Goal: Task Accomplishment & Management: Complete application form

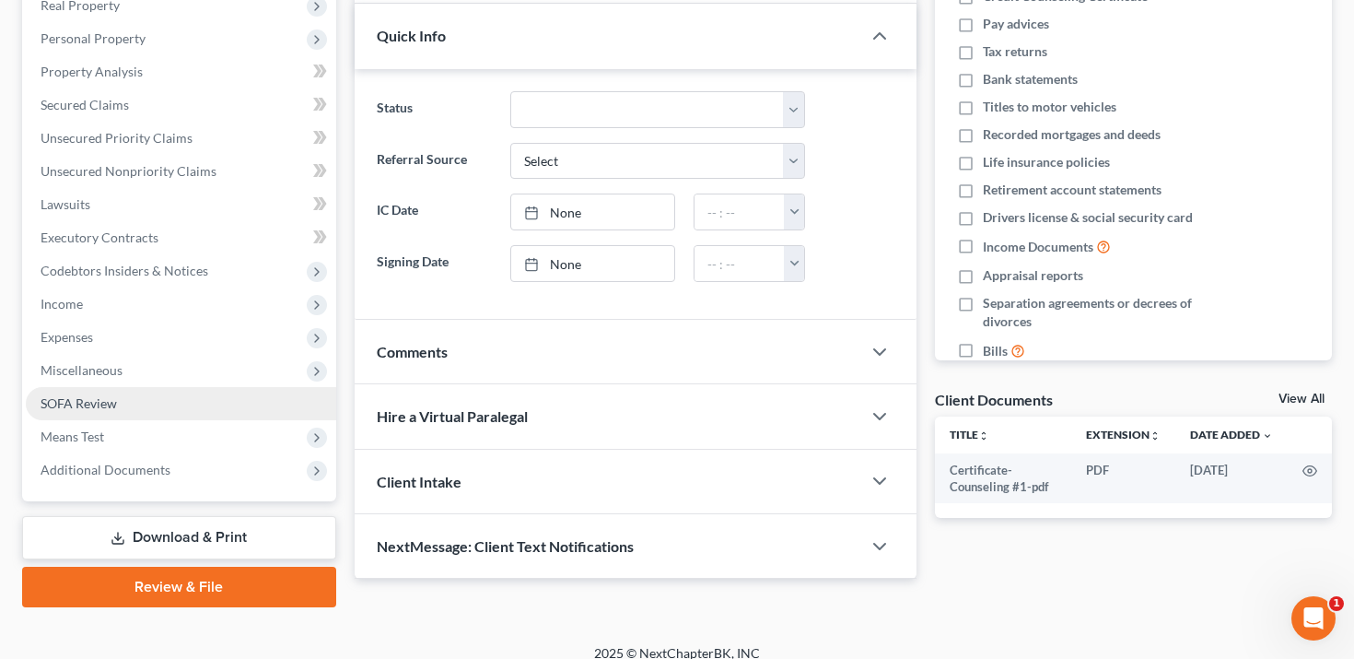
click at [185, 395] on link "SOFA Review" at bounding box center [181, 403] width 311 height 33
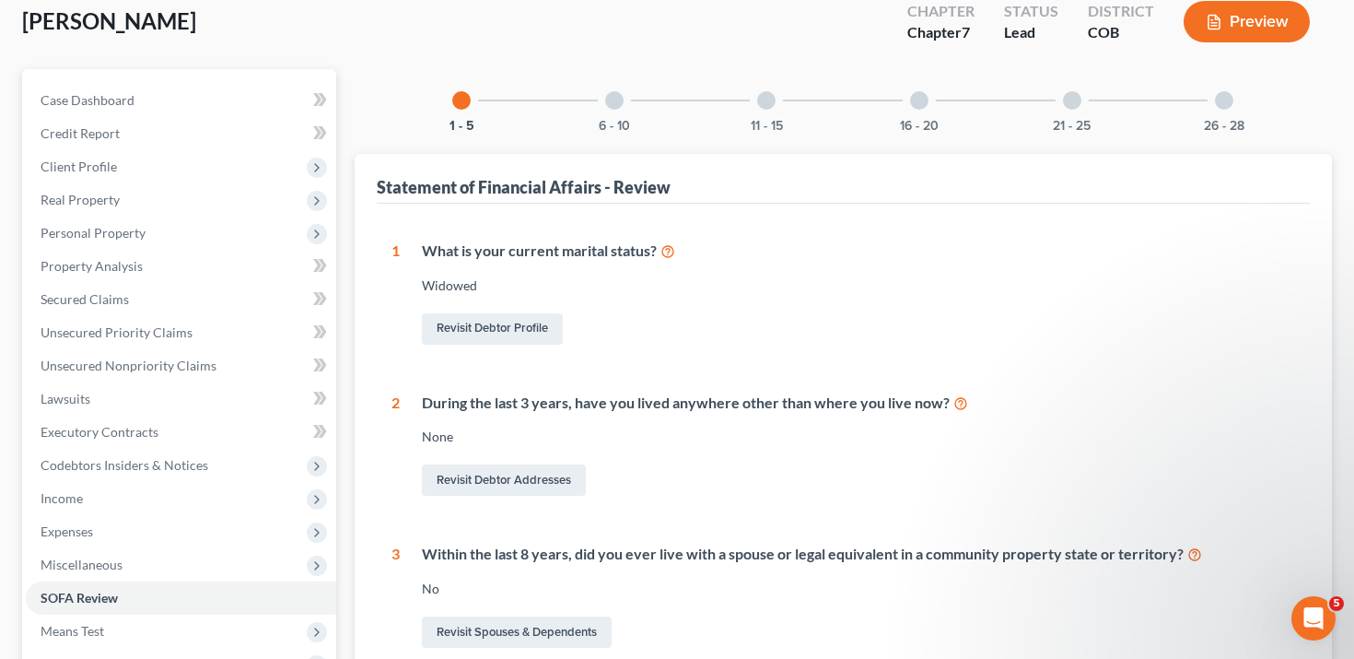
scroll to position [111, 0]
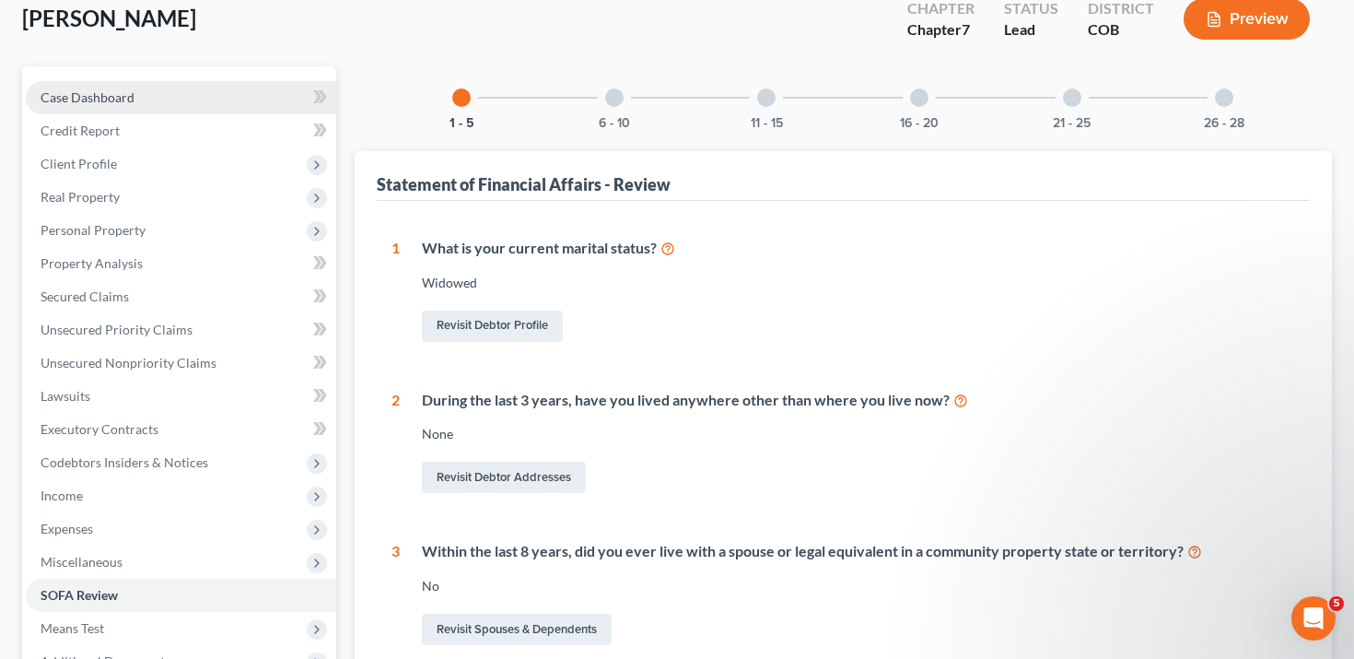
click at [243, 95] on link "Case Dashboard" at bounding box center [181, 97] width 311 height 33
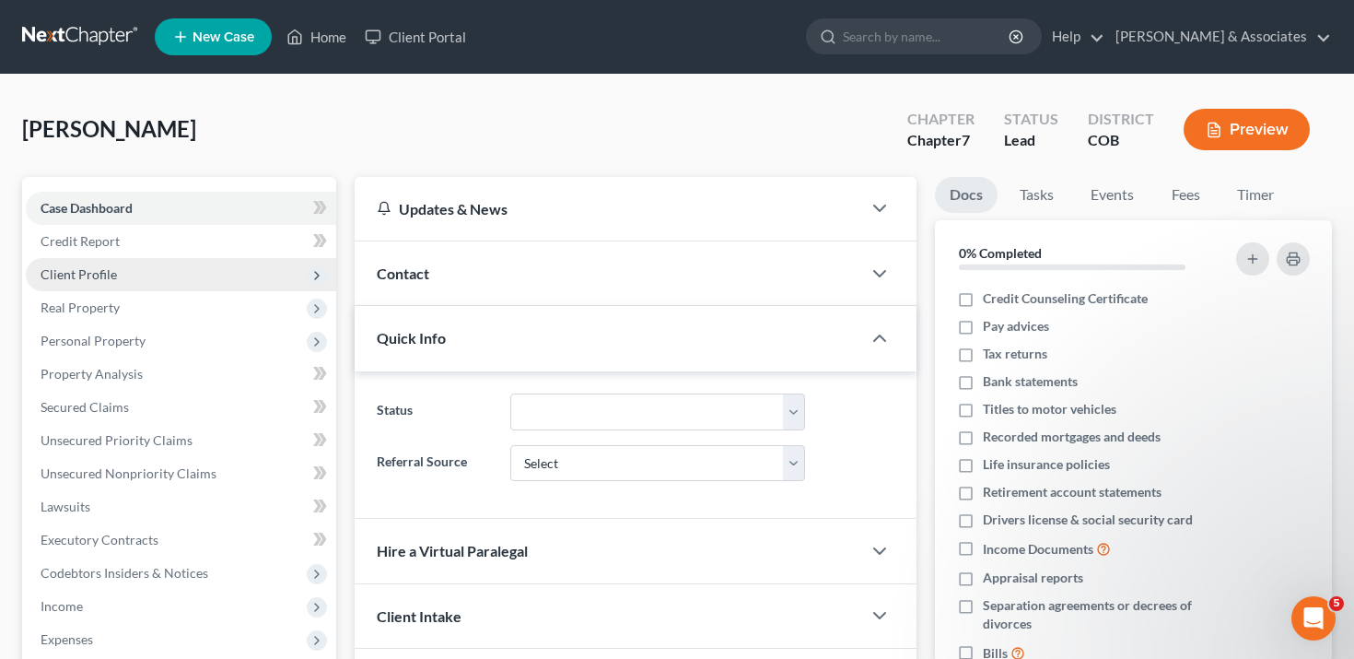
click at [219, 267] on span "Client Profile" at bounding box center [181, 274] width 311 height 33
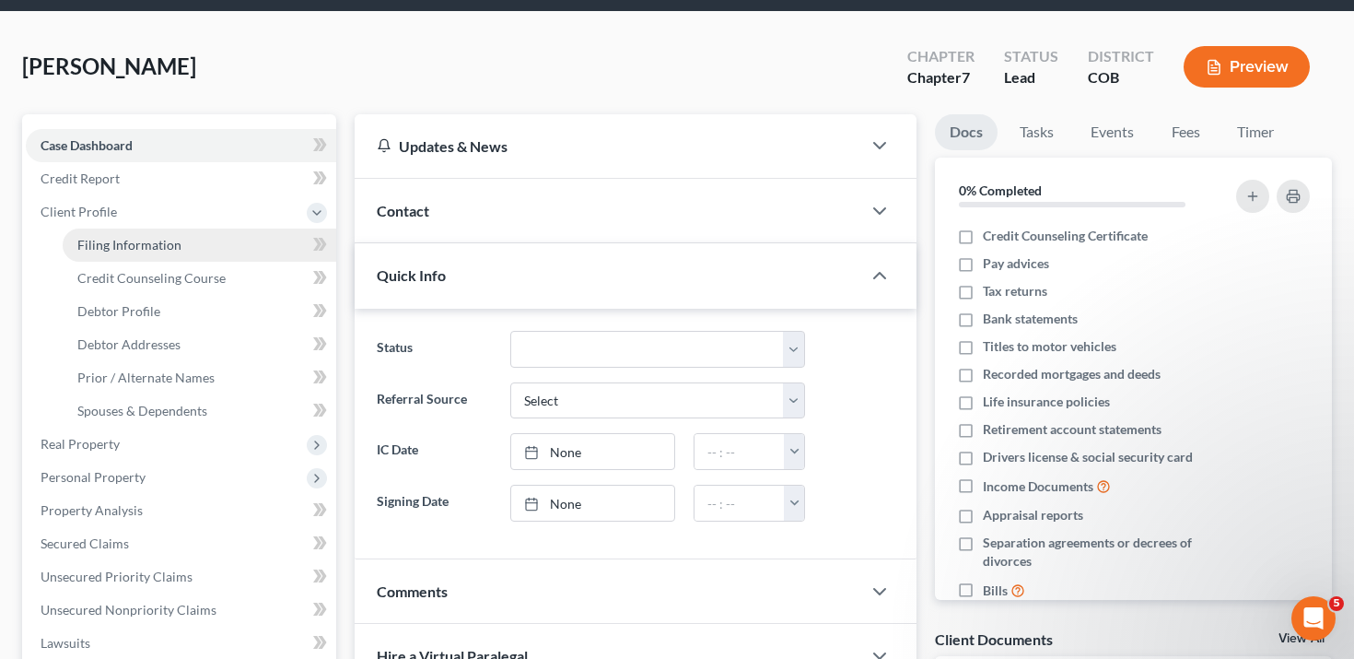
click at [225, 237] on link "Filing Information" at bounding box center [200, 245] width 274 height 33
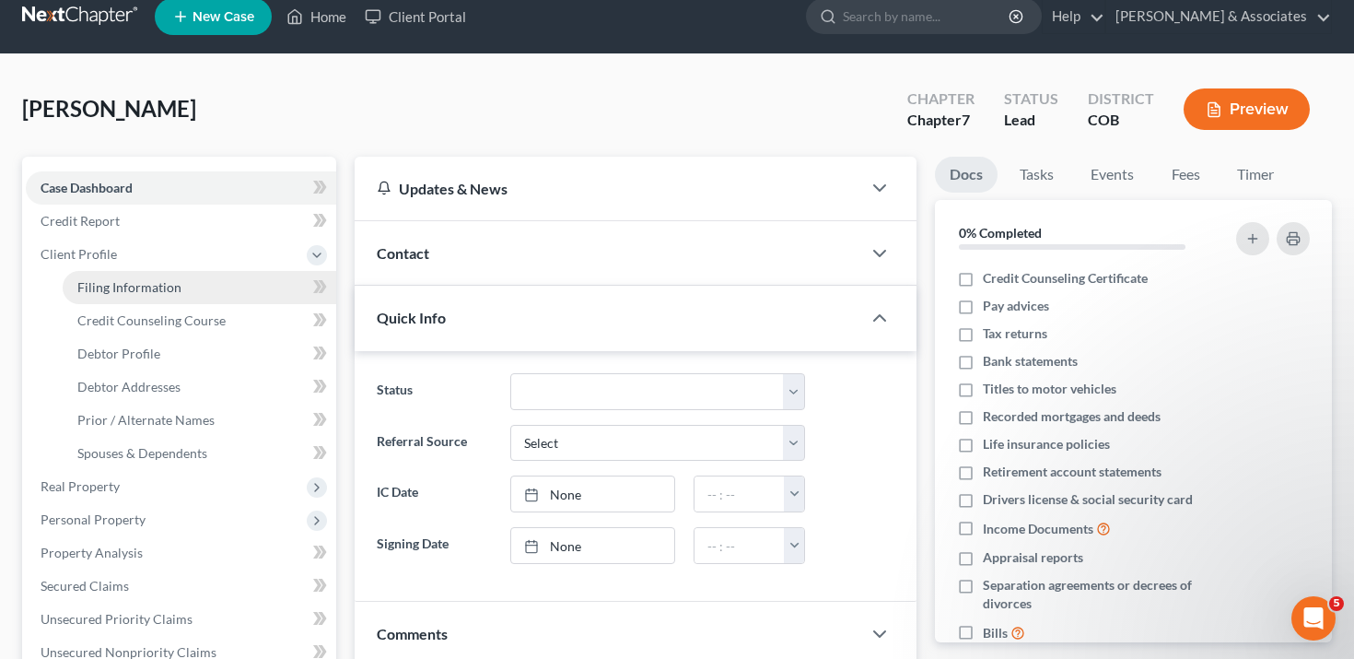
select select "1"
select select "0"
select select "5"
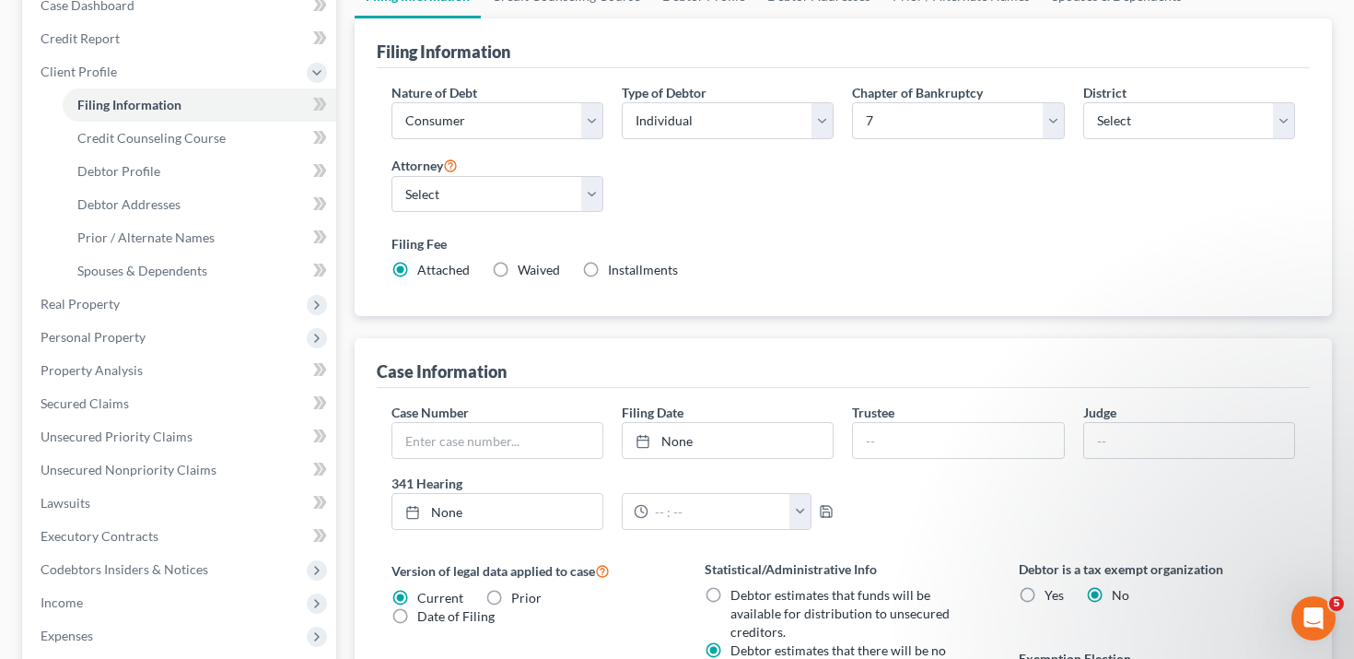
scroll to position [0, 0]
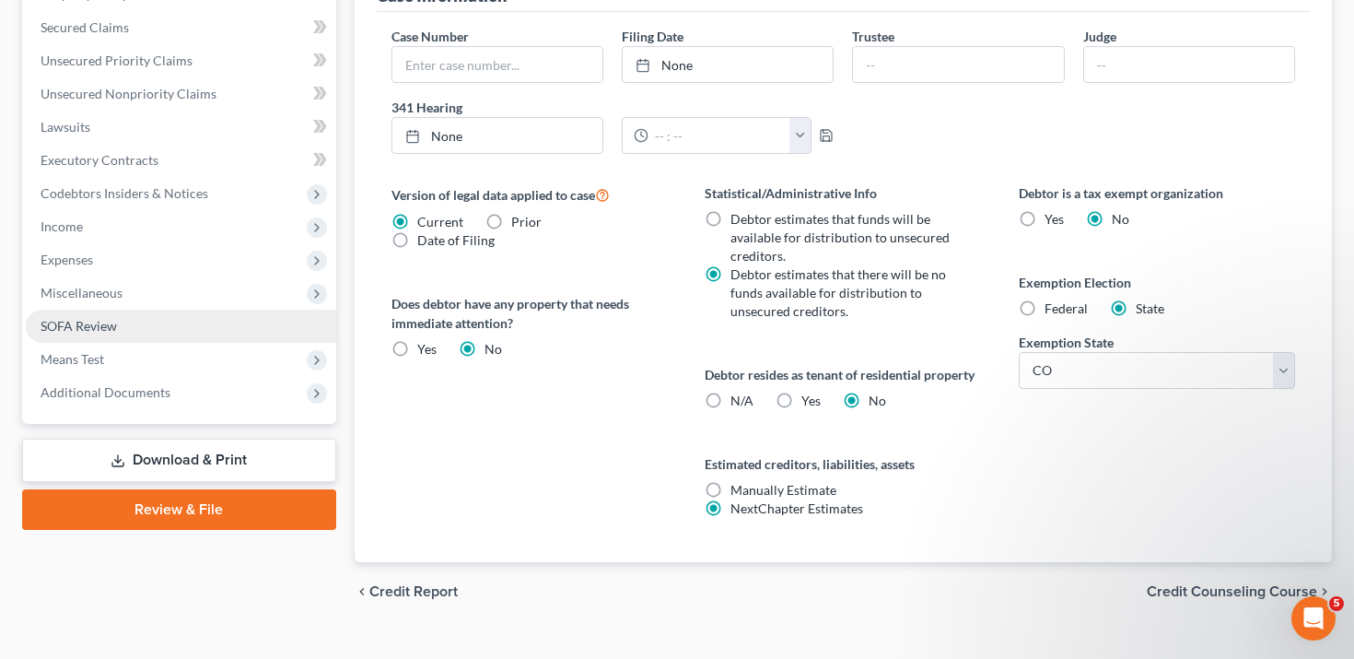
click at [197, 319] on link "SOFA Review" at bounding box center [181, 326] width 311 height 33
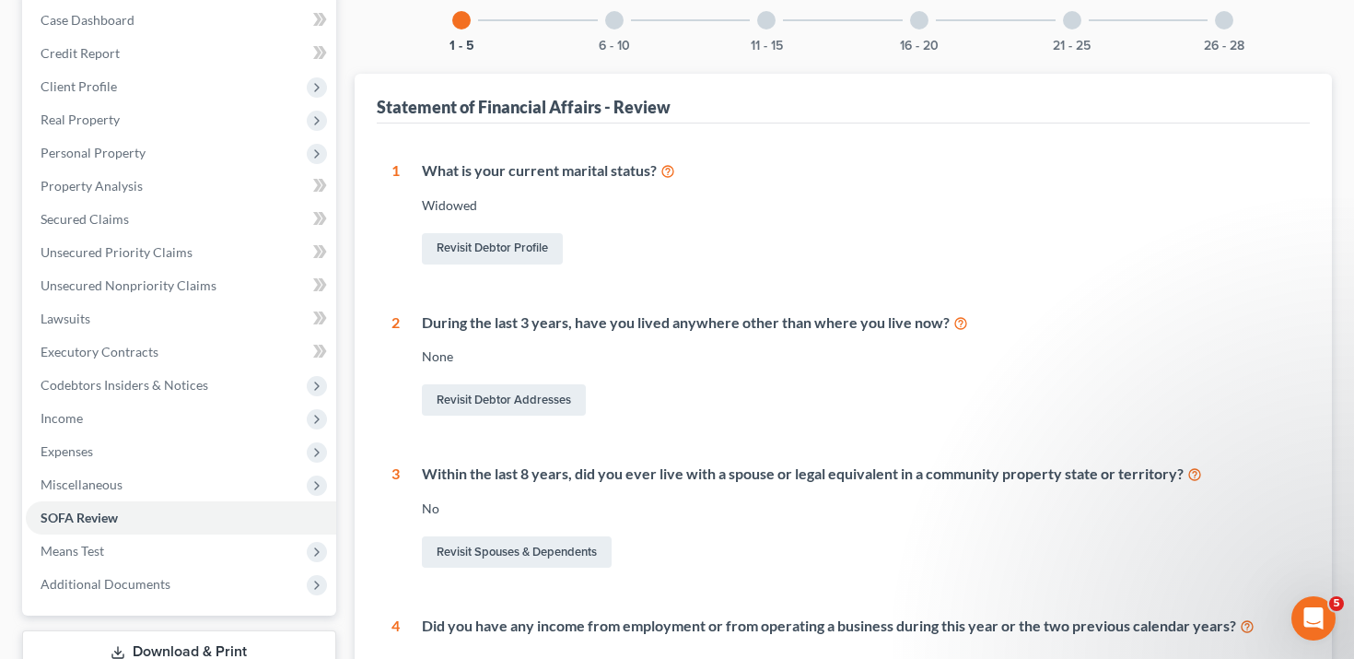
scroll to position [49, 0]
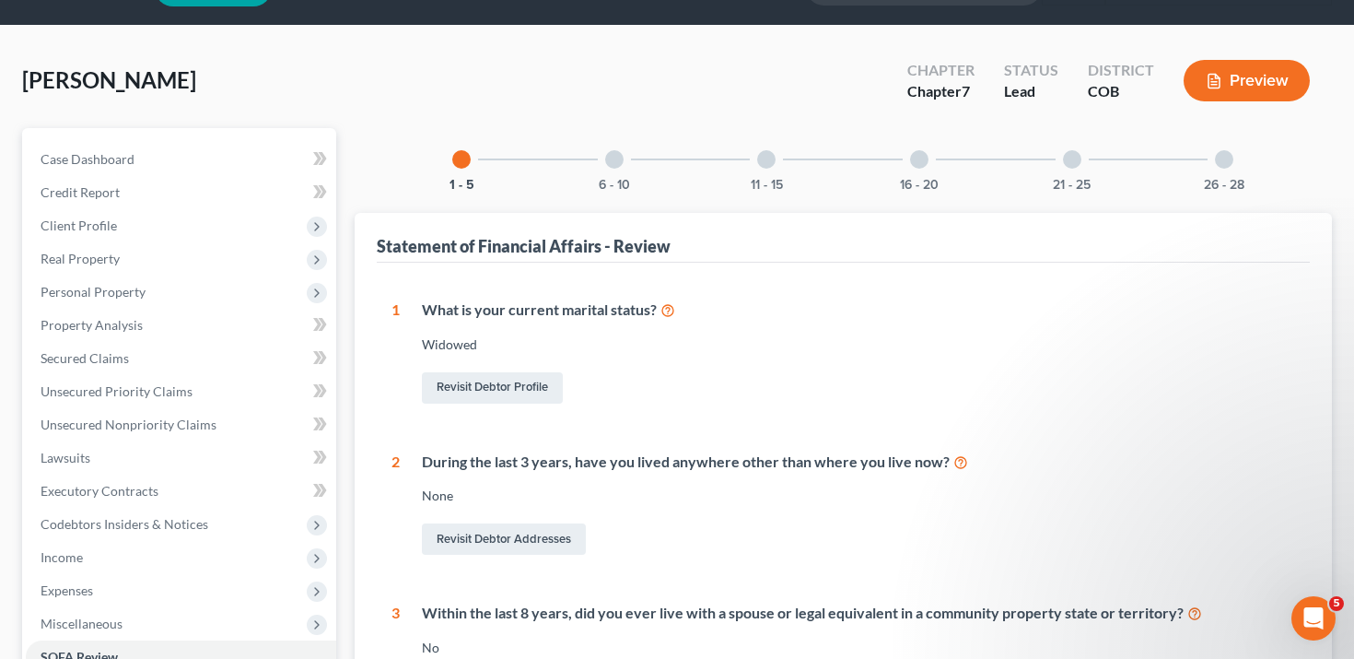
click at [611, 160] on div at bounding box center [614, 159] width 18 height 18
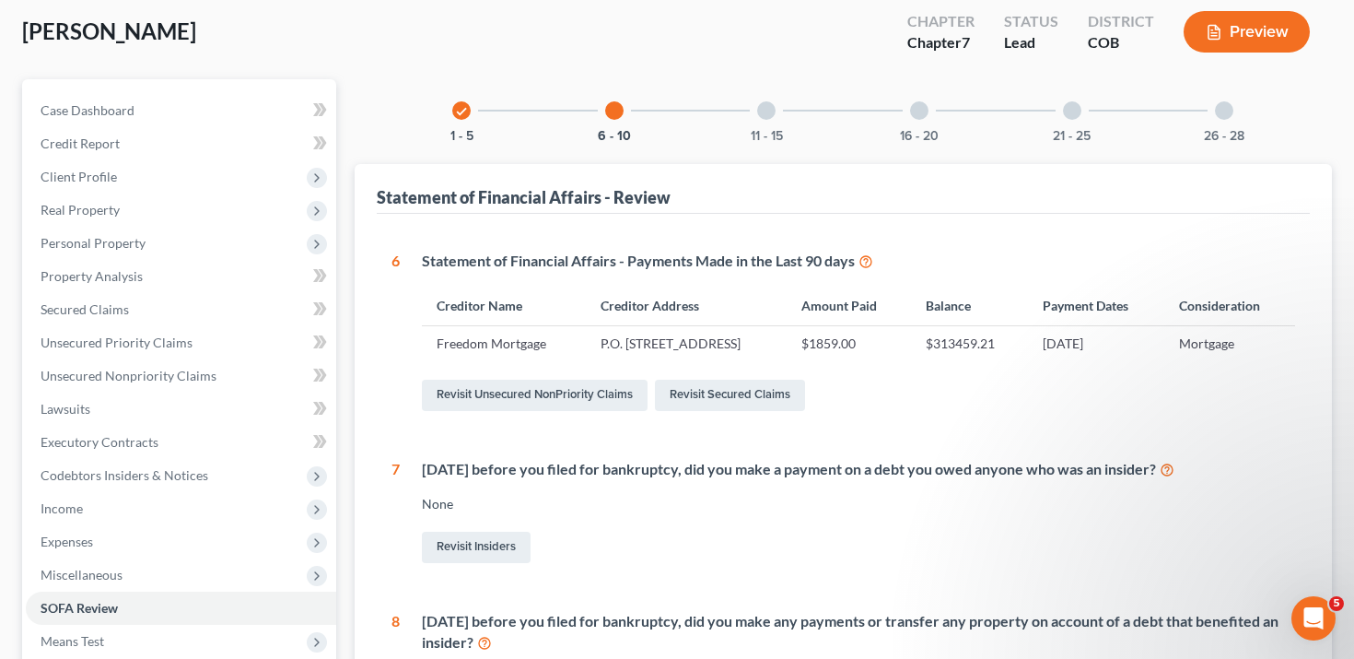
scroll to position [107, 0]
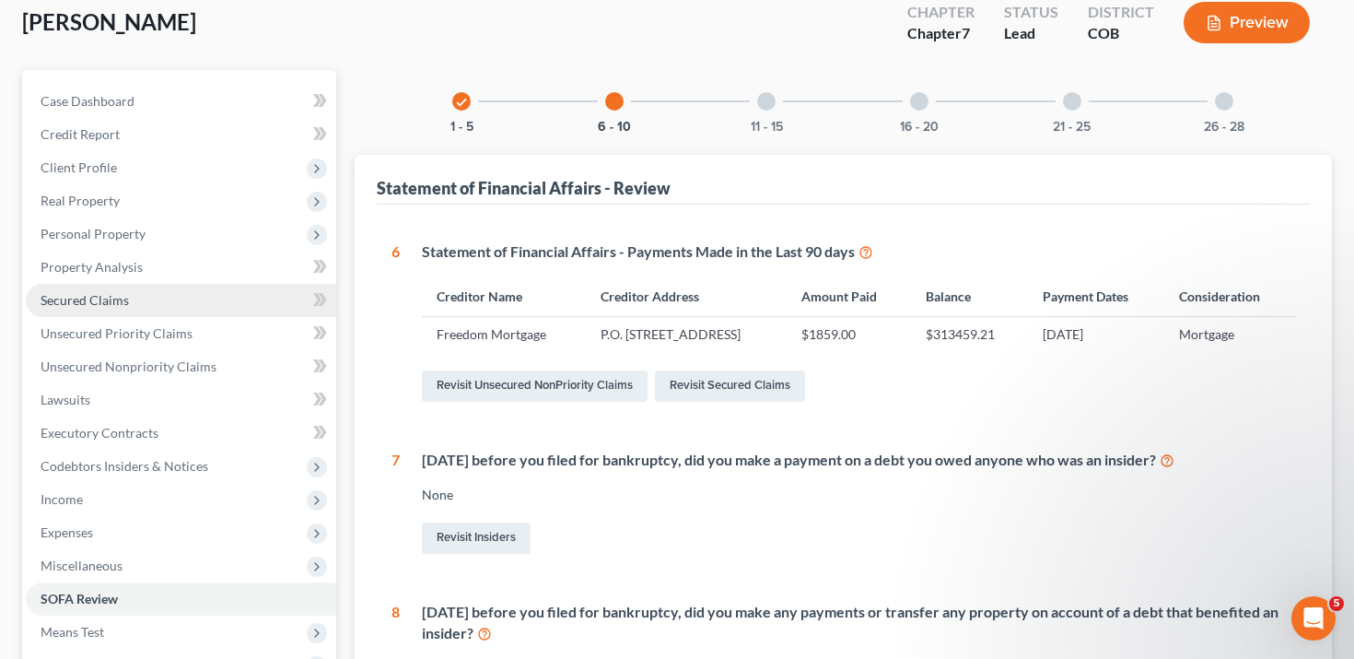
click at [126, 301] on span "Secured Claims" at bounding box center [85, 300] width 88 height 16
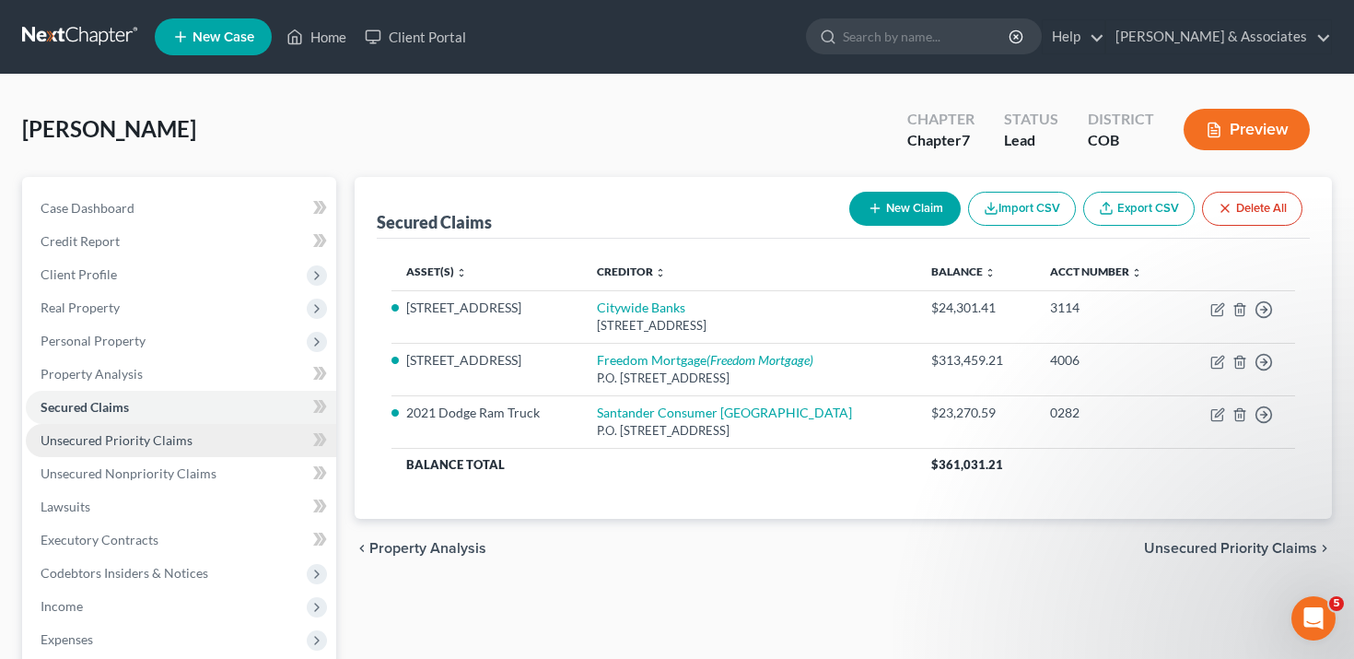
click at [248, 428] on link "Unsecured Priority Claims" at bounding box center [181, 440] width 311 height 33
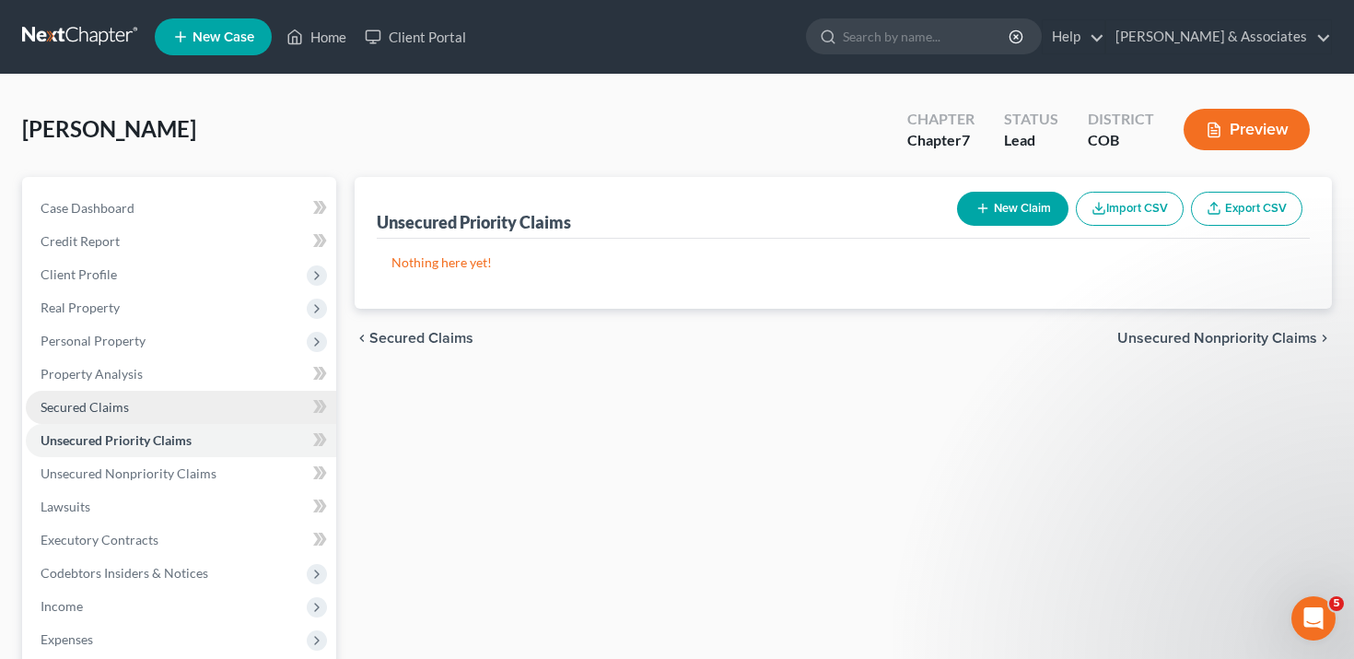
click at [225, 393] on link "Secured Claims" at bounding box center [181, 407] width 311 height 33
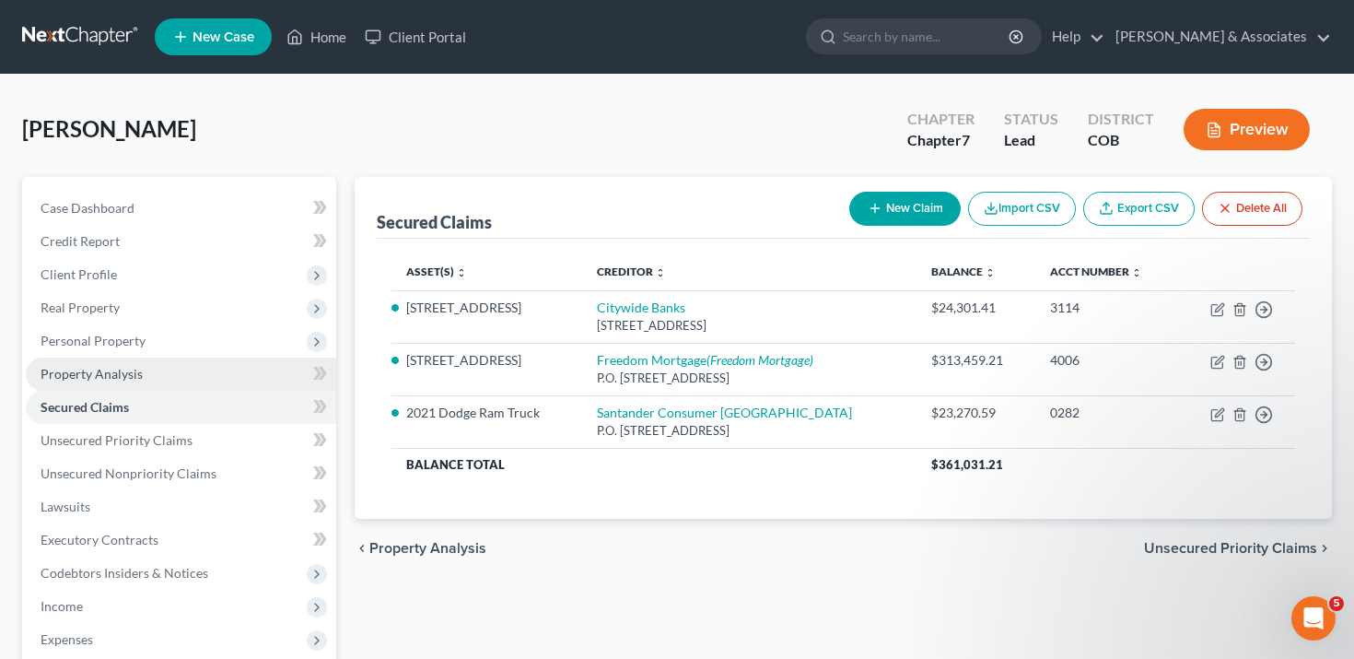
click at [229, 364] on link "Property Analysis" at bounding box center [181, 374] width 311 height 33
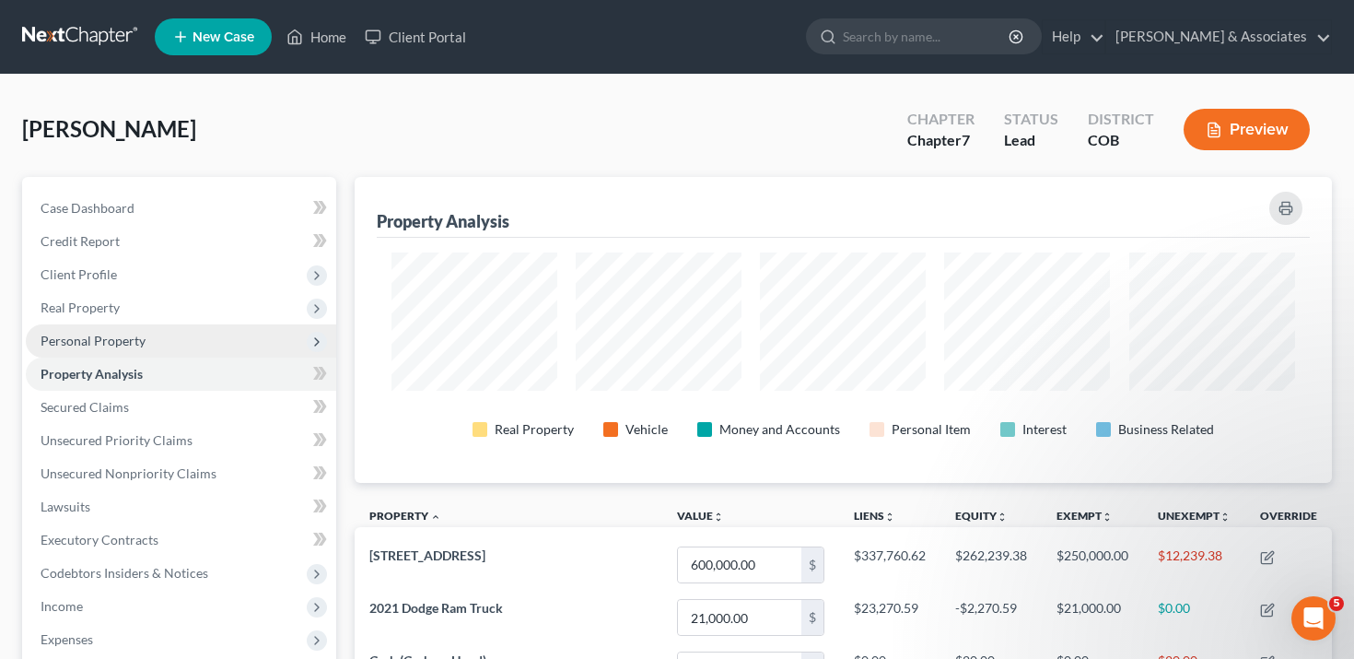
scroll to position [306, 978]
click at [233, 343] on span "Personal Property" at bounding box center [181, 340] width 311 height 33
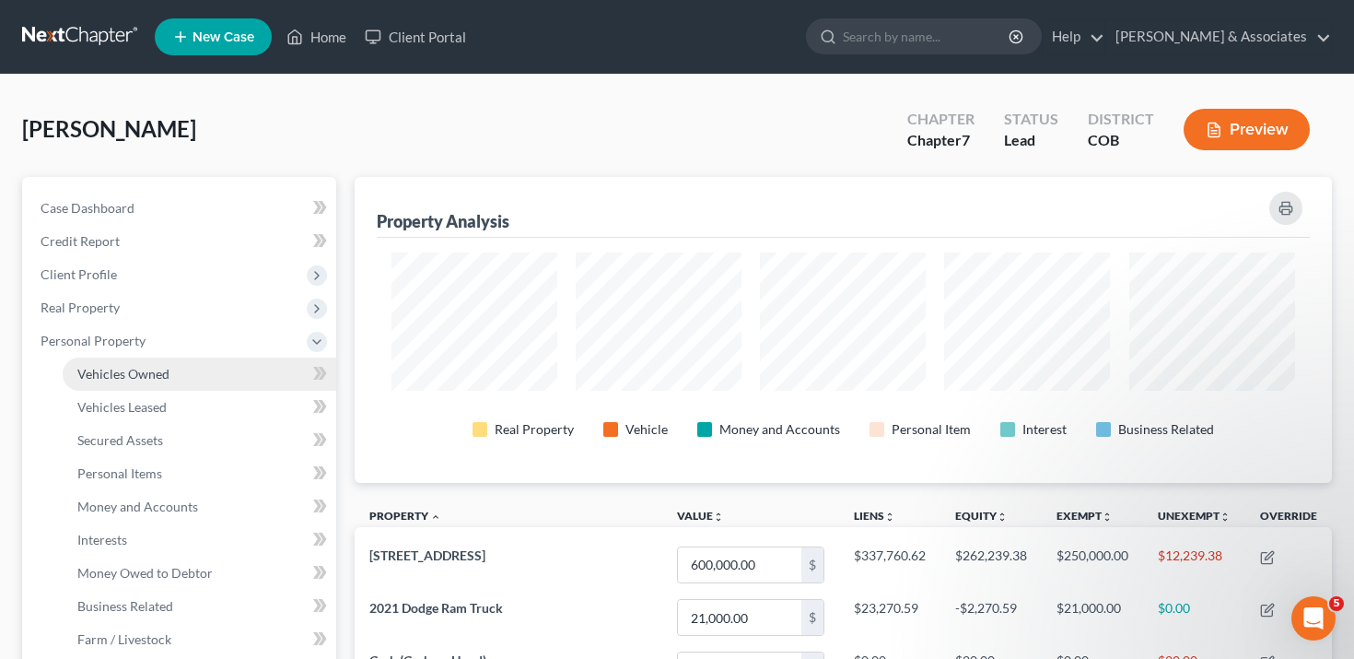
click at [221, 380] on link "Vehicles Owned" at bounding box center [200, 374] width 274 height 33
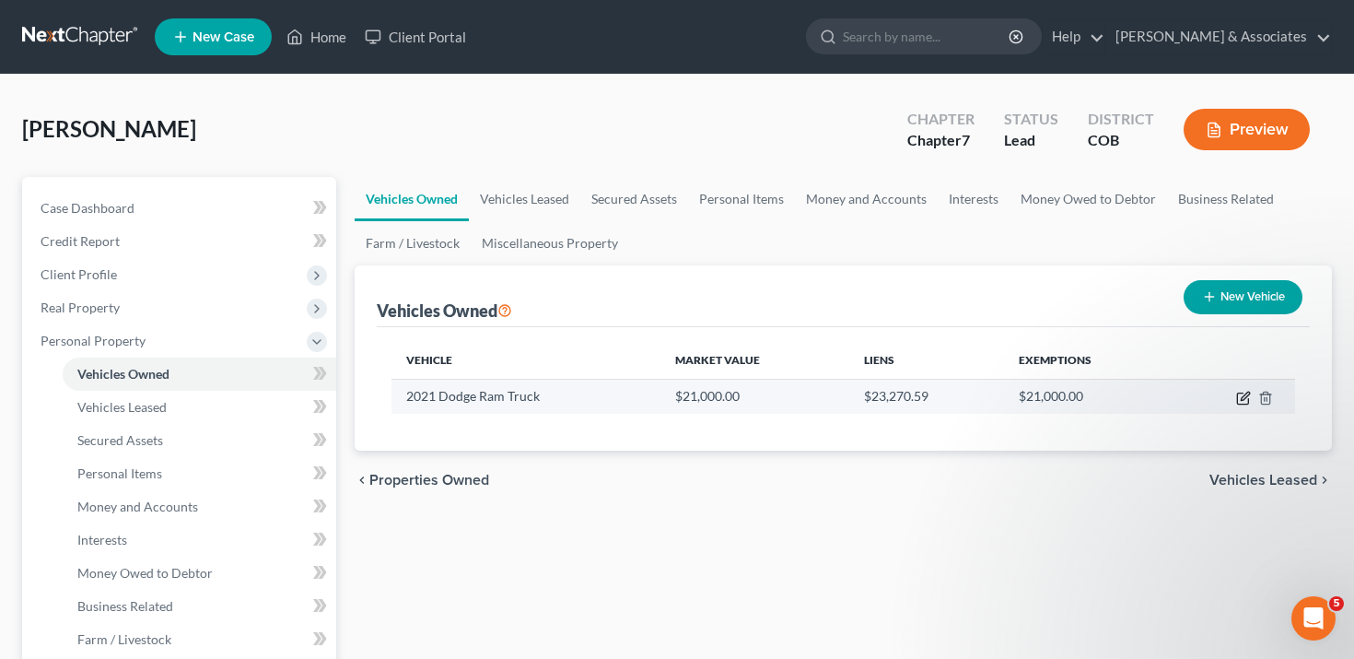
click at [1243, 391] on icon "button" at bounding box center [1244, 398] width 15 height 15
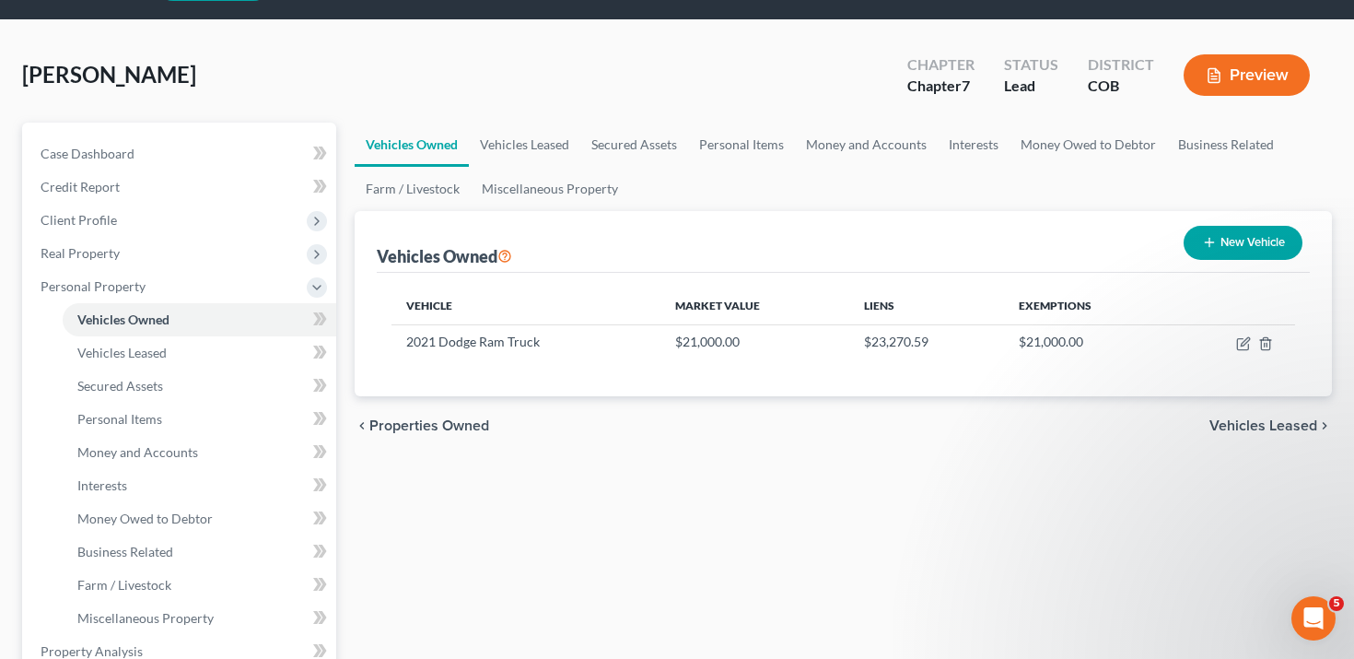
scroll to position [68, 0]
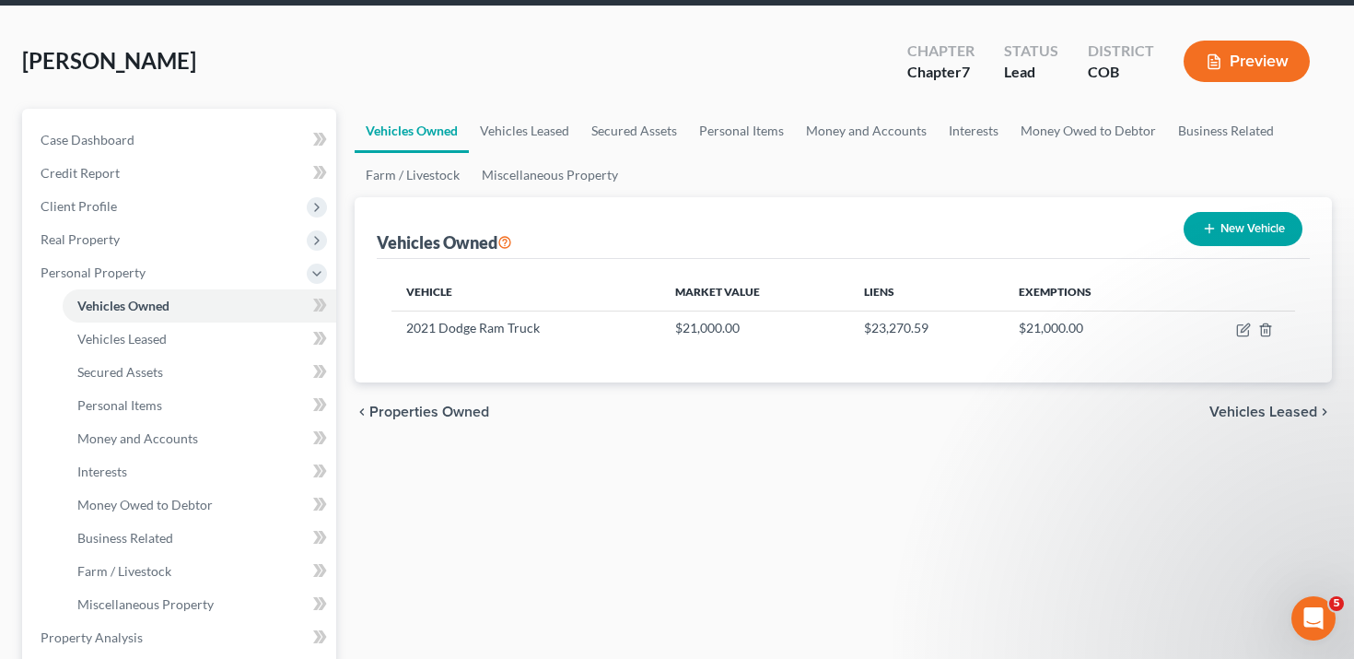
select select "0"
select select "5"
select select "2"
select select "0"
select select "45"
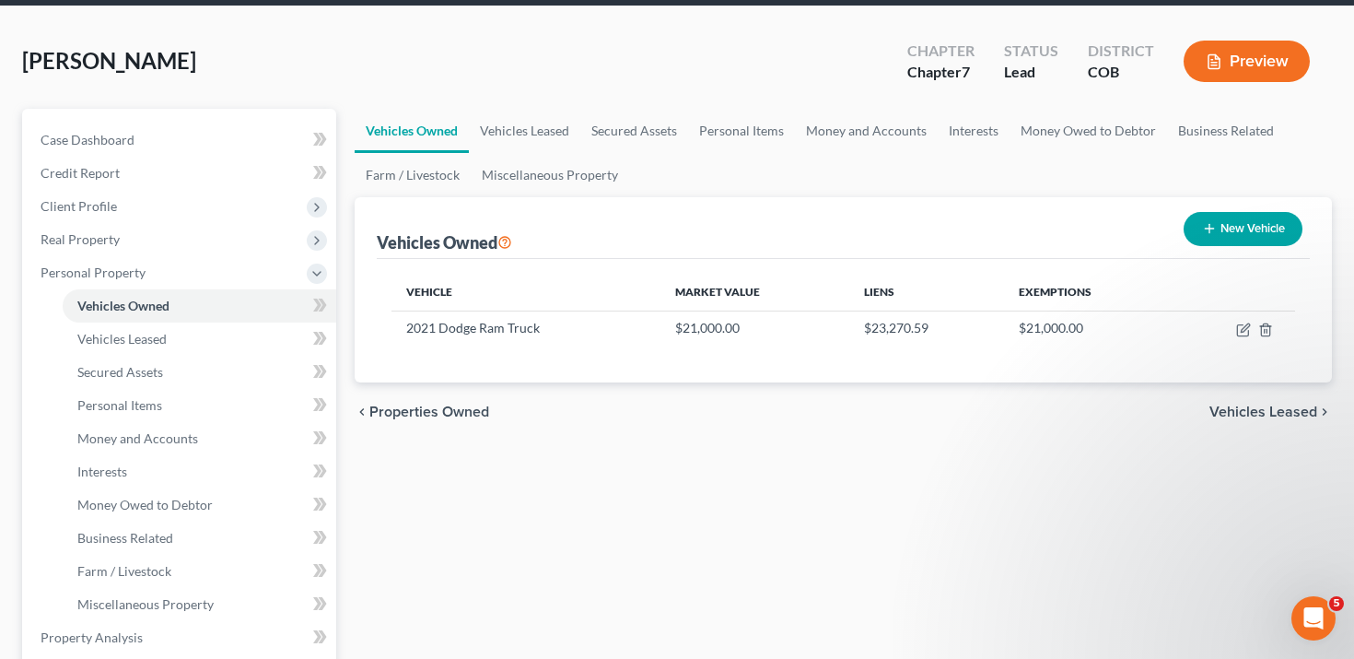
select select "0"
select select "2"
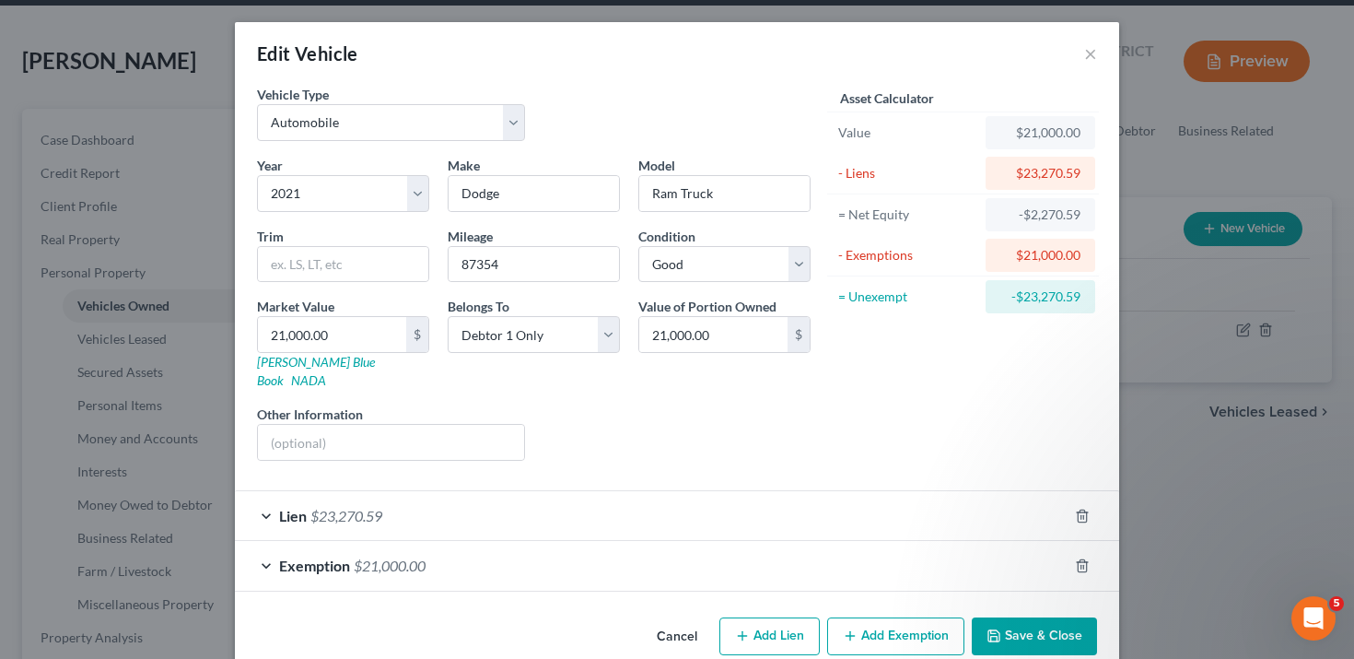
scroll to position [15, 0]
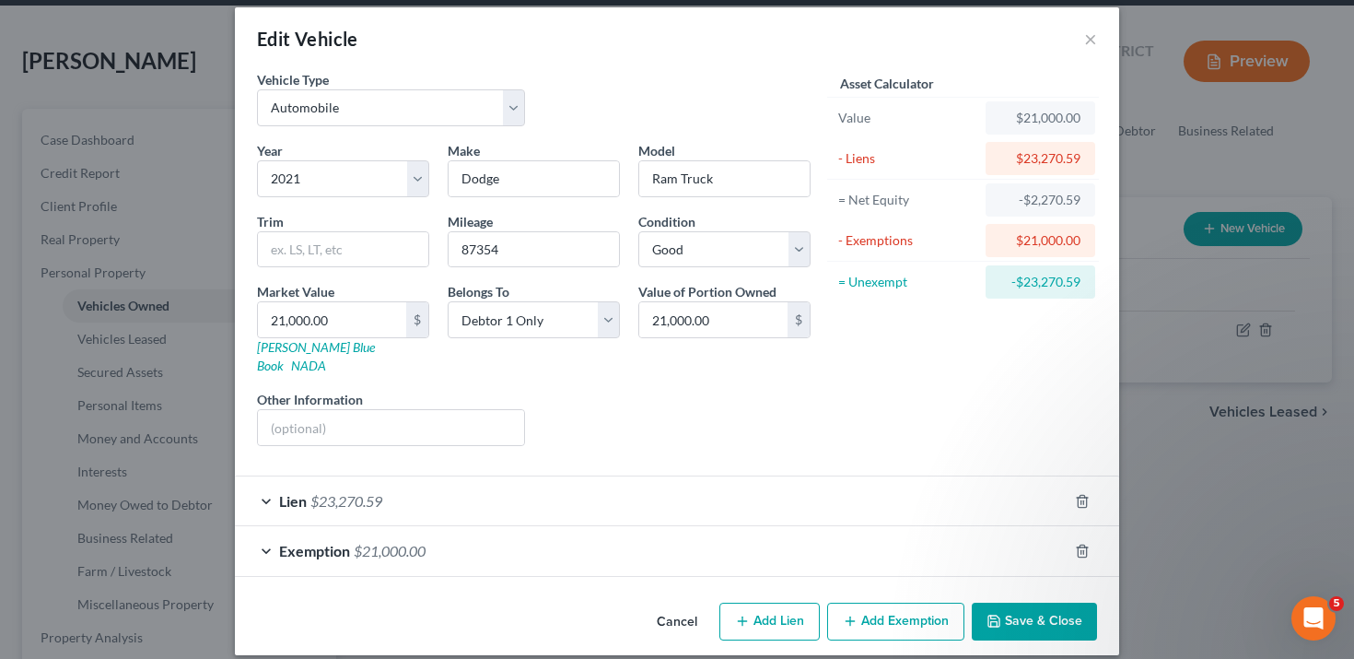
click at [844, 482] on div "Lien $23,270.59" at bounding box center [651, 500] width 833 height 49
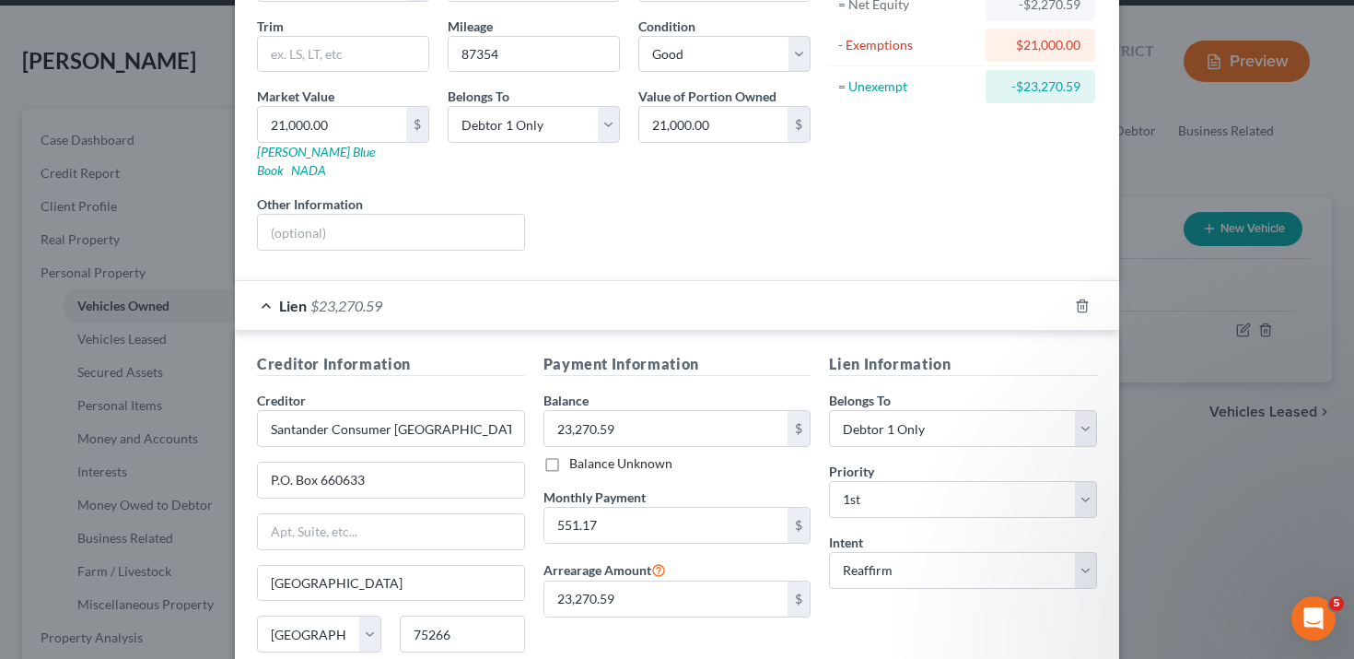
scroll to position [0, 0]
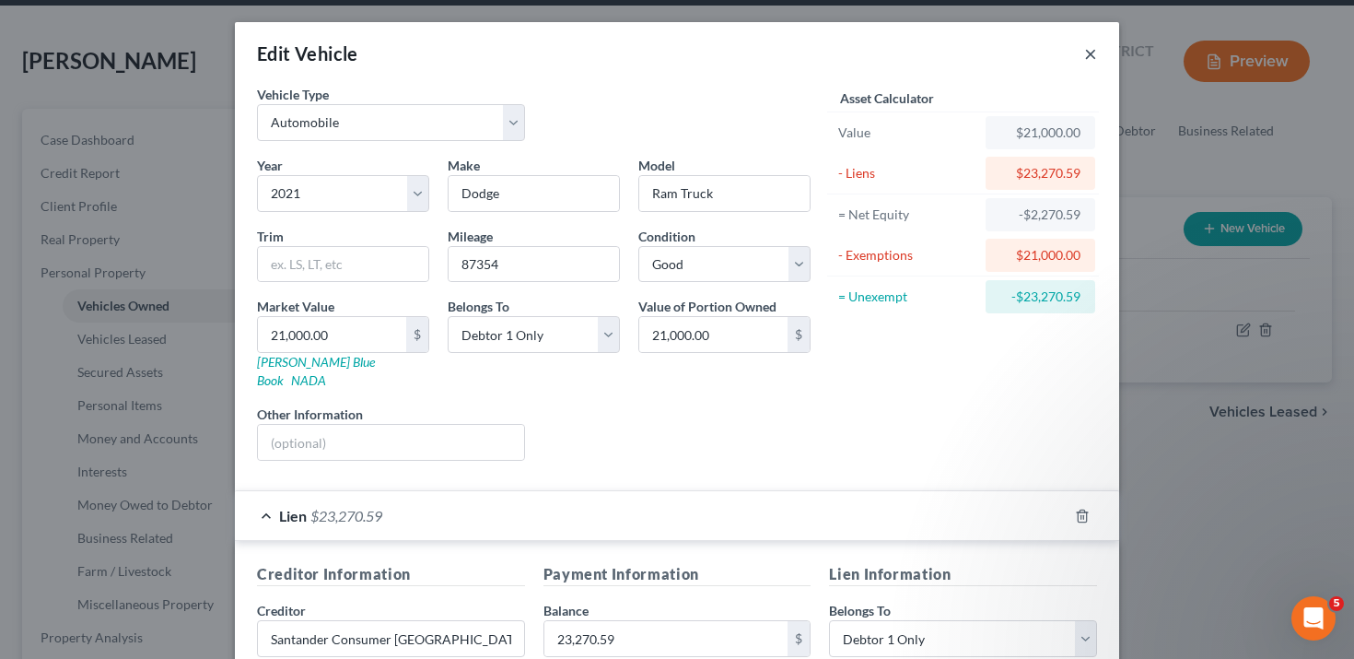
click at [1094, 52] on button "×" at bounding box center [1090, 53] width 13 height 22
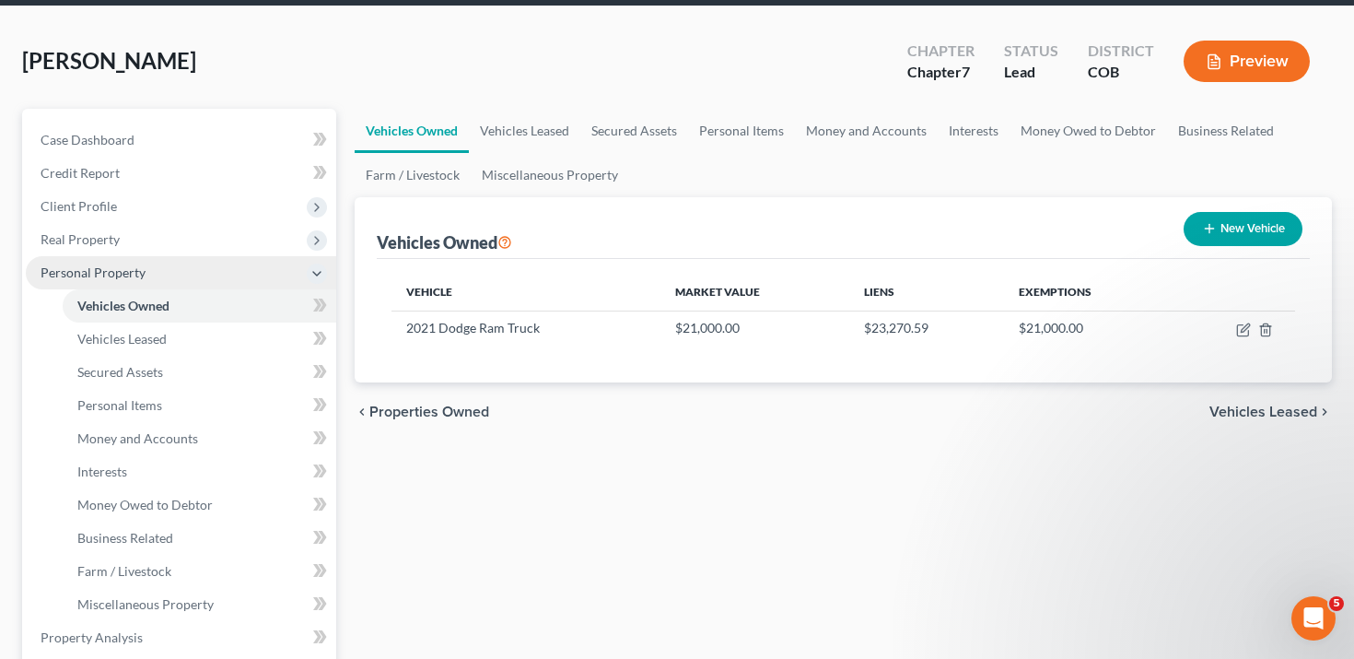
click at [103, 279] on span "Personal Property" at bounding box center [181, 272] width 311 height 33
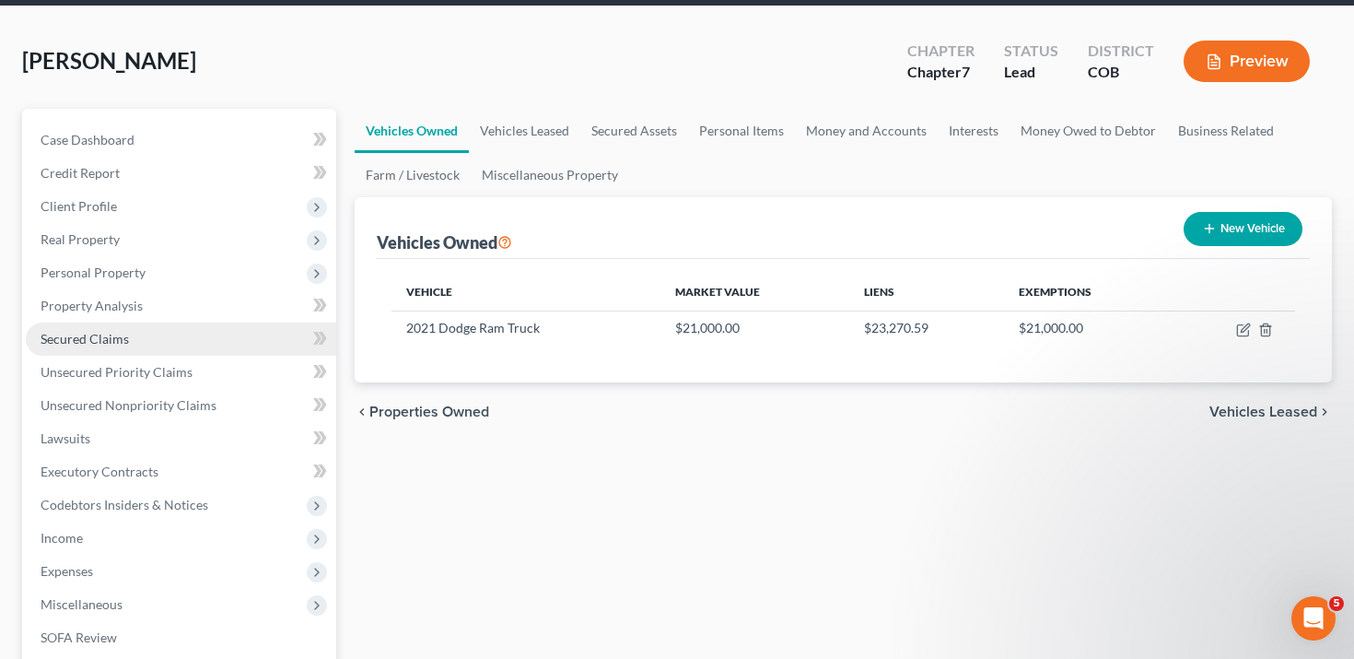
click at [113, 332] on span "Secured Claims" at bounding box center [85, 339] width 88 height 16
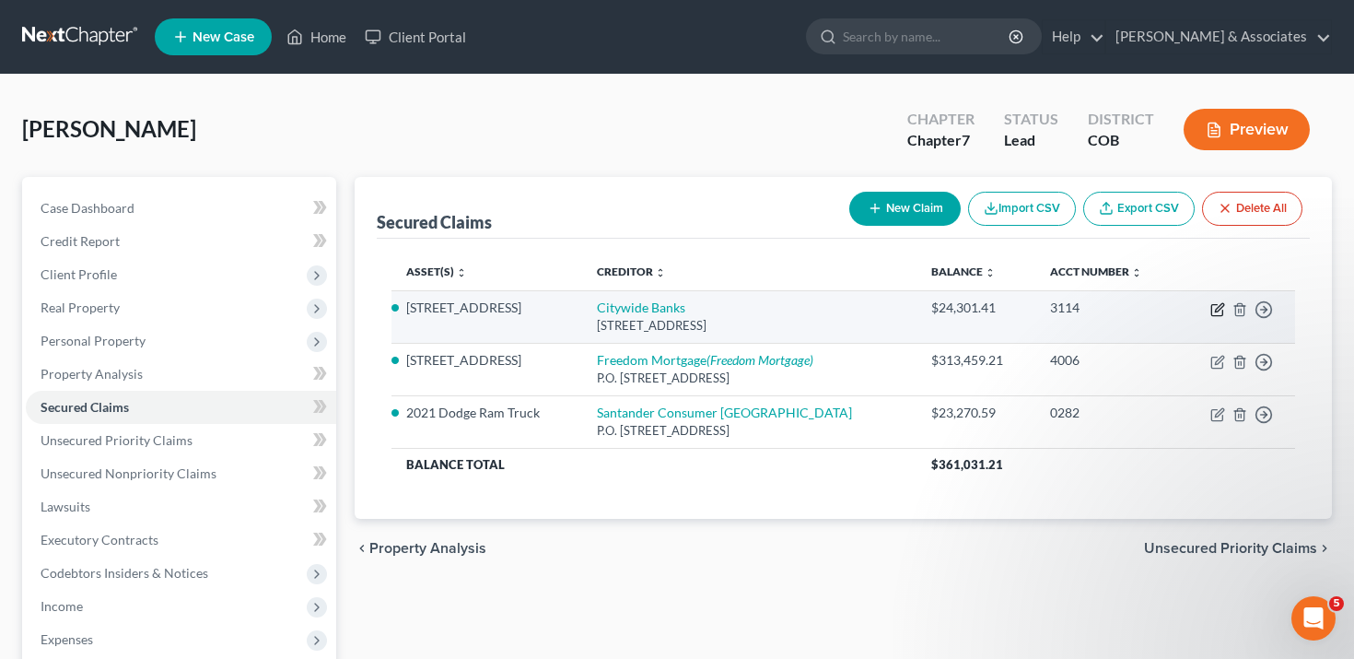
click at [1213, 305] on icon "button" at bounding box center [1217, 310] width 11 height 11
select select "16"
select select "2"
select select "0"
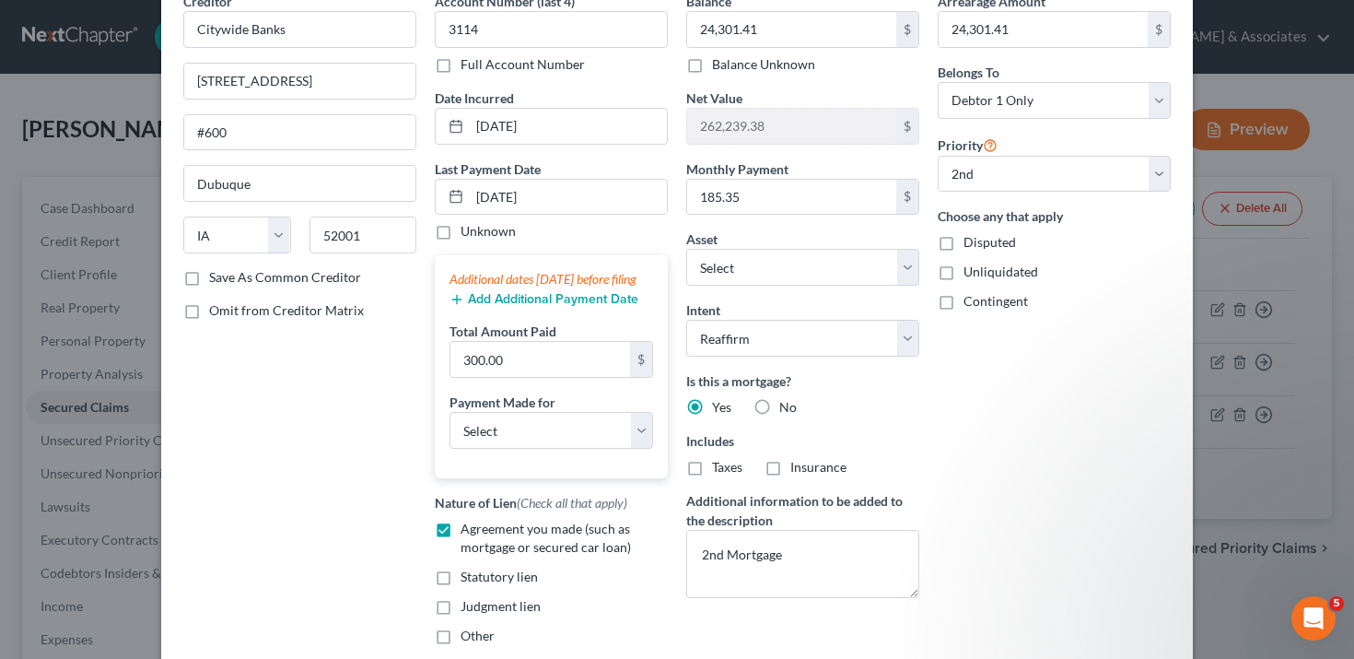
scroll to position [94, 0]
click at [557, 440] on select "Select Car Credit Card Loan Repayment Mortgage Other Suppliers Or Vendors" at bounding box center [552, 429] width 204 height 37
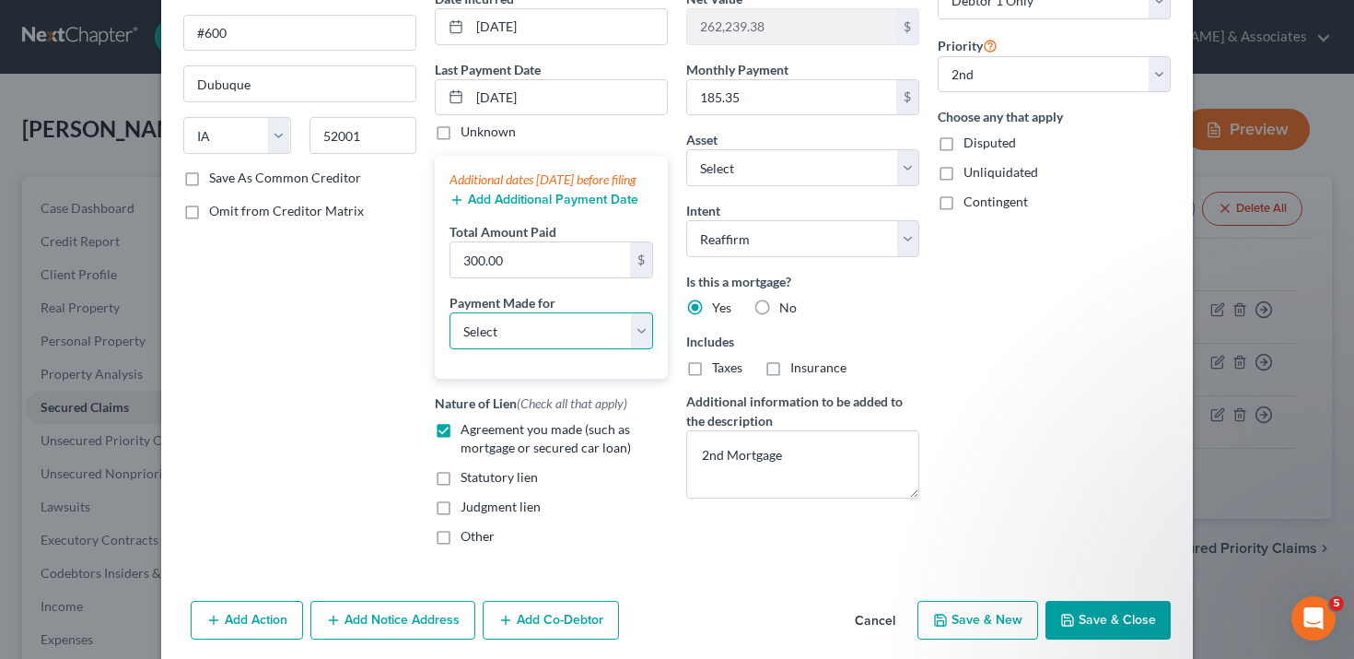
scroll to position [193, 0]
click at [517, 341] on select "Select Car Credit Card Loan Repayment Mortgage Other Suppliers Or Vendors" at bounding box center [552, 329] width 204 height 37
click at [100, 504] on div "Edit Secured Claim × Creditor * Citywide Banks [STREET_ADDRESS][GEOGRAPHIC_DATA…" at bounding box center [677, 329] width 1354 height 659
click at [139, 507] on div "Edit Secured Claim × Creditor * Citywide Banks [STREET_ADDRESS][GEOGRAPHIC_DATA…" at bounding box center [677, 329] width 1354 height 659
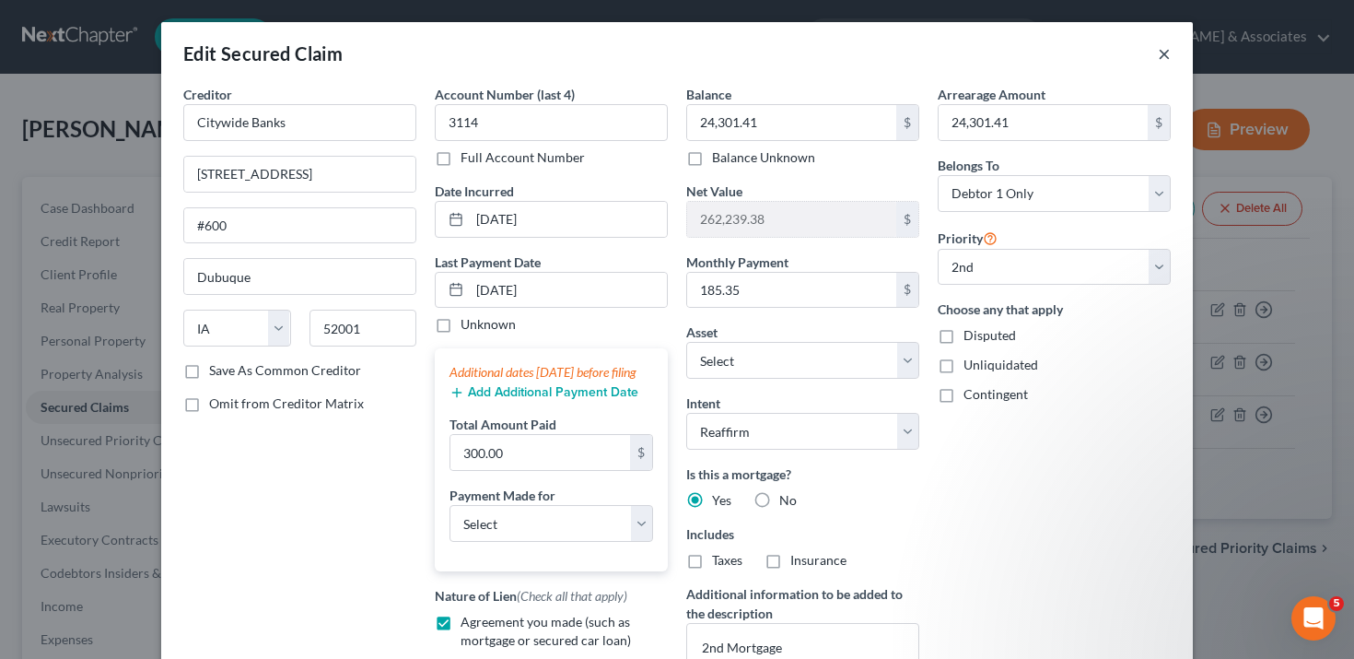
click at [1166, 52] on button "×" at bounding box center [1164, 53] width 13 height 22
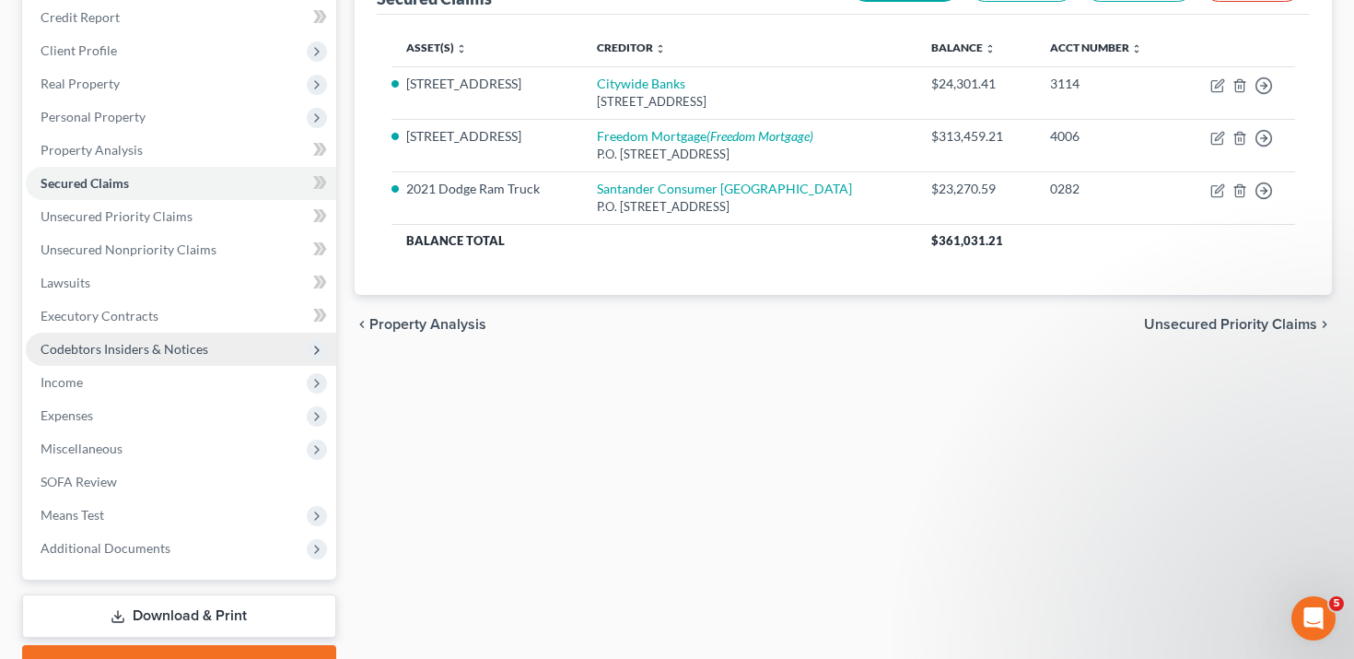
scroll to position [319, 0]
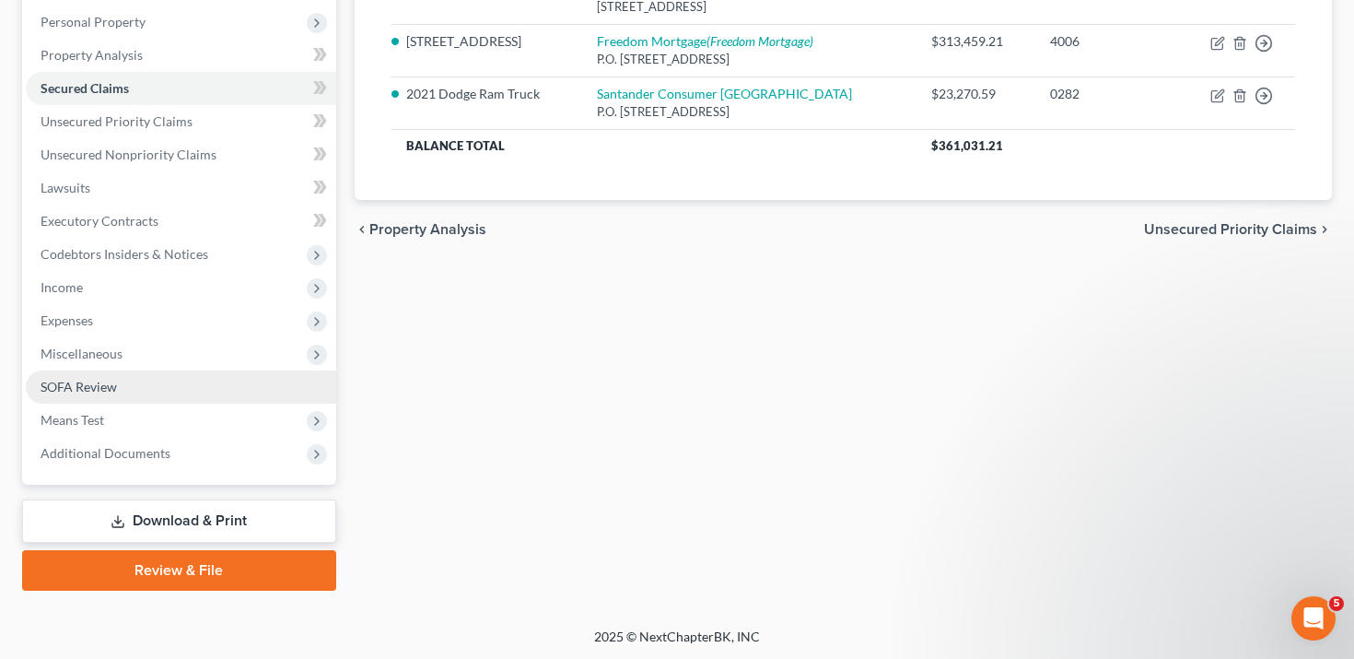
click at [110, 393] on span "SOFA Review" at bounding box center [79, 387] width 76 height 16
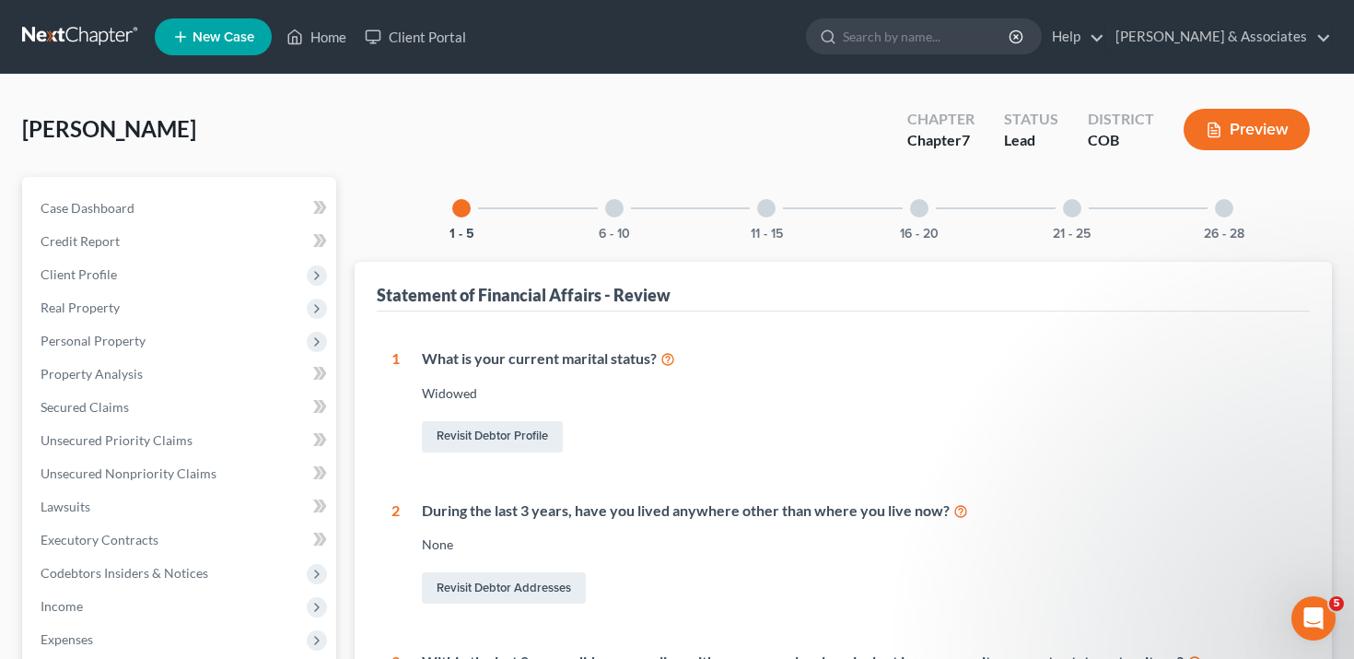
click at [920, 211] on div at bounding box center [919, 208] width 18 height 18
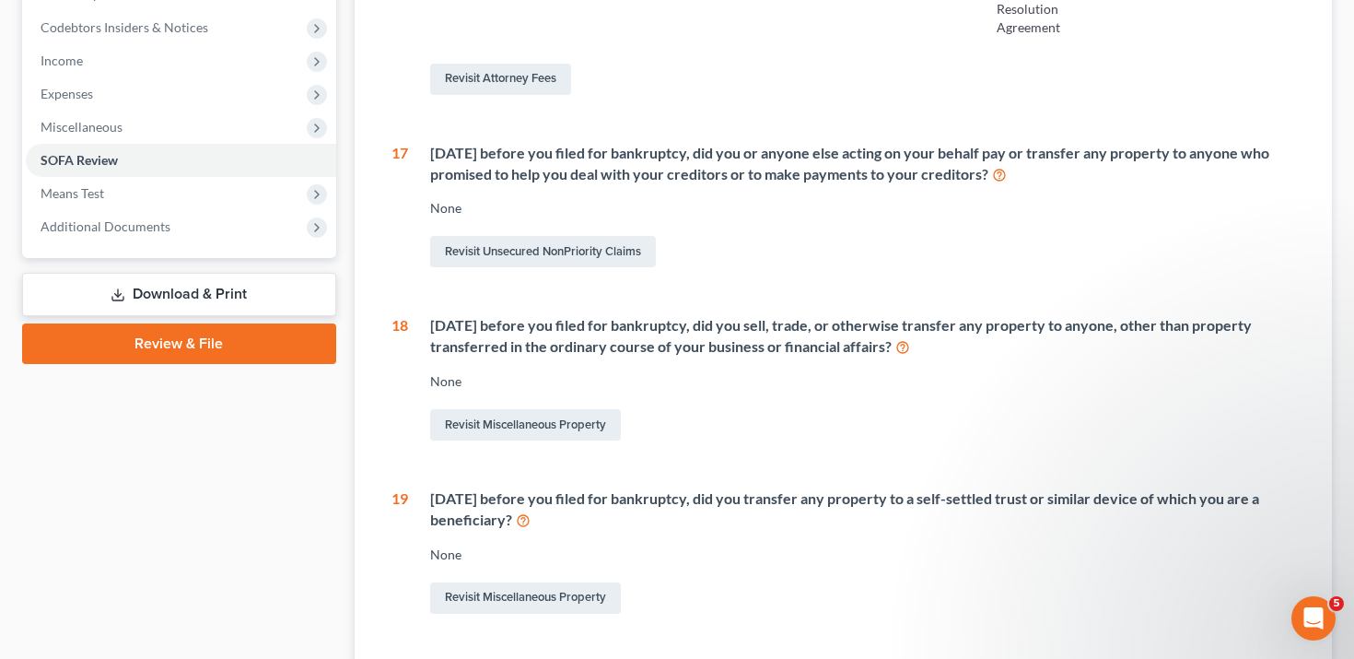
scroll to position [545, 0]
click at [1007, 183] on icon at bounding box center [999, 175] width 15 height 18
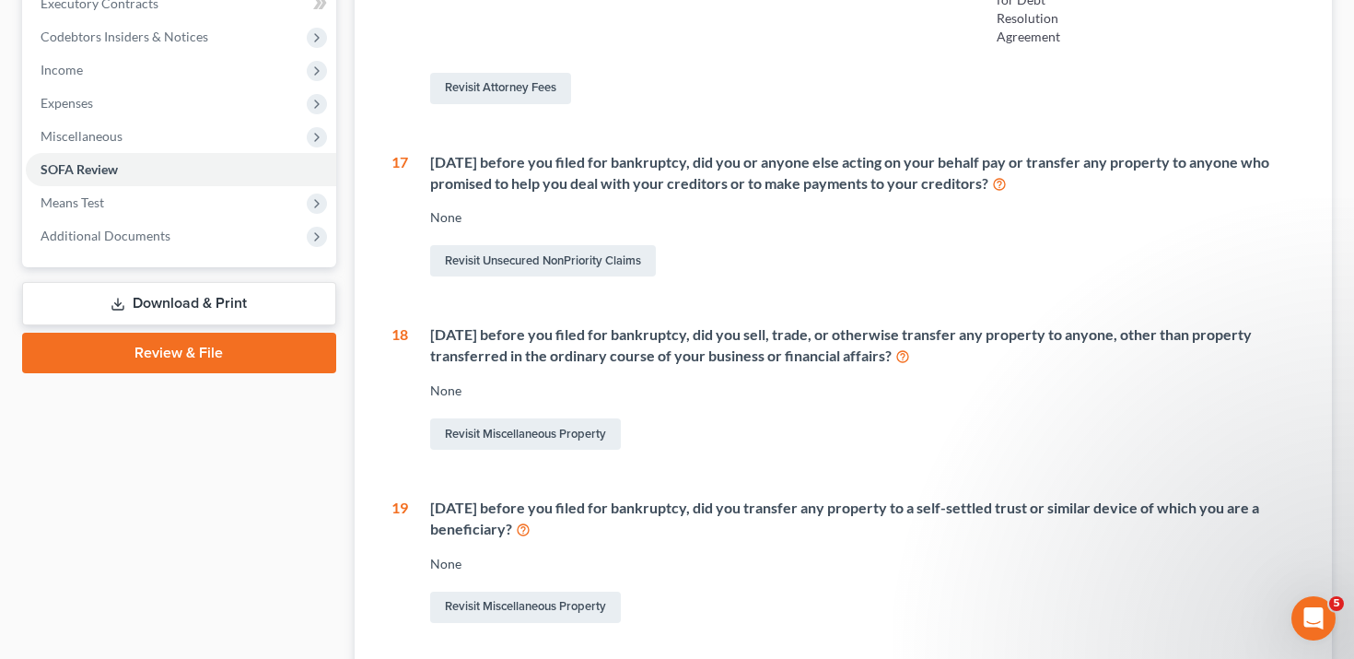
scroll to position [510, 0]
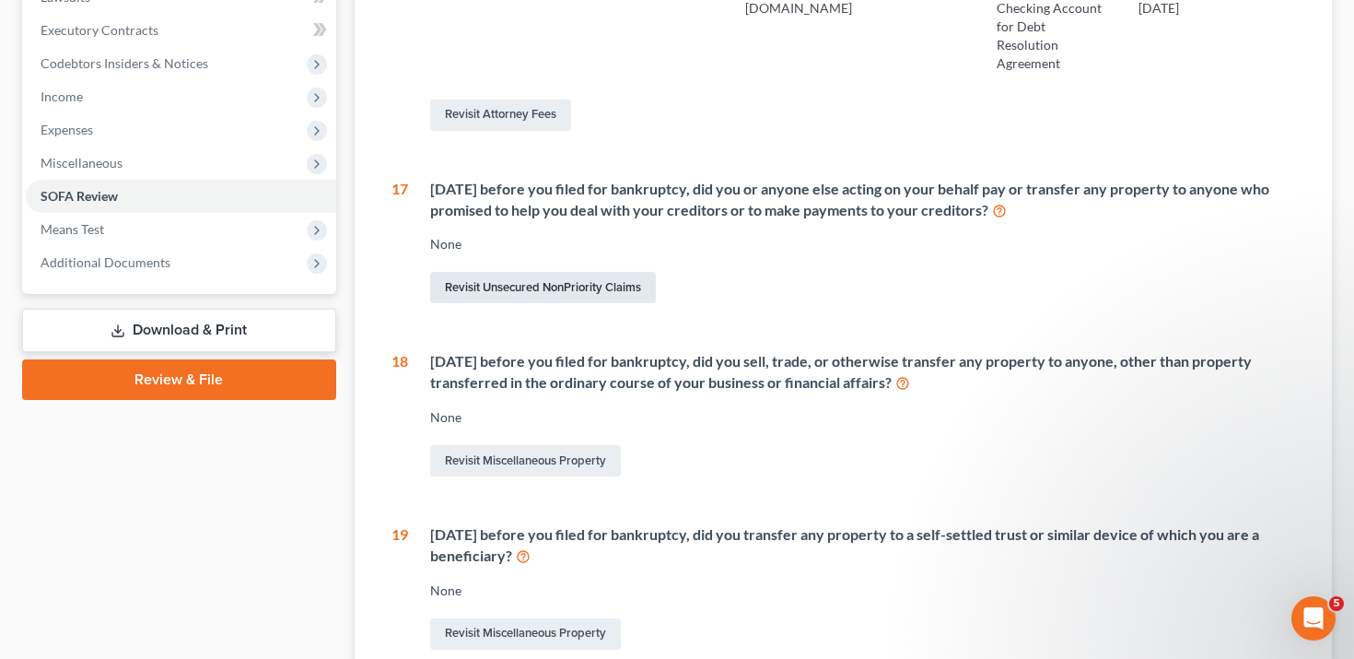
click at [507, 303] on link "Revisit Unsecured NonPriority Claims" at bounding box center [543, 287] width 226 height 31
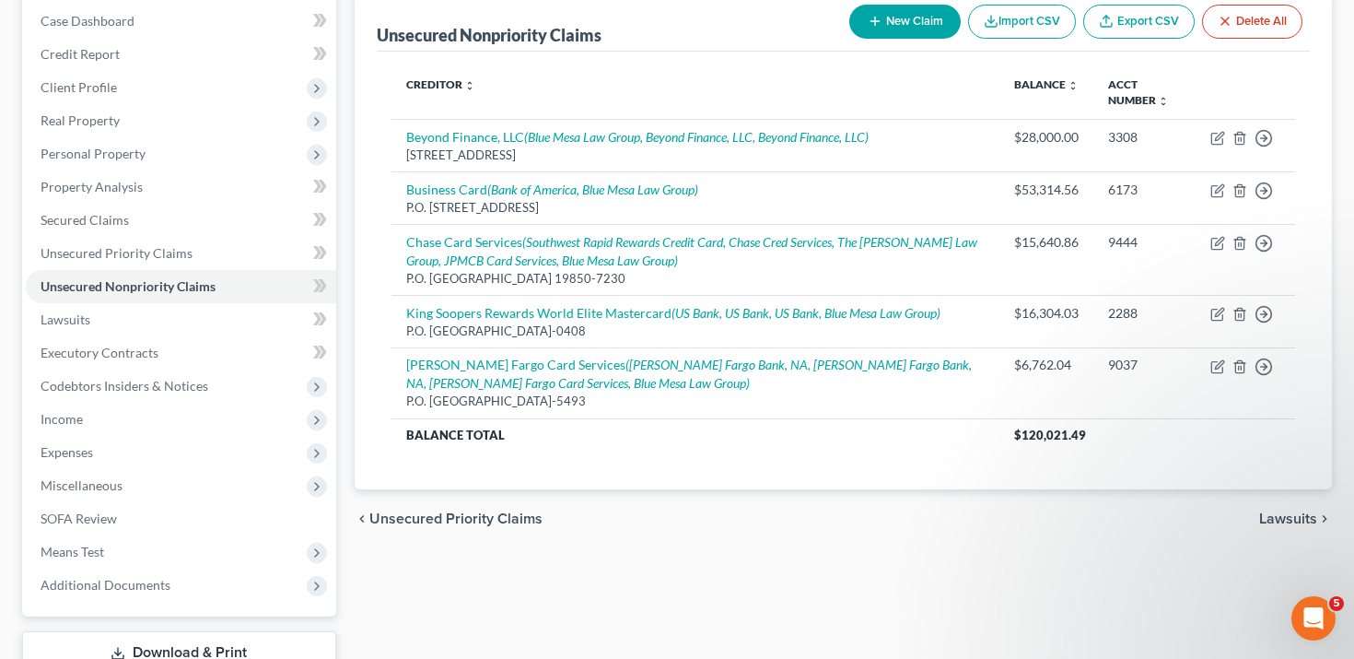
scroll to position [120, 0]
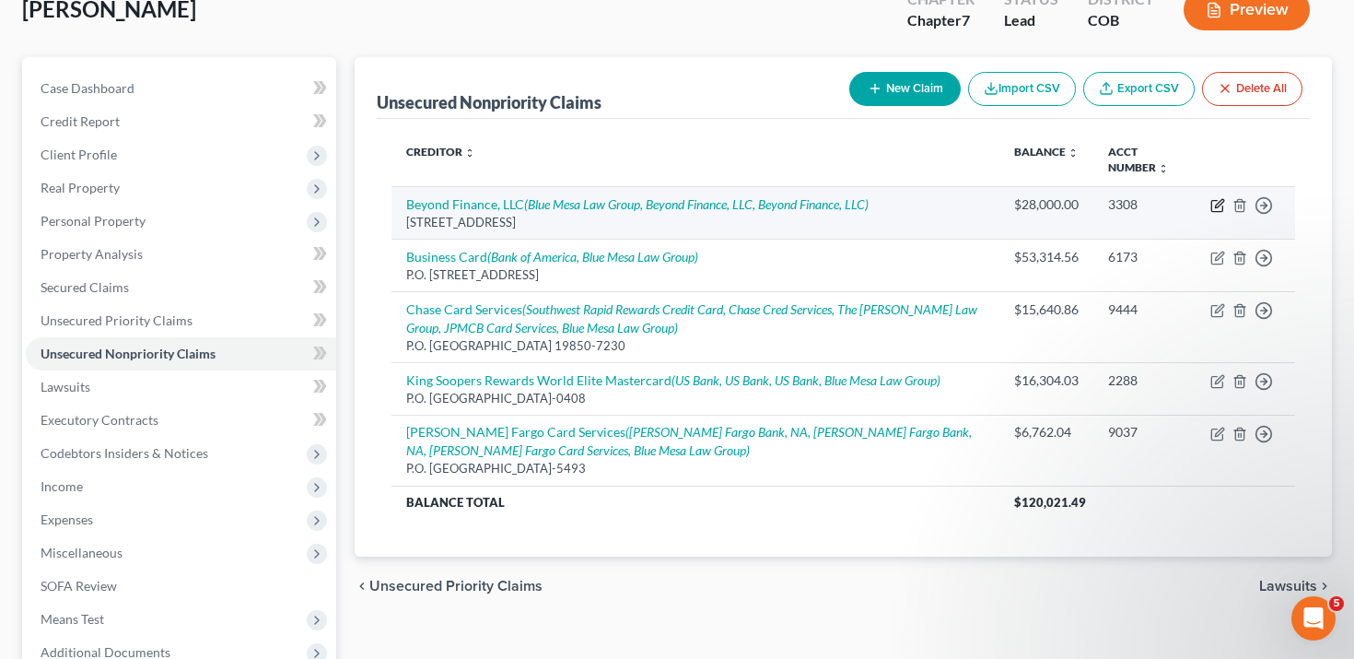
click at [1218, 201] on icon "button" at bounding box center [1218, 205] width 15 height 15
select select "5"
select select "3"
select select "0"
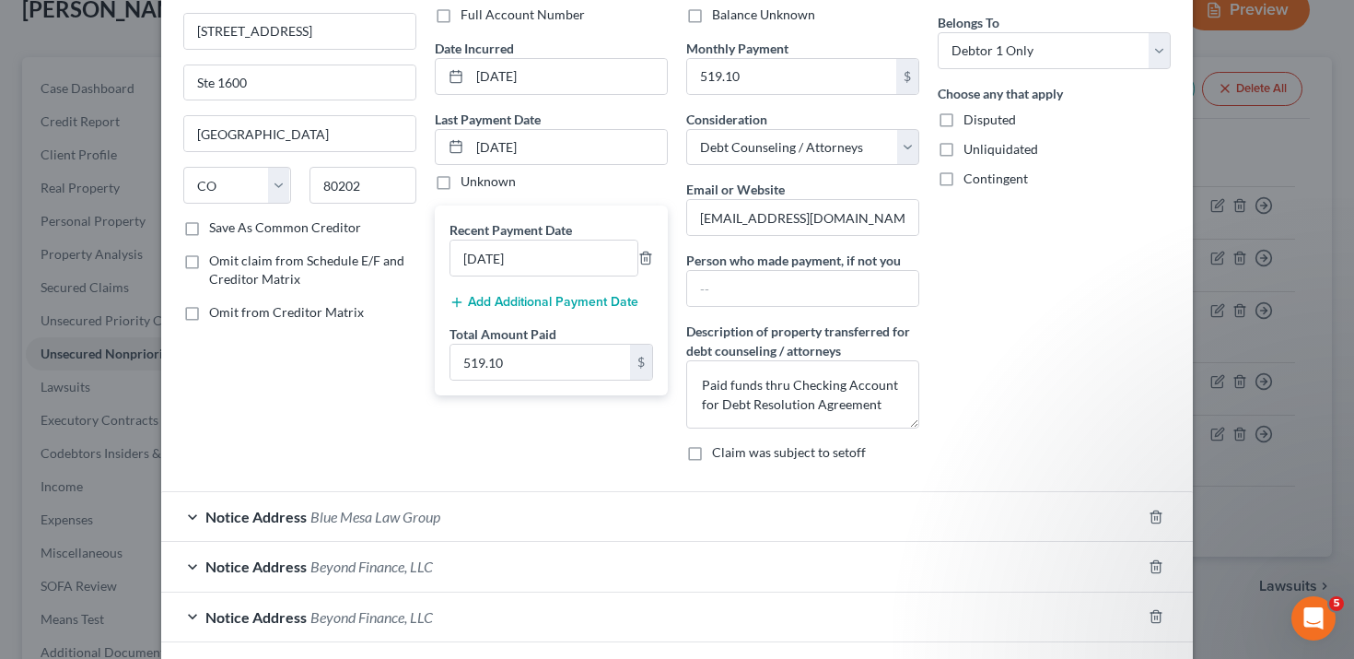
scroll to position [0, 0]
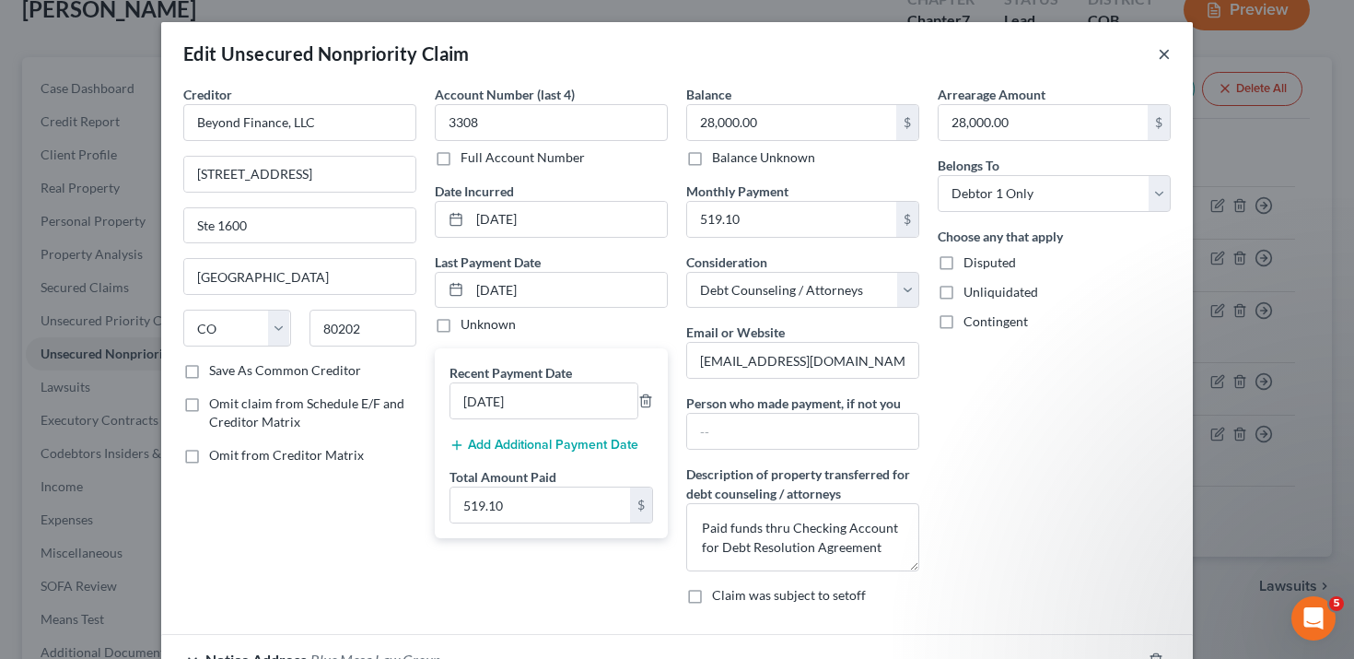
click at [1161, 55] on button "×" at bounding box center [1164, 53] width 13 height 22
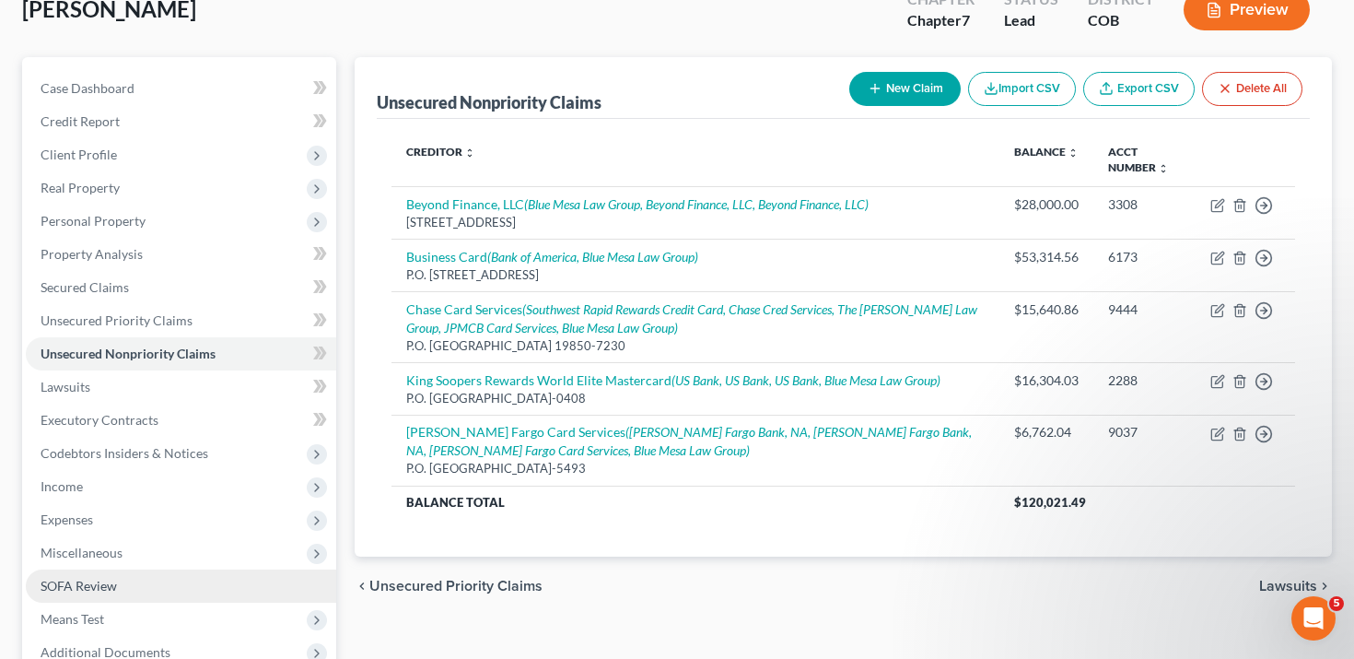
click at [133, 583] on link "SOFA Review" at bounding box center [181, 585] width 311 height 33
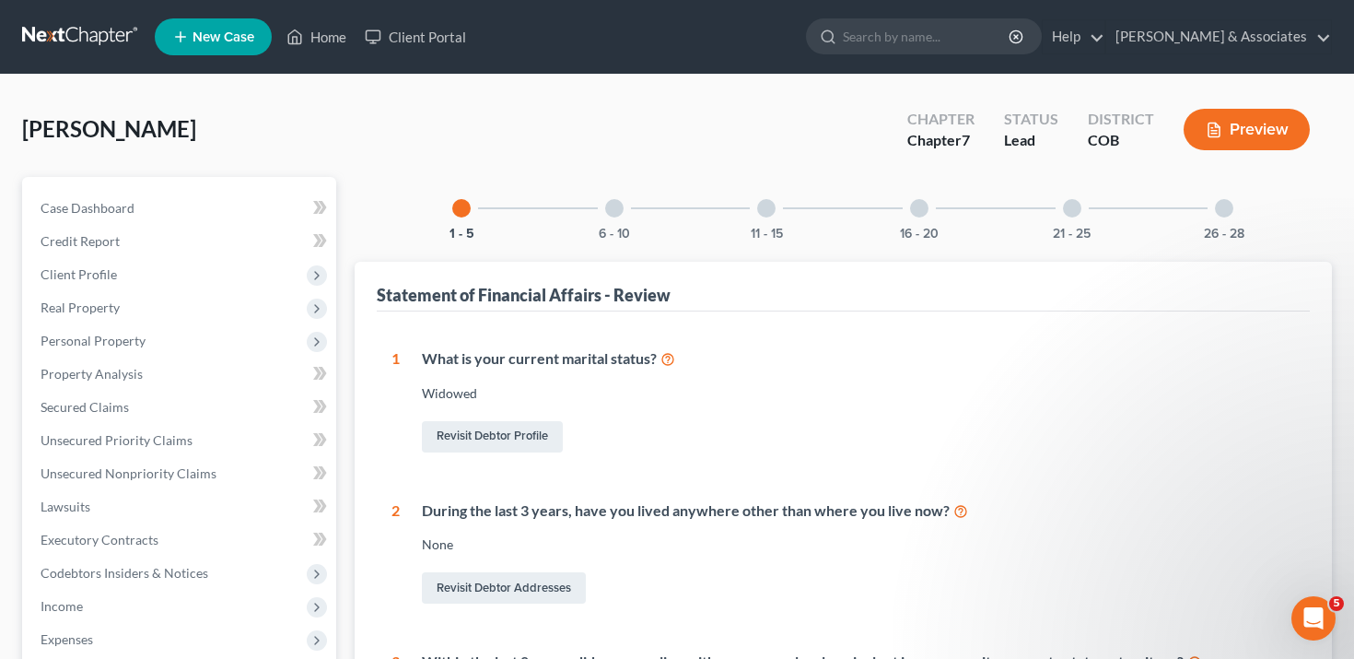
click at [639, 209] on div "6 - 10" at bounding box center [614, 208] width 63 height 63
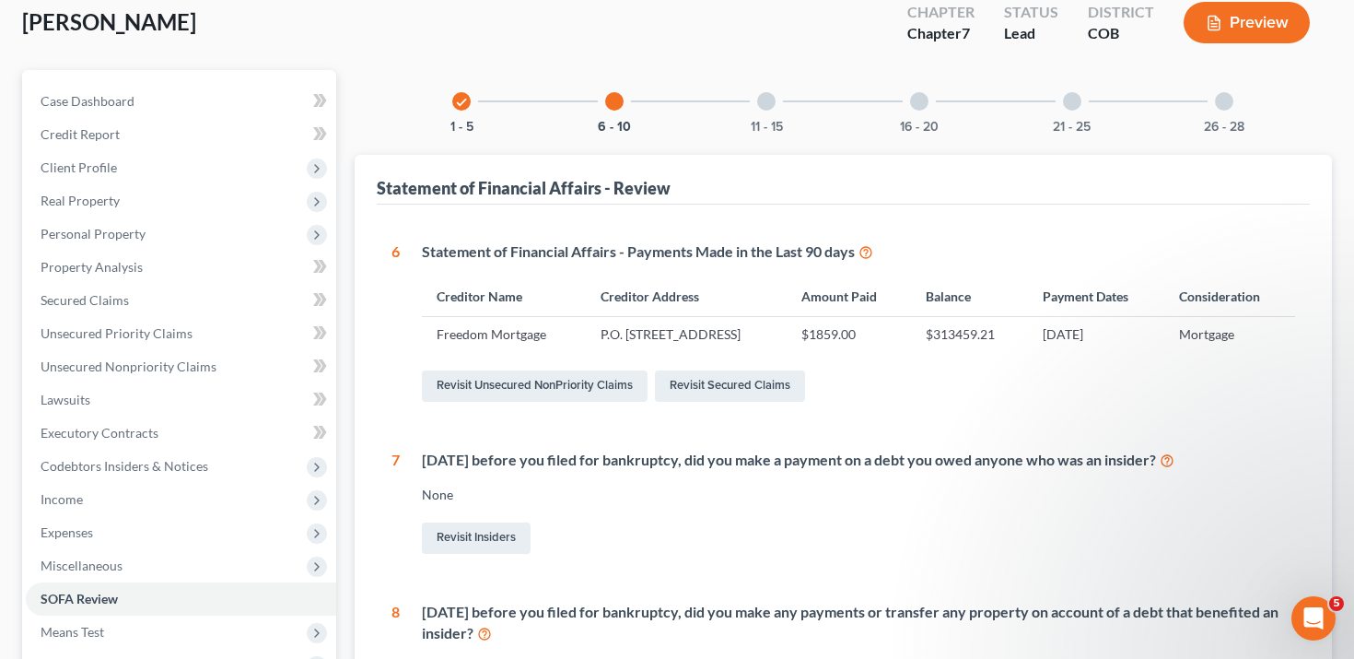
scroll to position [112, 0]
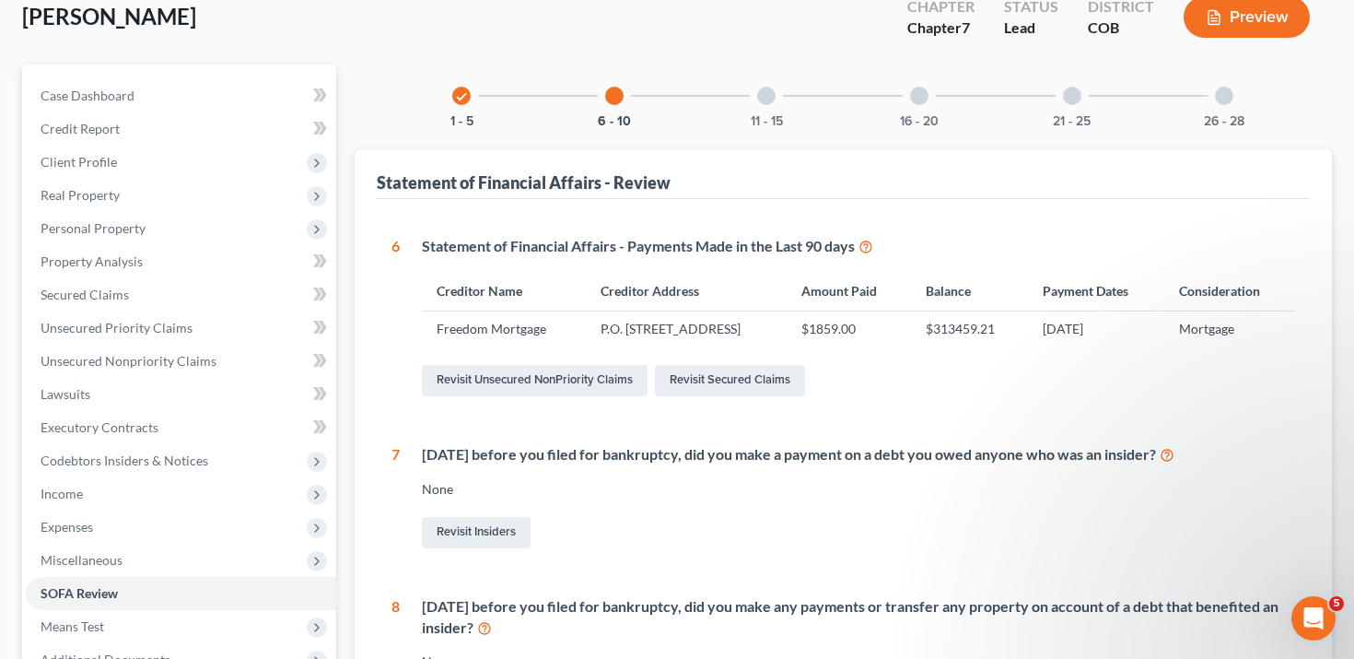
click at [872, 240] on icon at bounding box center [866, 246] width 15 height 18
click at [141, 287] on link "Secured Claims" at bounding box center [181, 294] width 311 height 33
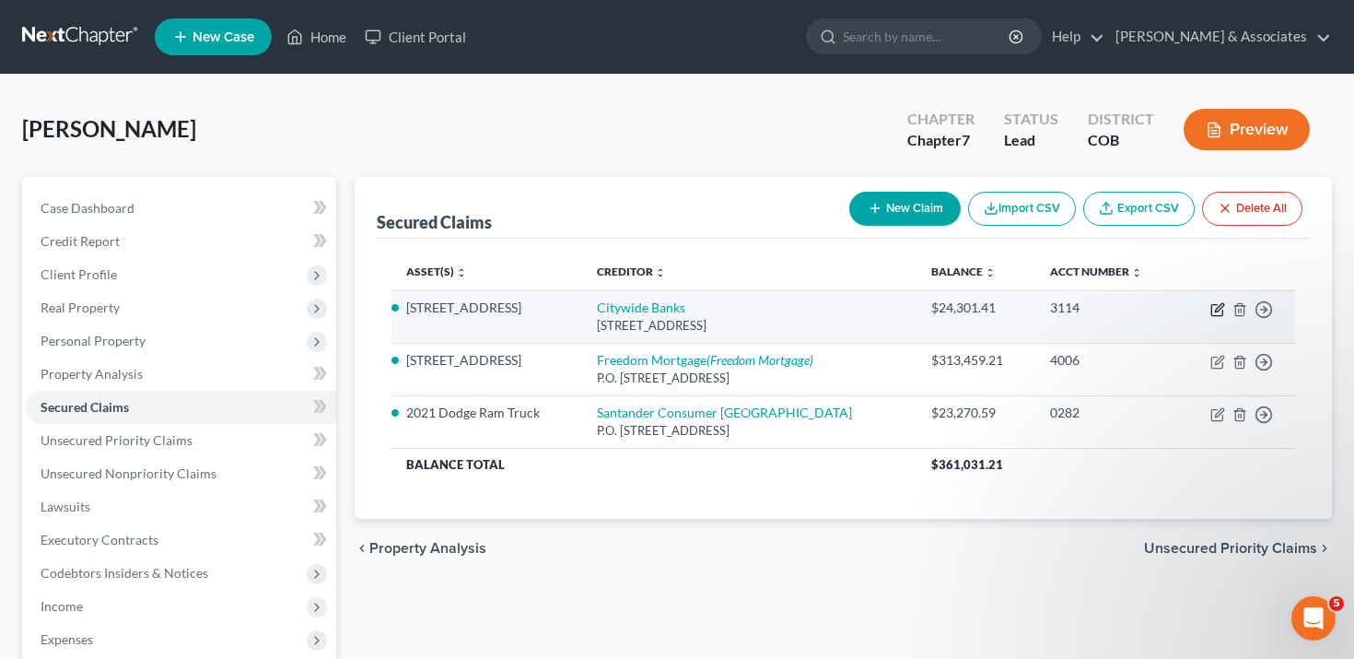
click at [1214, 310] on icon "button" at bounding box center [1218, 309] width 15 height 15
select select "16"
select select "2"
select select "0"
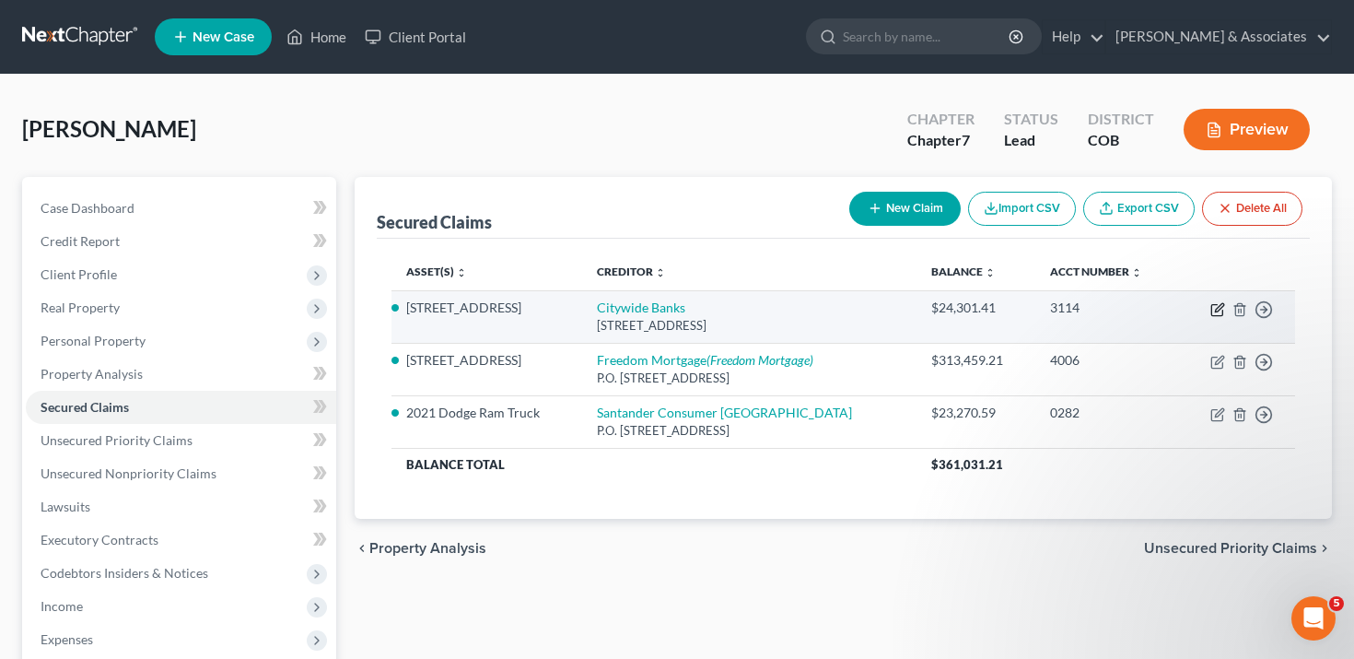
select select "0"
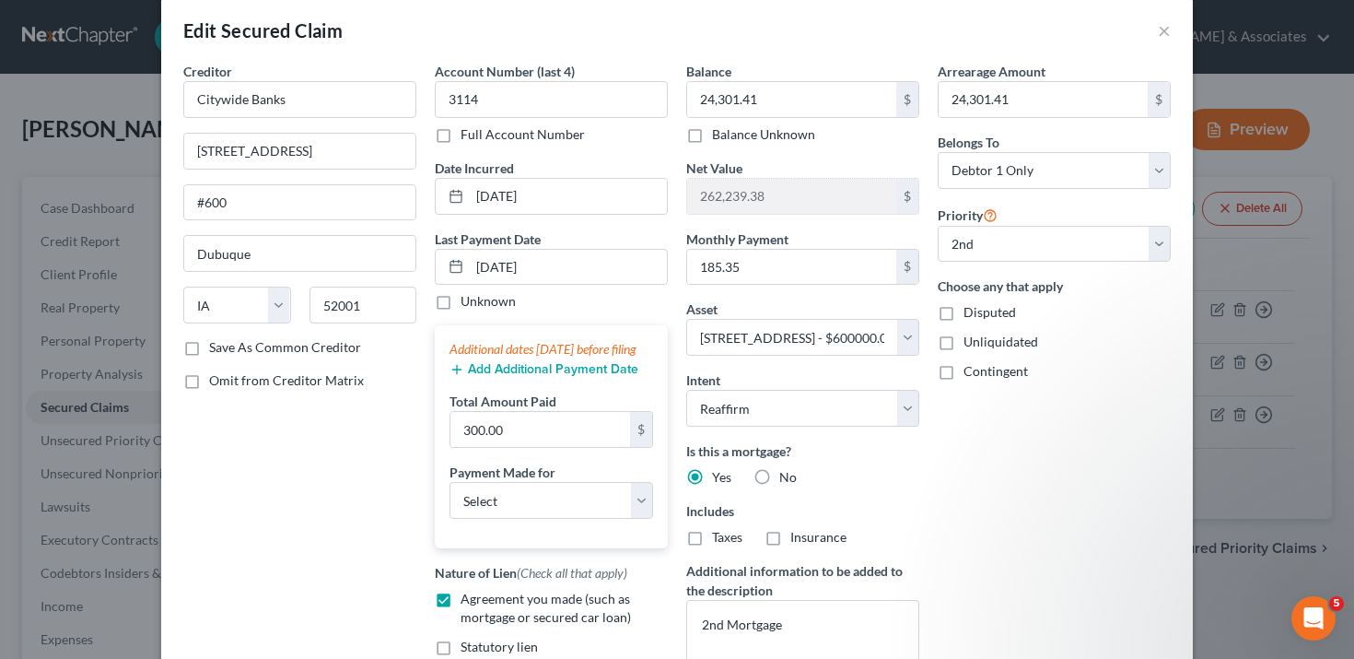
scroll to position [19, 0]
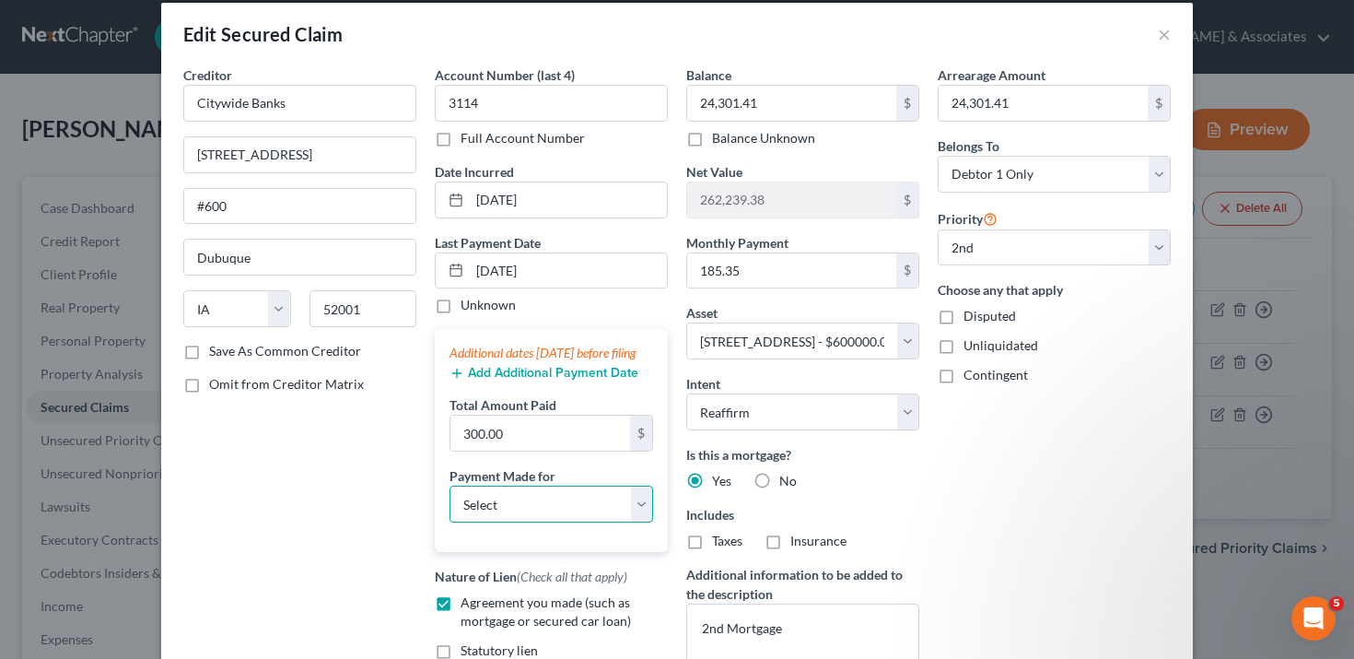
click at [506, 522] on select "Select Car Credit Card Loan Repayment Mortgage Other Suppliers Or Vendors" at bounding box center [552, 504] width 204 height 37
select select "3"
click at [450, 504] on select "Select Car Credit Card Loan Repayment Mortgage Other Suppliers Or Vendors" at bounding box center [552, 504] width 204 height 37
click at [343, 522] on div "Creditor * Citywide Banks [GEOGRAPHIC_DATA] [US_STATE][GEOGRAPHIC_DATA] [GEOGRA…" at bounding box center [300, 399] width 252 height 668
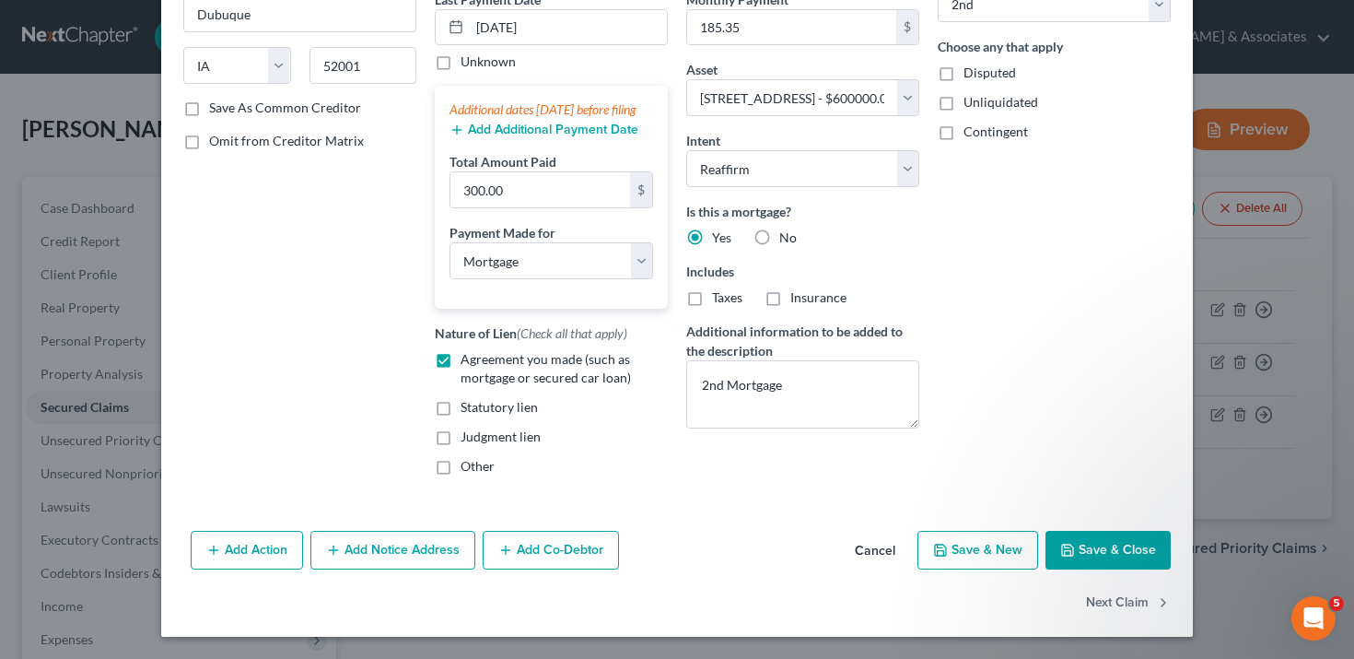
click at [1092, 541] on button "Save & Close" at bounding box center [1108, 550] width 125 height 39
select select
select select "1"
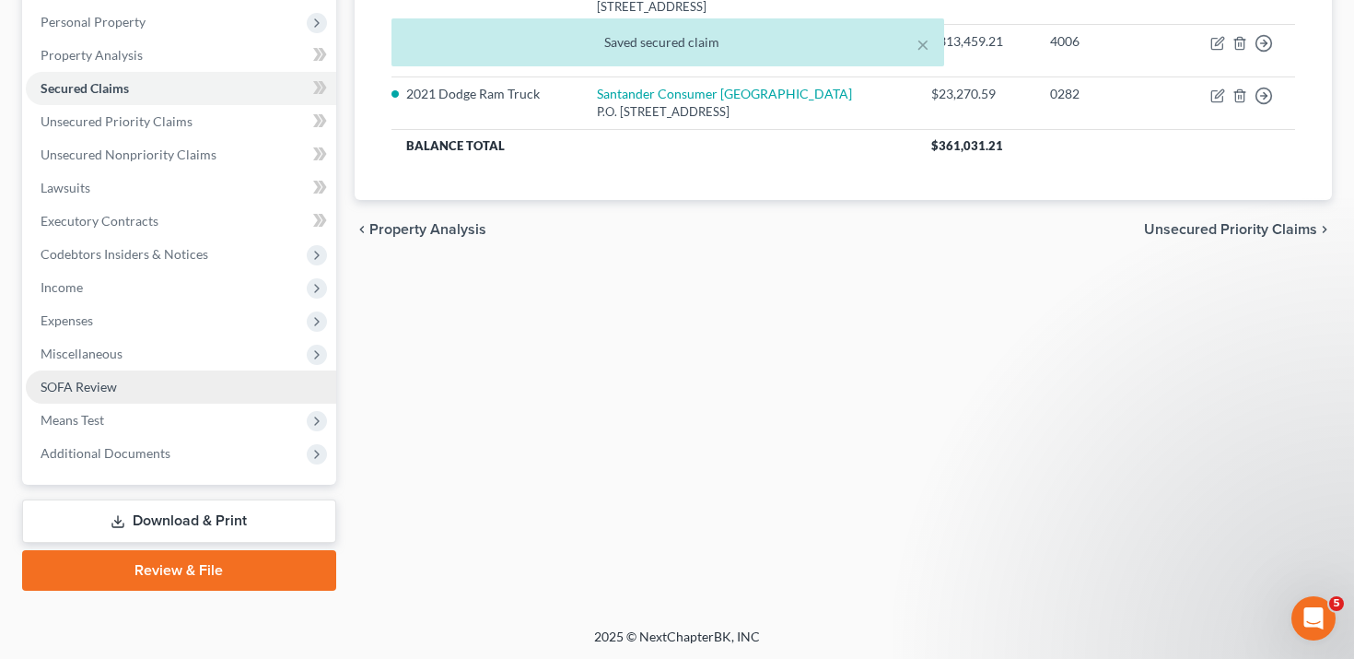
click at [130, 389] on link "SOFA Review" at bounding box center [181, 386] width 311 height 33
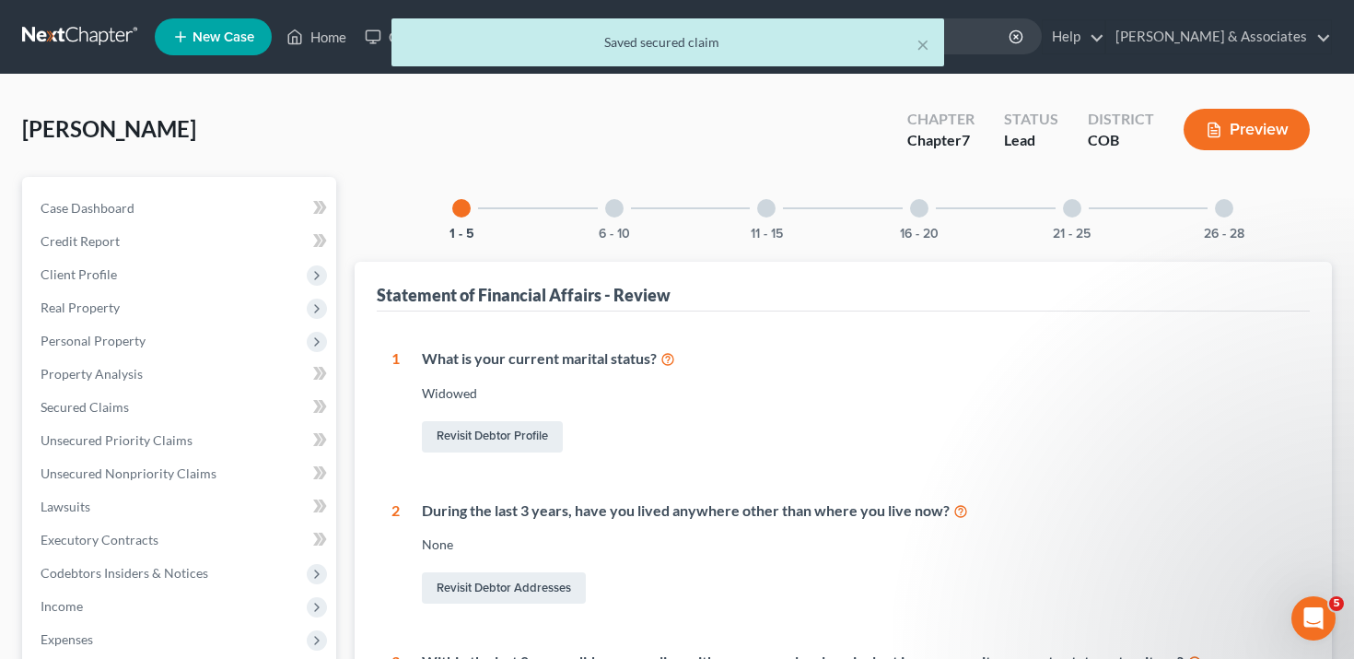
click at [624, 213] on div "6 - 10" at bounding box center [614, 208] width 63 height 63
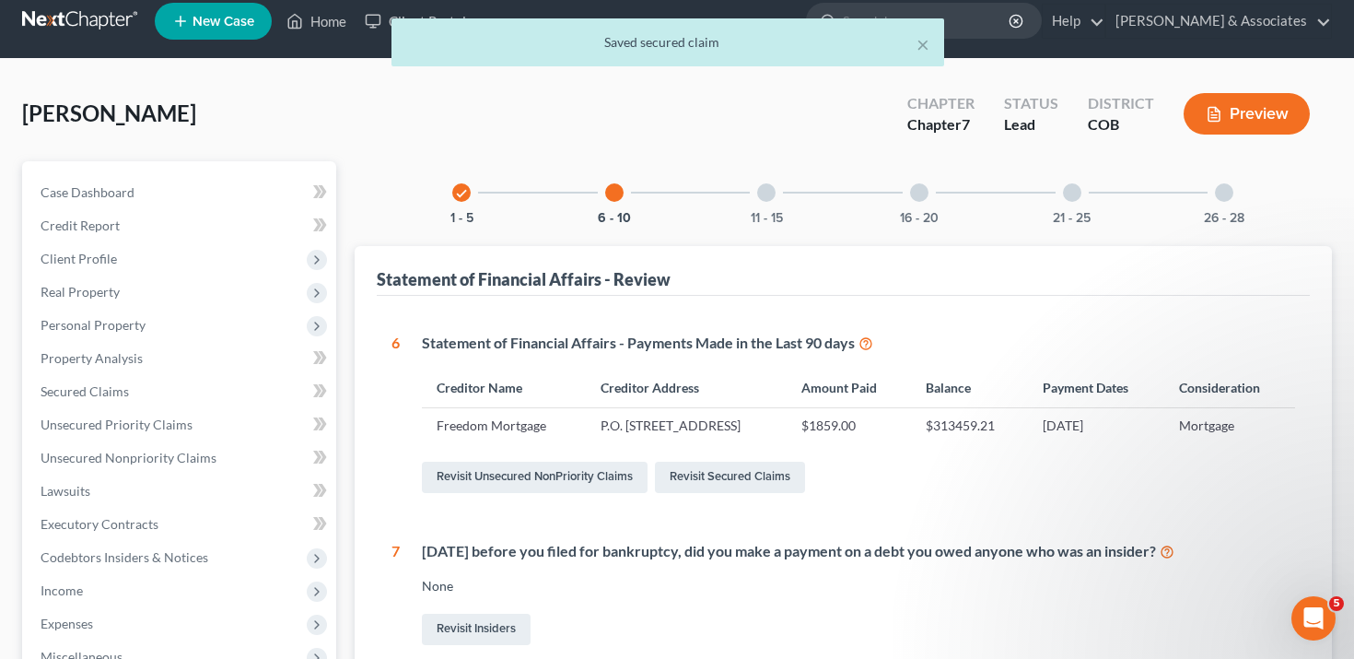
scroll to position [21, 0]
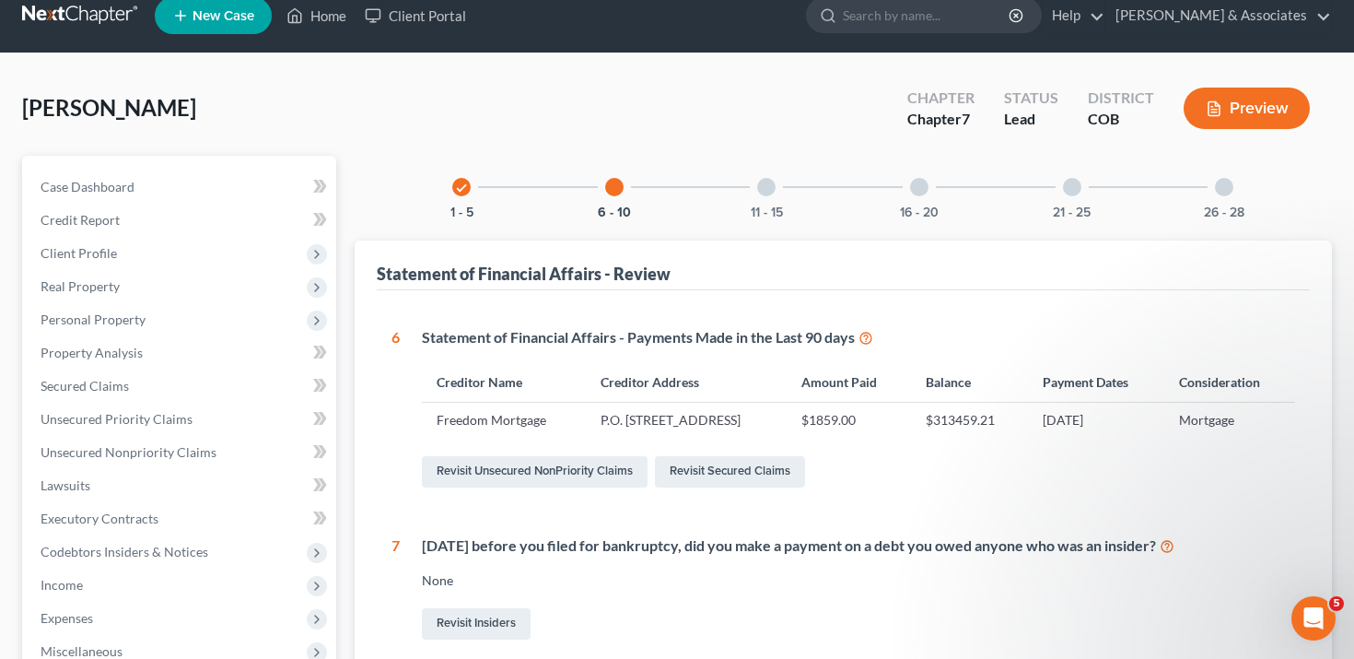
click at [1243, 107] on button "Preview" at bounding box center [1247, 108] width 126 height 41
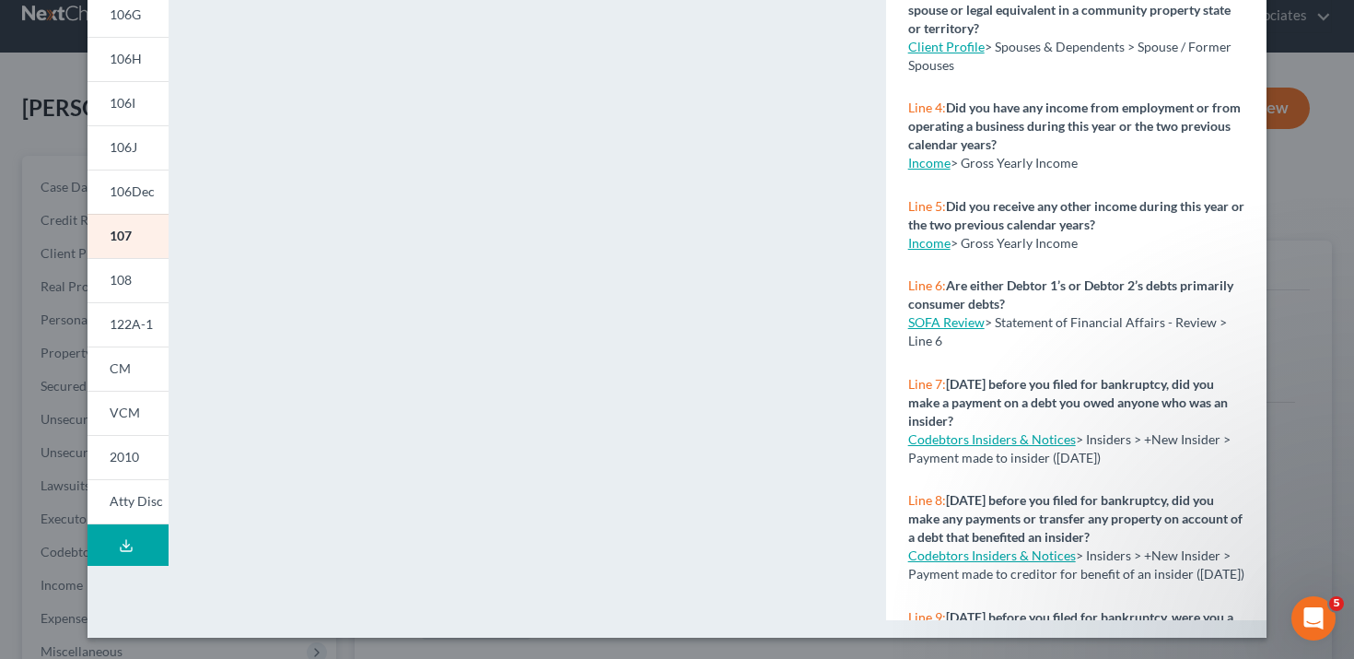
scroll to position [0, 0]
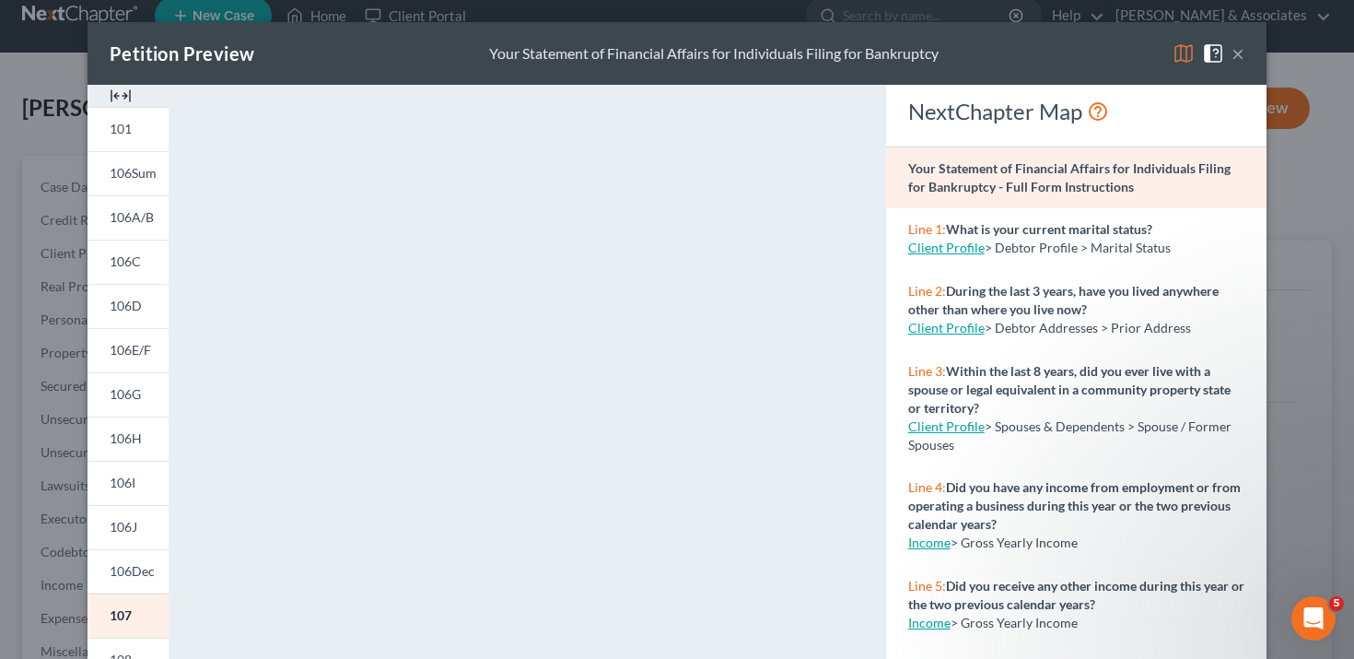
click at [51, 535] on div "Petition Preview Your Statement of Financial Affairs for Individuals Filing for…" at bounding box center [677, 329] width 1354 height 659
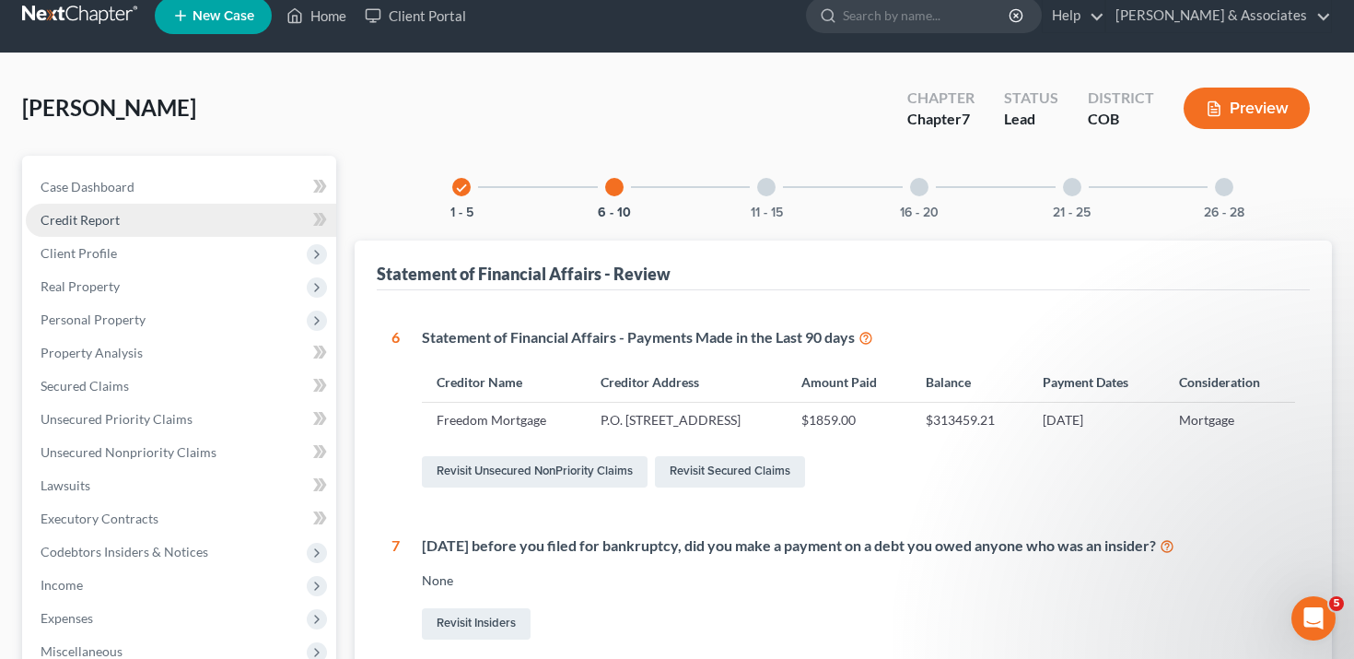
click at [136, 229] on link "Credit Report" at bounding box center [181, 220] width 311 height 33
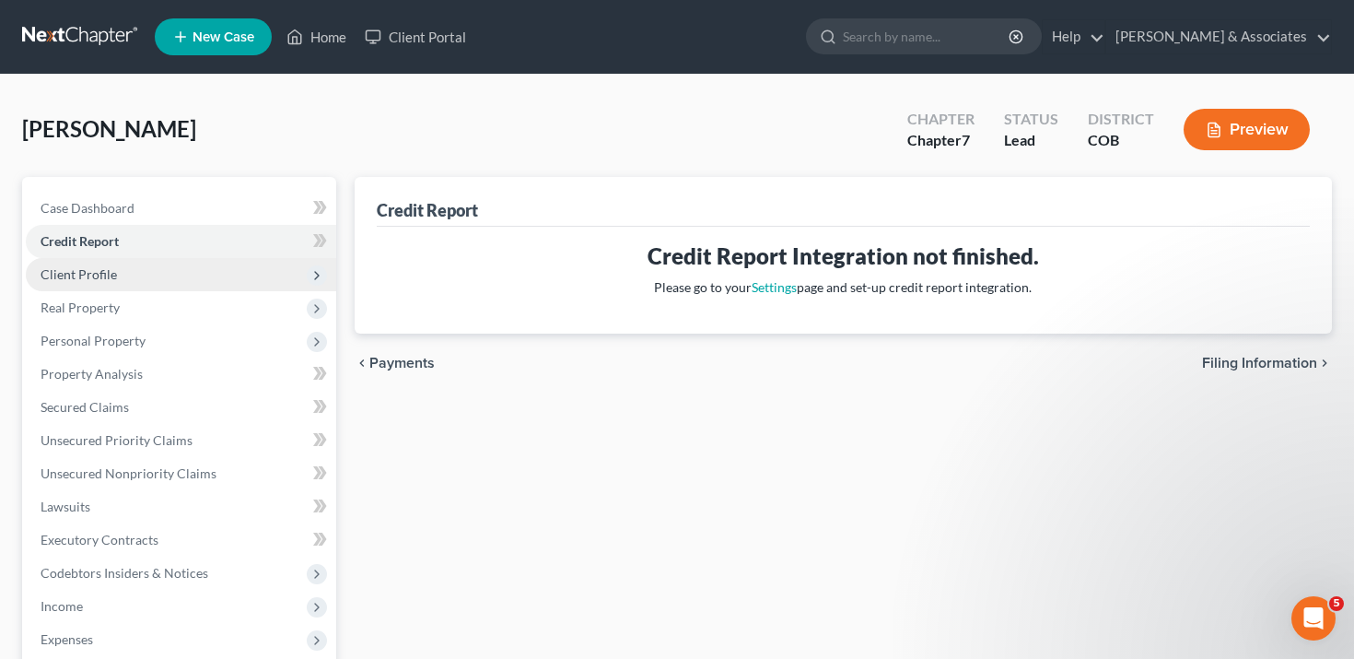
click at [139, 272] on span "Client Profile" at bounding box center [181, 274] width 311 height 33
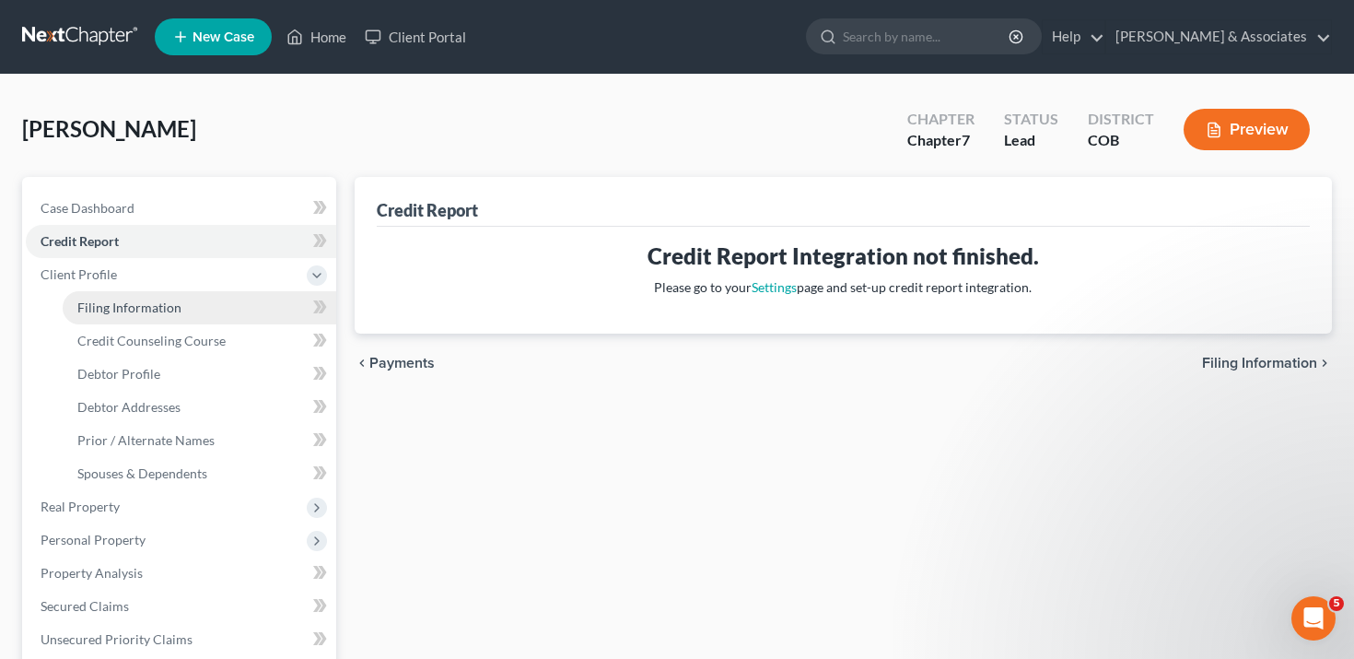
click at [141, 308] on span "Filing Information" at bounding box center [129, 307] width 104 height 16
select select "1"
select select "0"
select select "11"
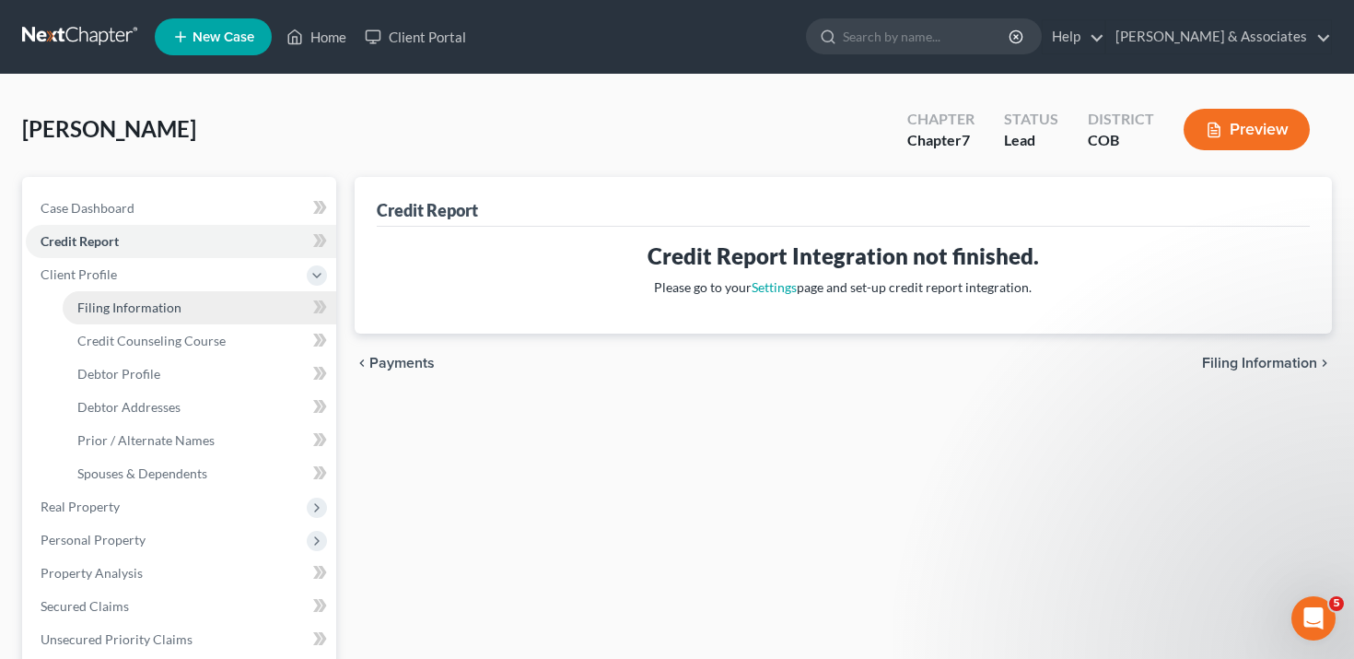
select select "0"
select select "5"
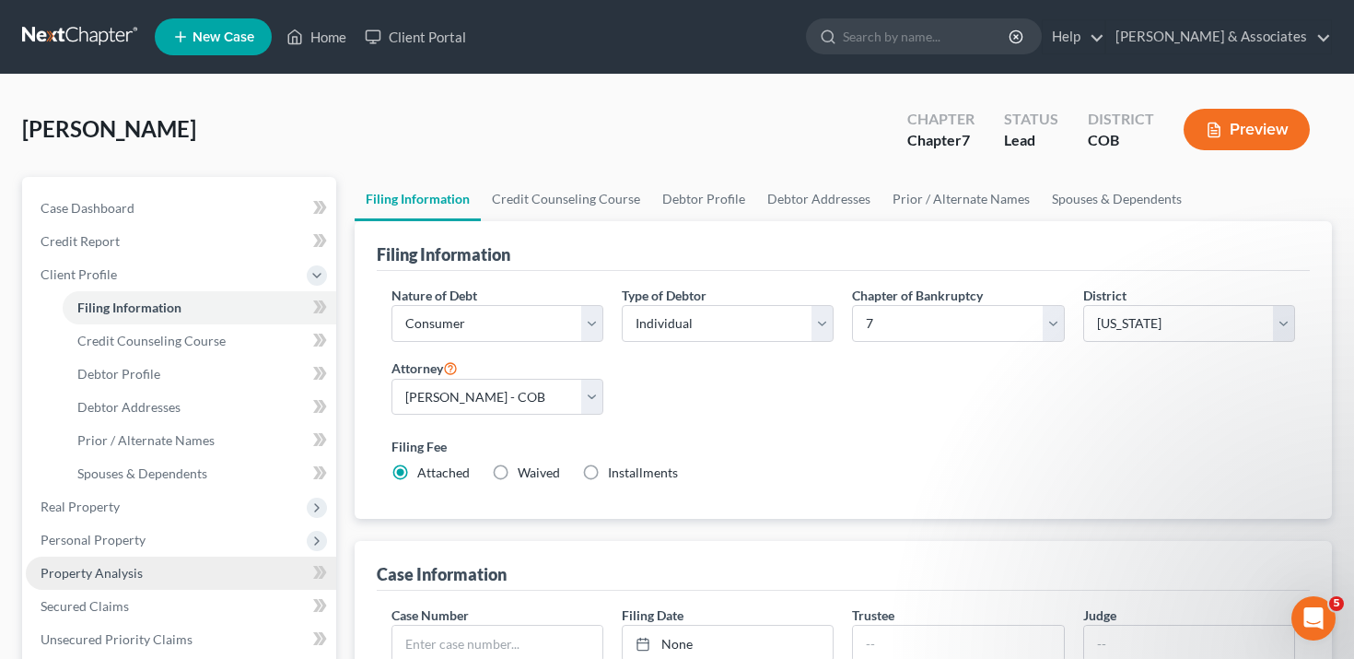
scroll to position [8, 0]
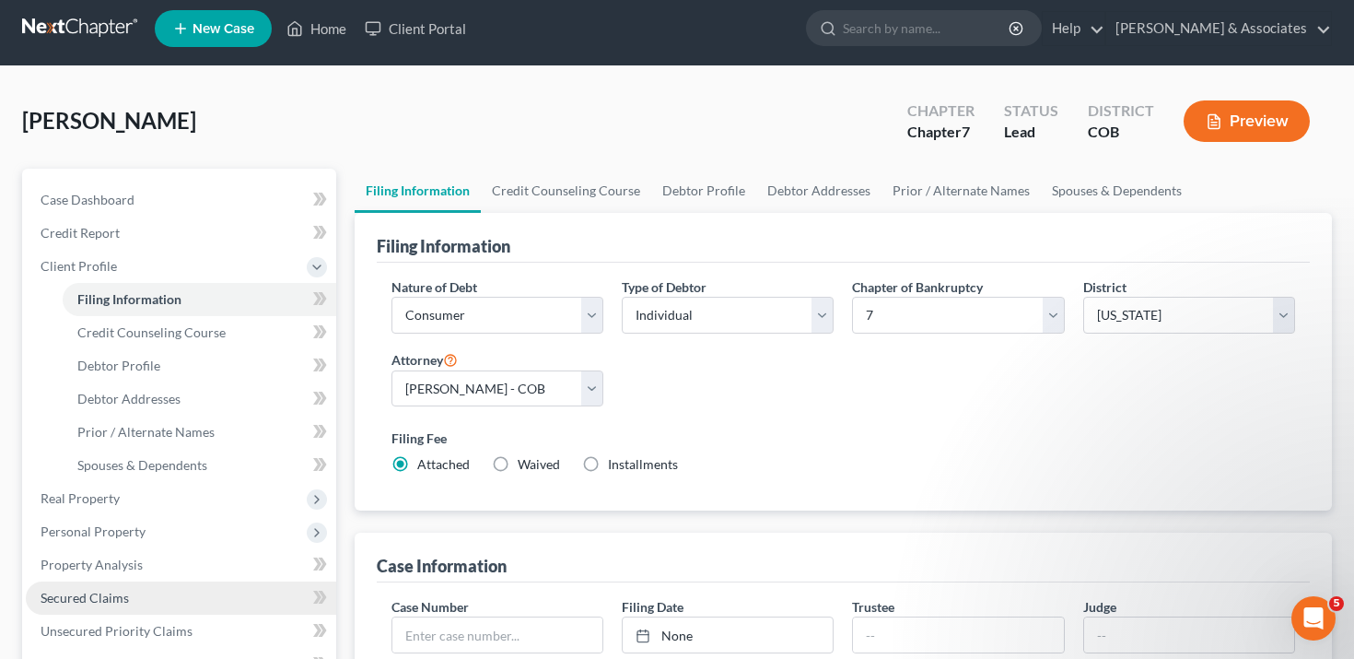
click at [114, 583] on link "Secured Claims" at bounding box center [181, 597] width 311 height 33
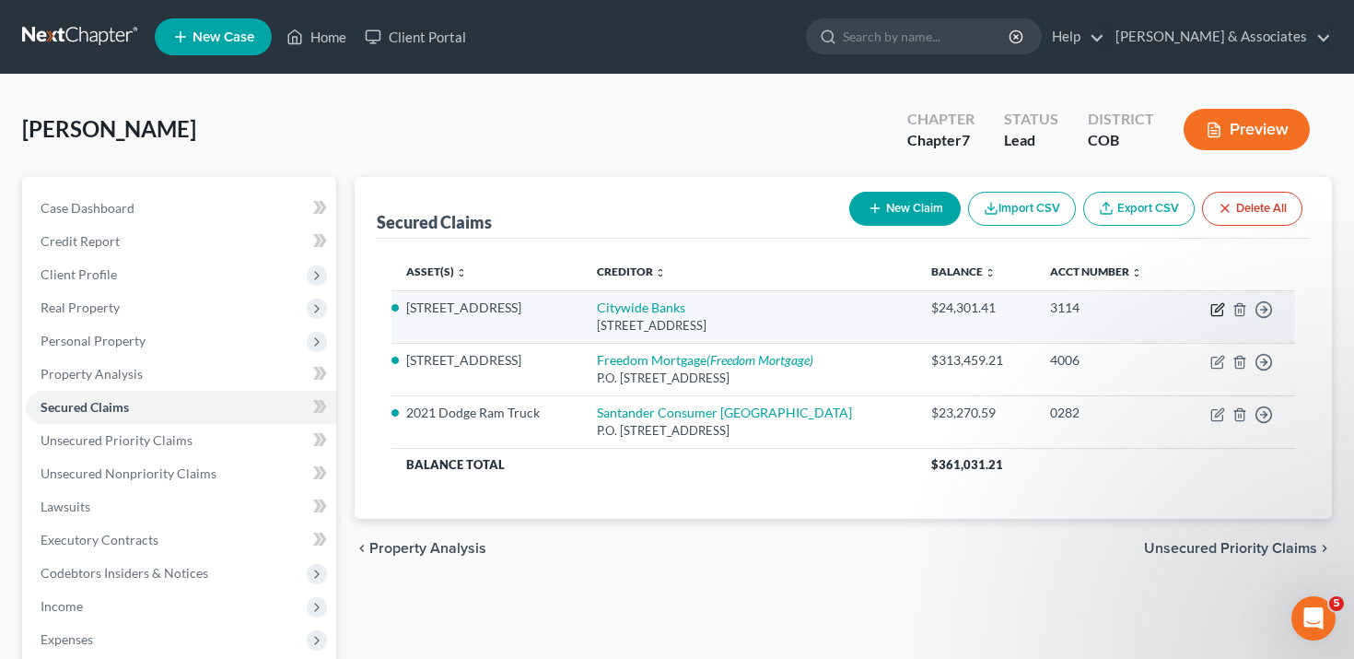
click at [1218, 309] on icon "button" at bounding box center [1218, 309] width 15 height 15
select select "16"
select select "3"
select select "2"
select select "0"
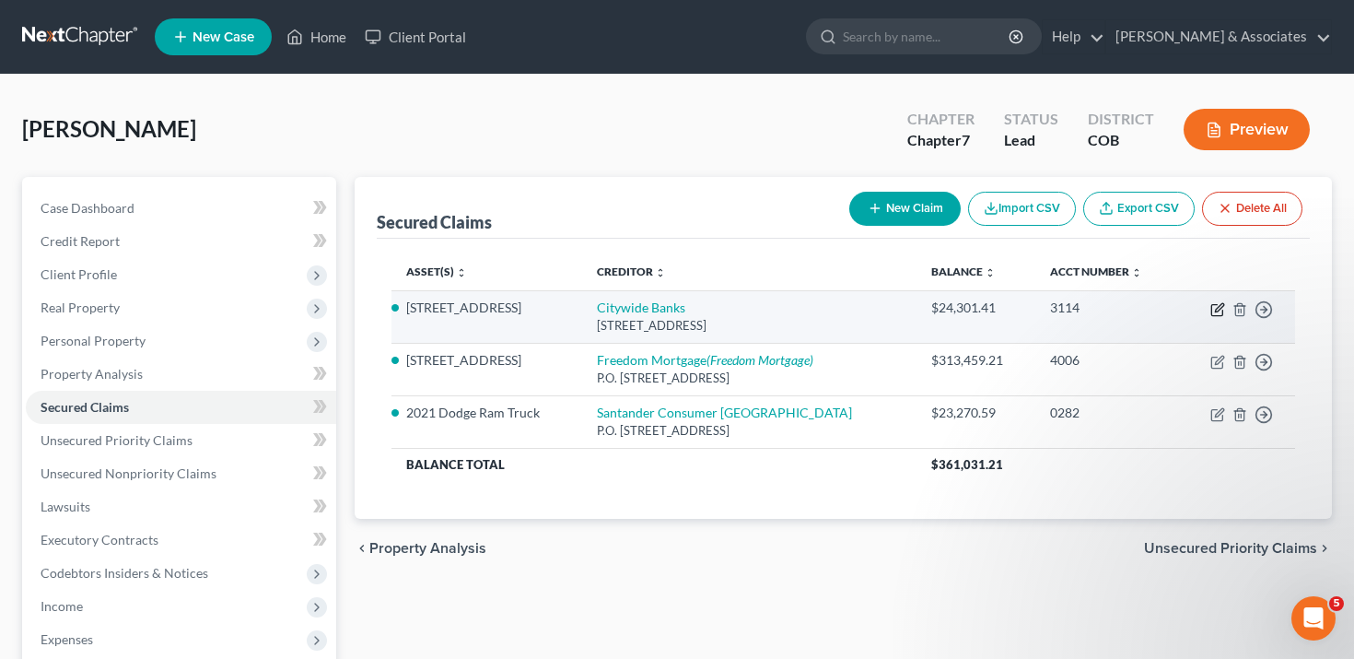
select select "0"
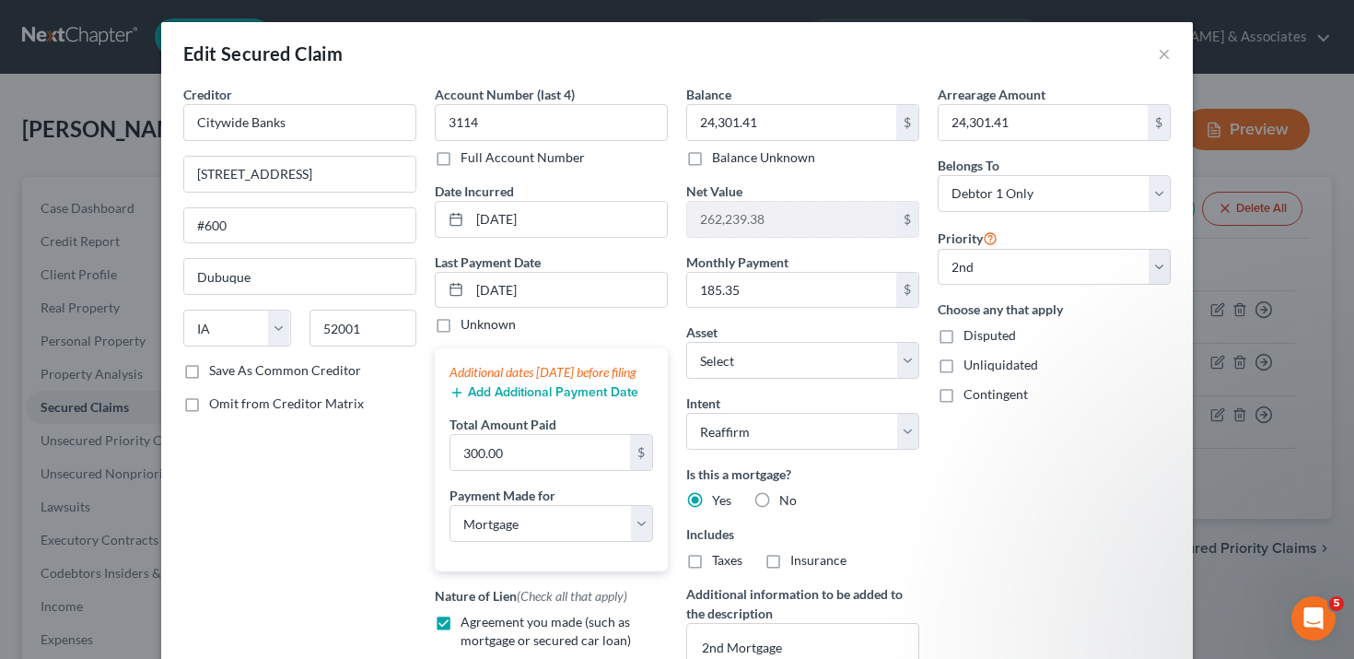
click at [1230, 60] on div "Edit Secured Claim × Creditor * Citywide Banks [STREET_ADDRESS][GEOGRAPHIC_DATA…" at bounding box center [677, 329] width 1354 height 659
click at [1164, 48] on button "×" at bounding box center [1164, 53] width 13 height 22
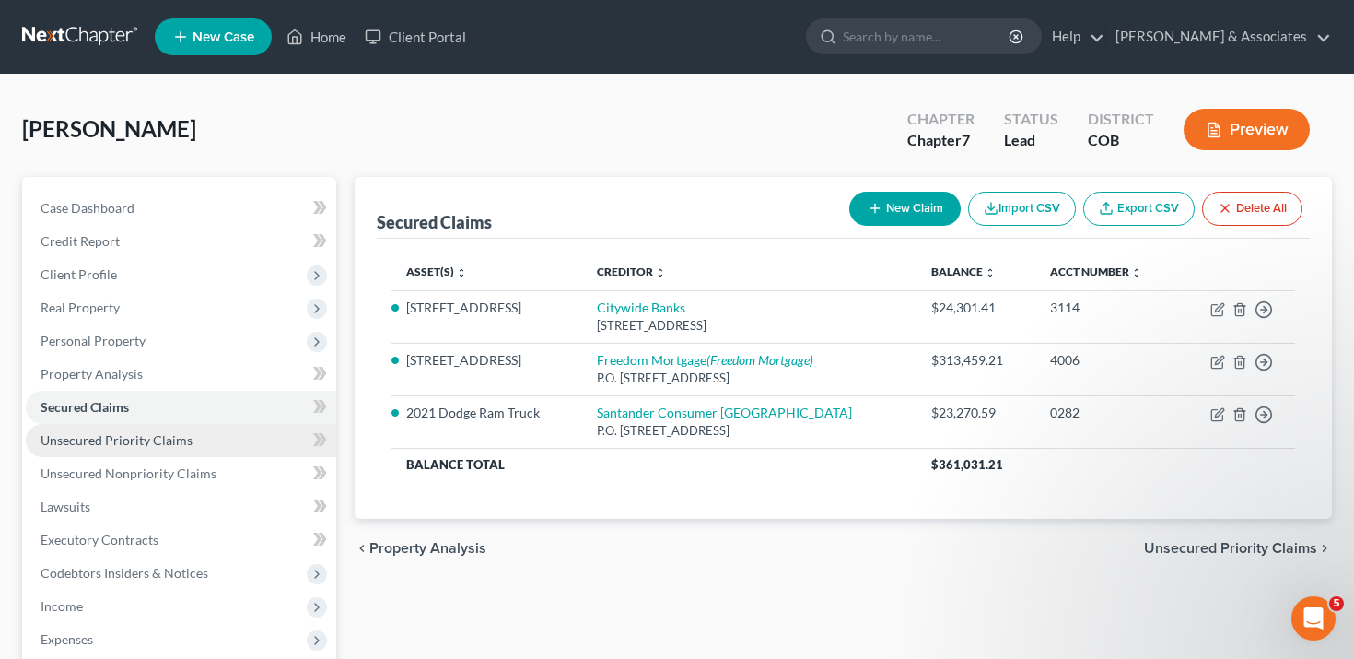
click at [88, 436] on span "Unsecured Priority Claims" at bounding box center [117, 440] width 152 height 16
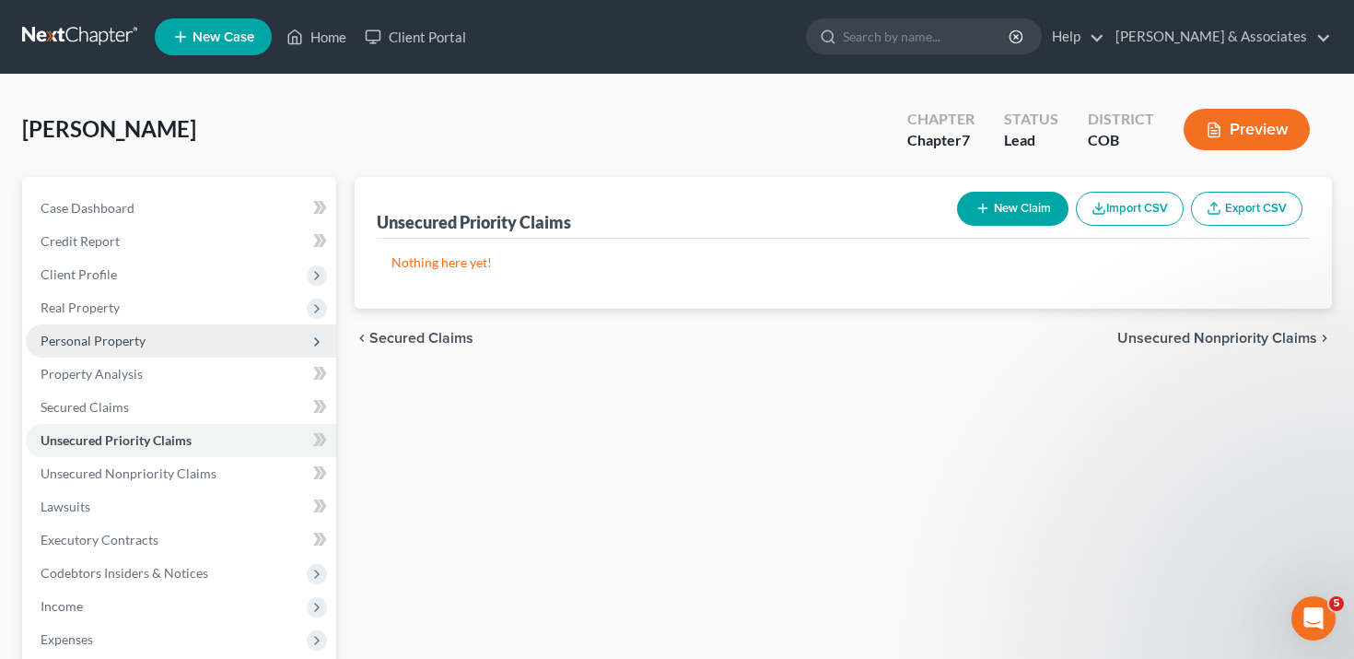
click at [105, 333] on span "Personal Property" at bounding box center [93, 341] width 105 height 16
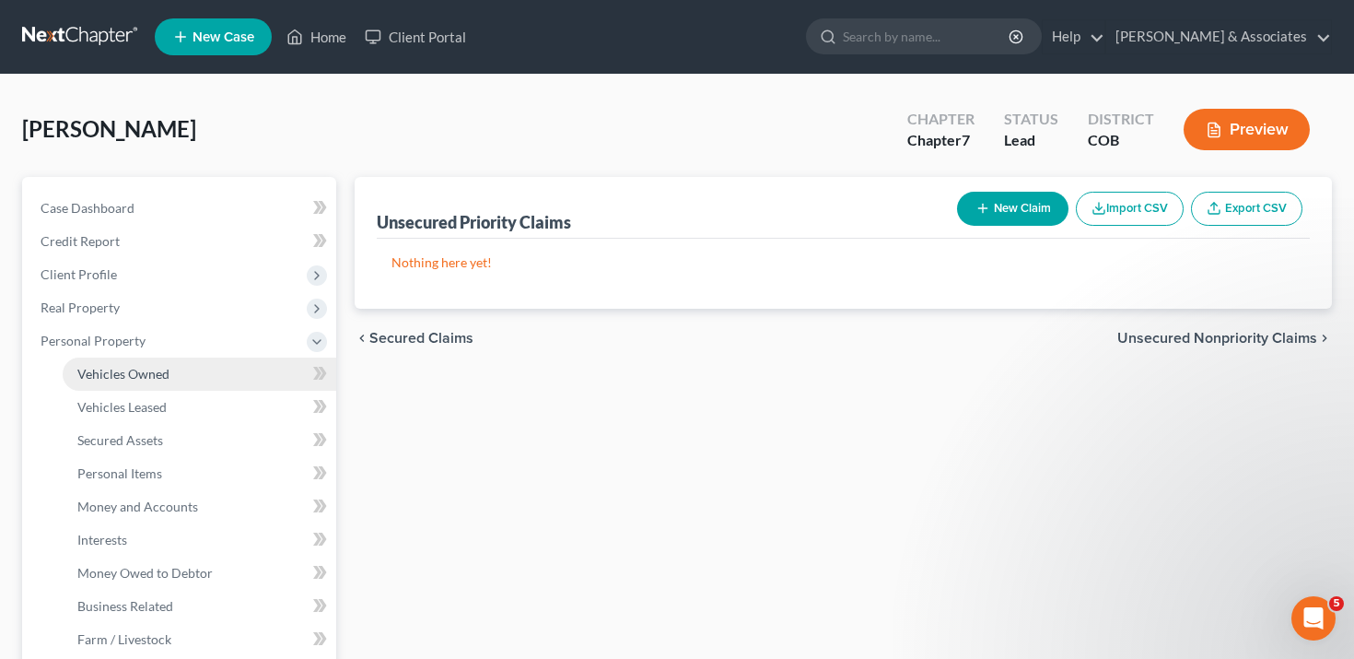
click at [105, 373] on span "Vehicles Owned" at bounding box center [123, 374] width 92 height 16
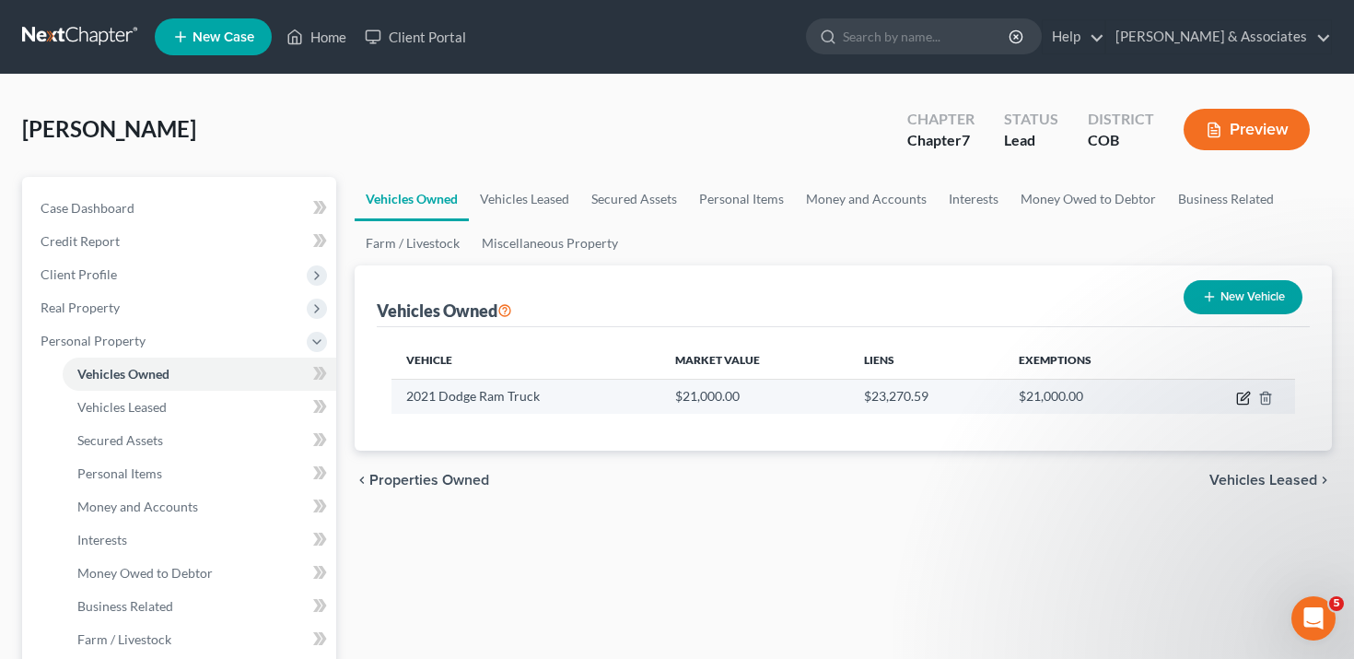
click at [1240, 396] on icon "button" at bounding box center [1244, 398] width 15 height 15
select select "0"
select select "5"
select select "2"
select select "0"
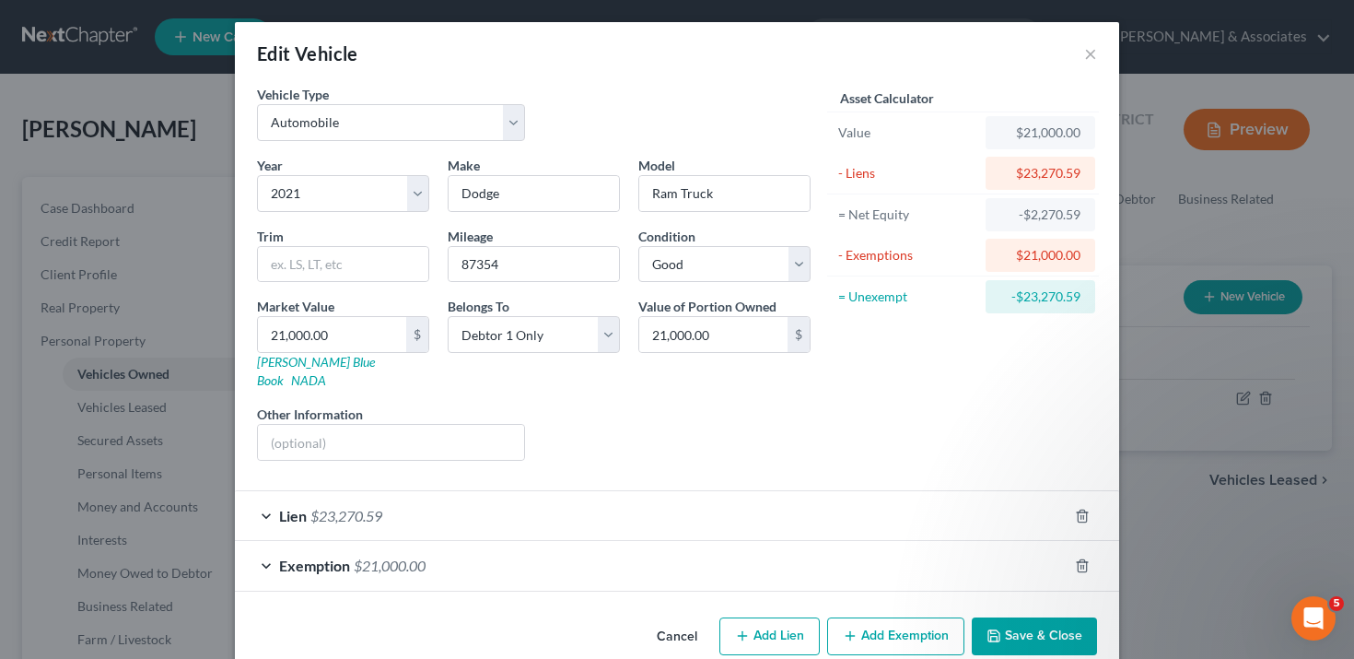
scroll to position [15, 0]
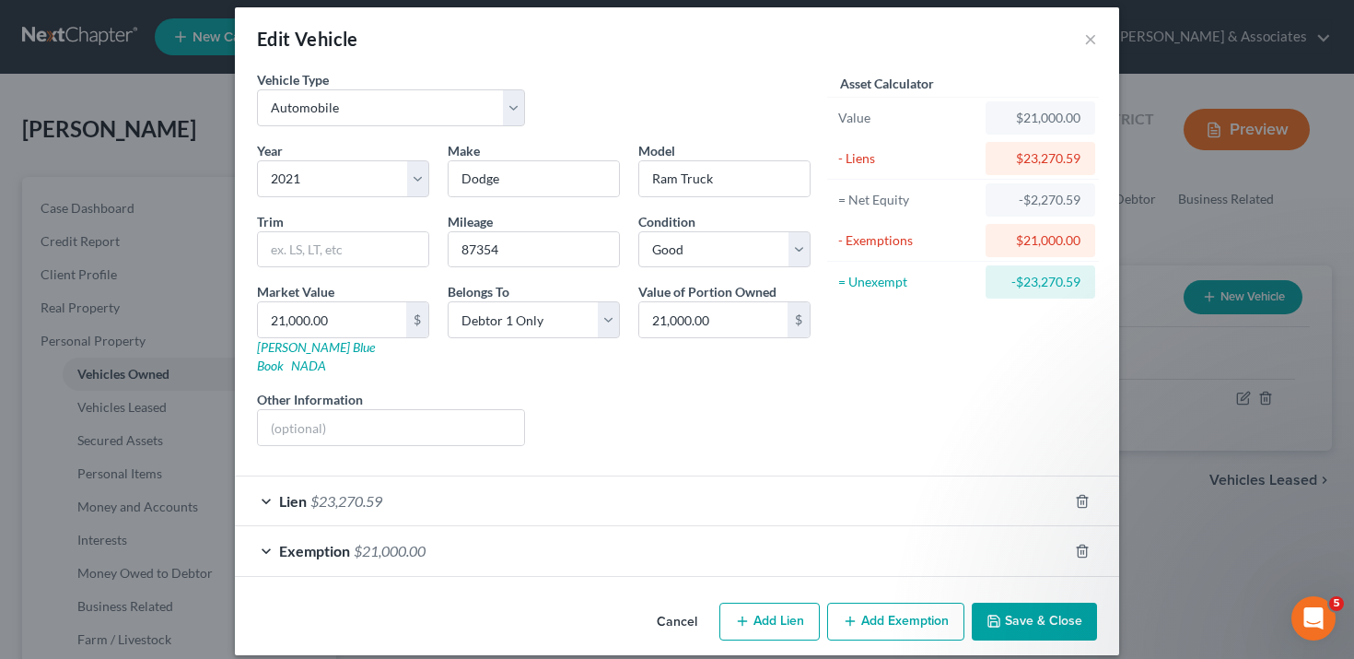
click at [837, 476] on div "Lien $23,270.59" at bounding box center [651, 500] width 833 height 49
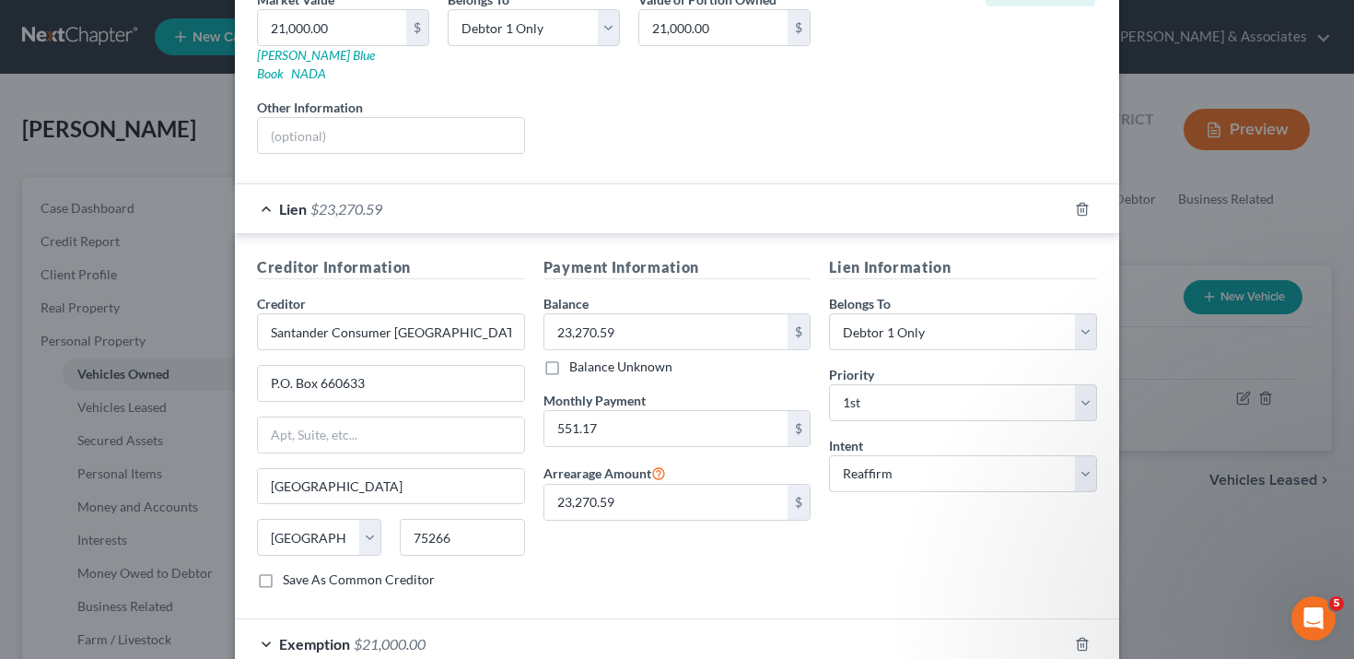
scroll to position [311, 0]
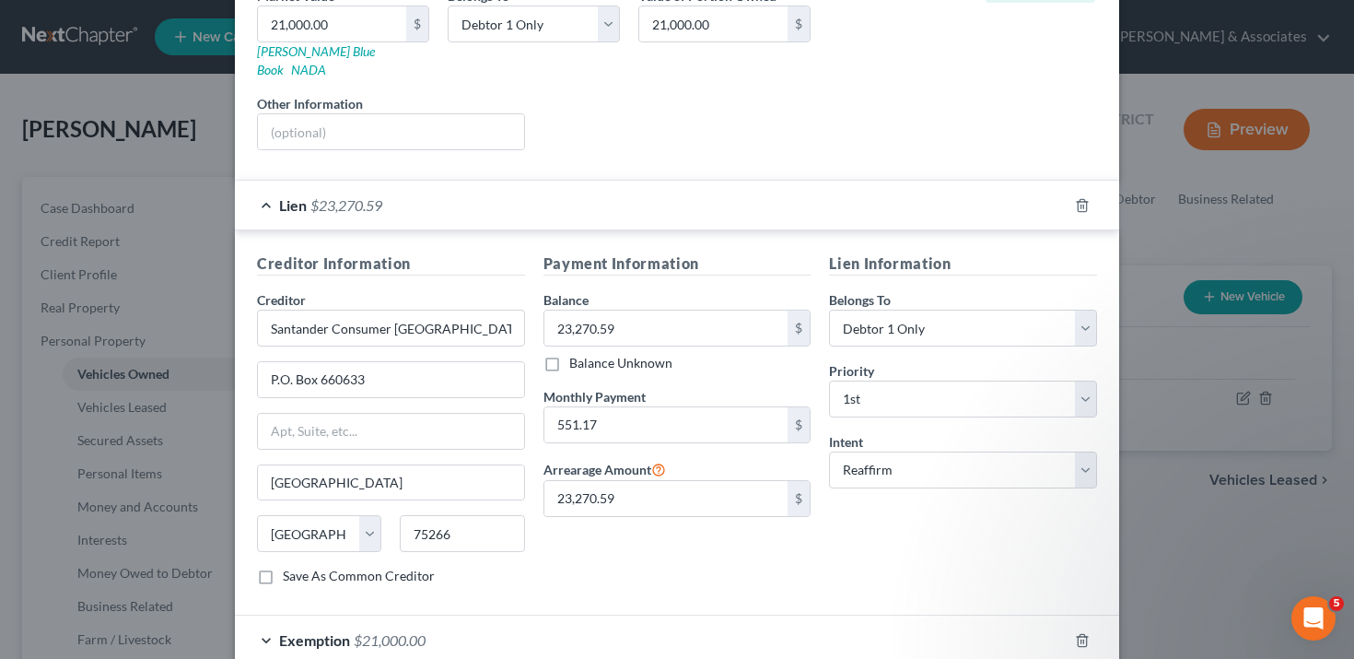
click at [1175, 508] on div "Edit Vehicle × Vehicle Type Select Automobile Truck Trailer Watercraft Aircraft…" at bounding box center [677, 329] width 1354 height 659
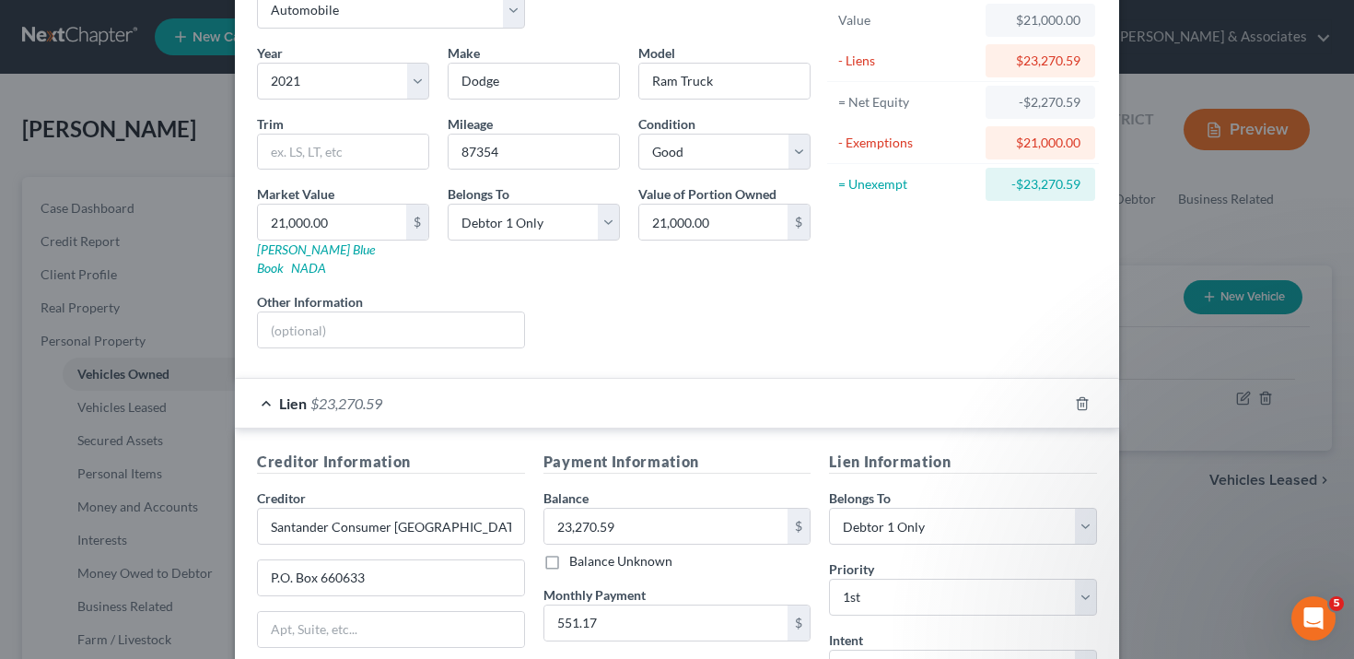
scroll to position [0, 0]
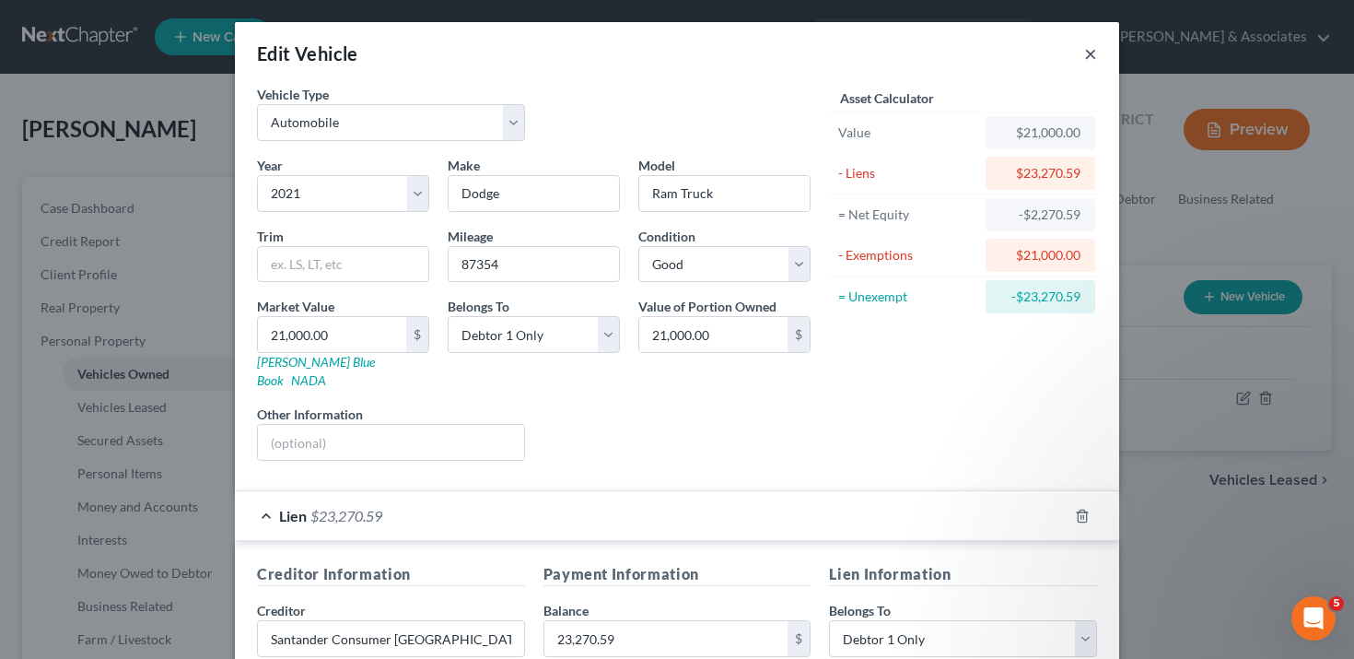
click at [1087, 49] on button "×" at bounding box center [1090, 53] width 13 height 22
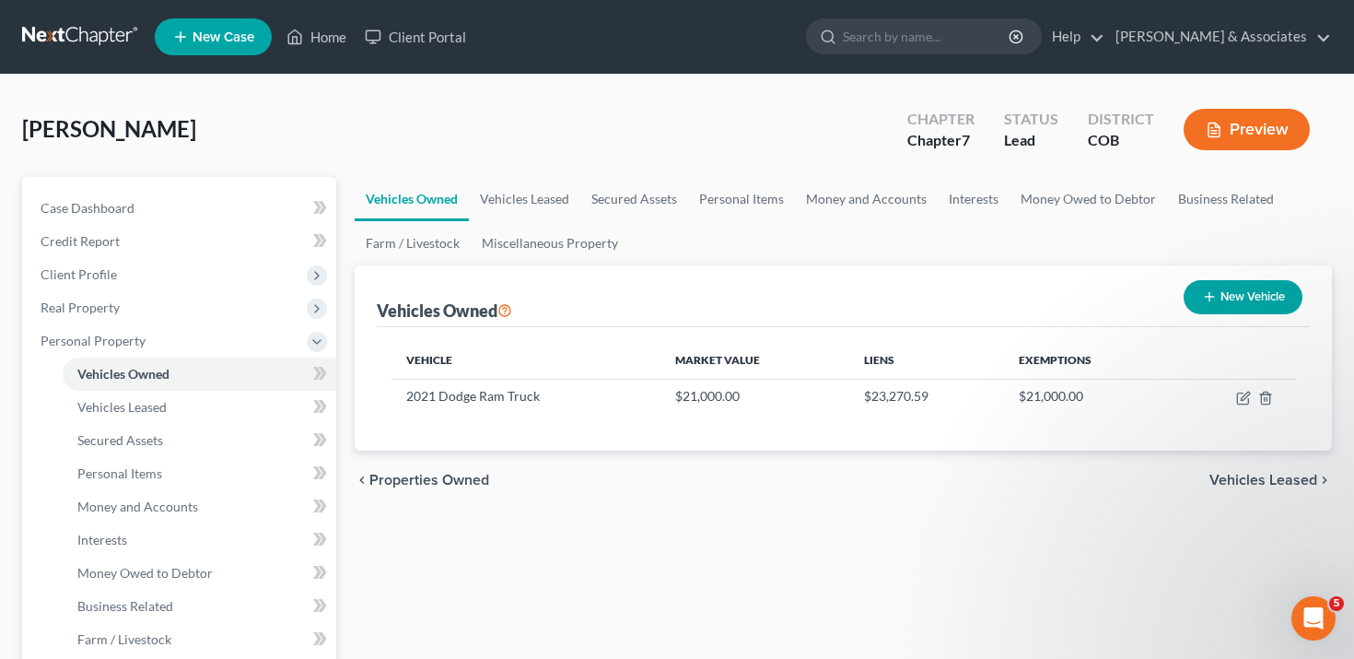
click at [1243, 118] on button "Preview" at bounding box center [1247, 129] width 126 height 41
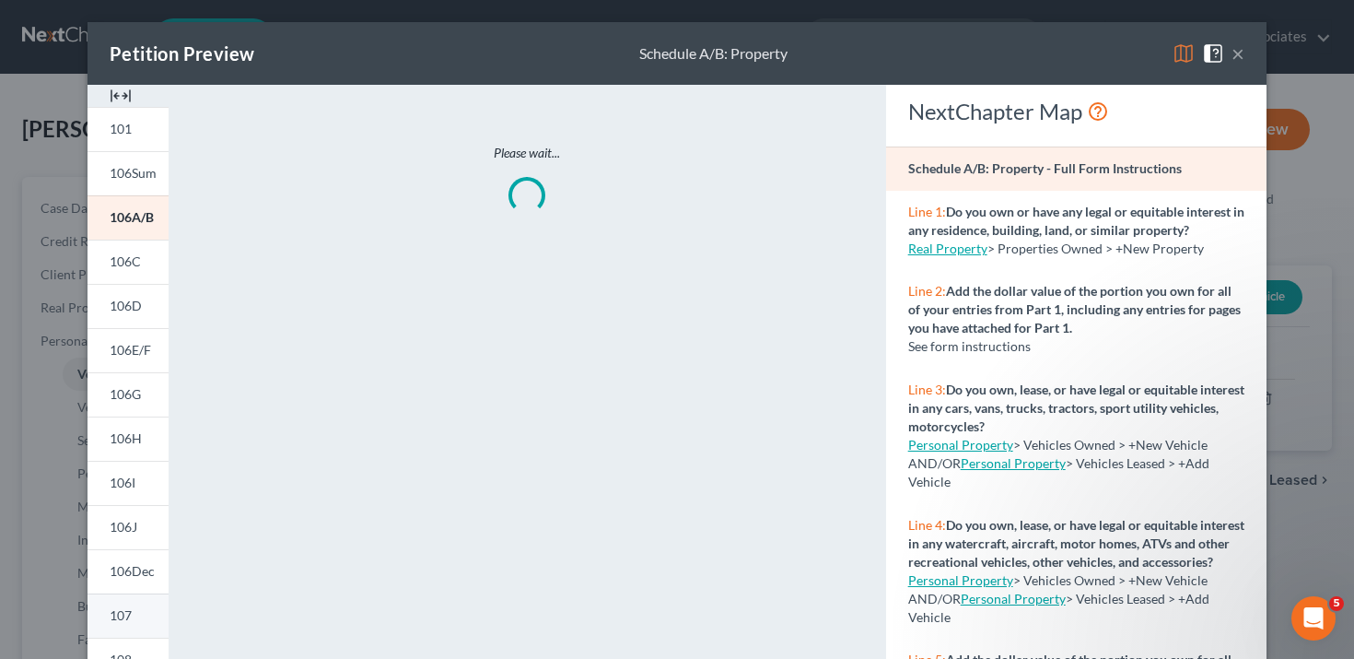
click at [120, 612] on span "107" at bounding box center [121, 615] width 22 height 16
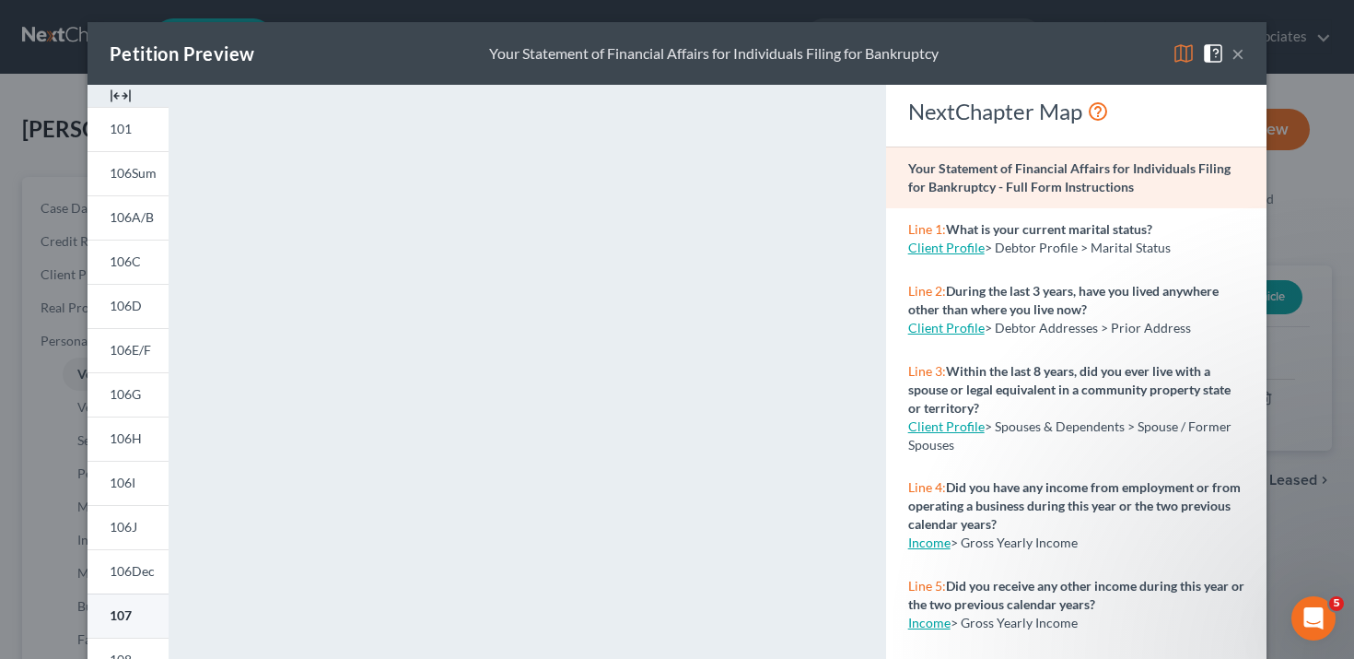
click at [129, 621] on span "107" at bounding box center [121, 615] width 22 height 16
click at [48, 406] on div "Petition Preview Your Statement of Financial Affairs for Individuals Filing for…" at bounding box center [677, 329] width 1354 height 659
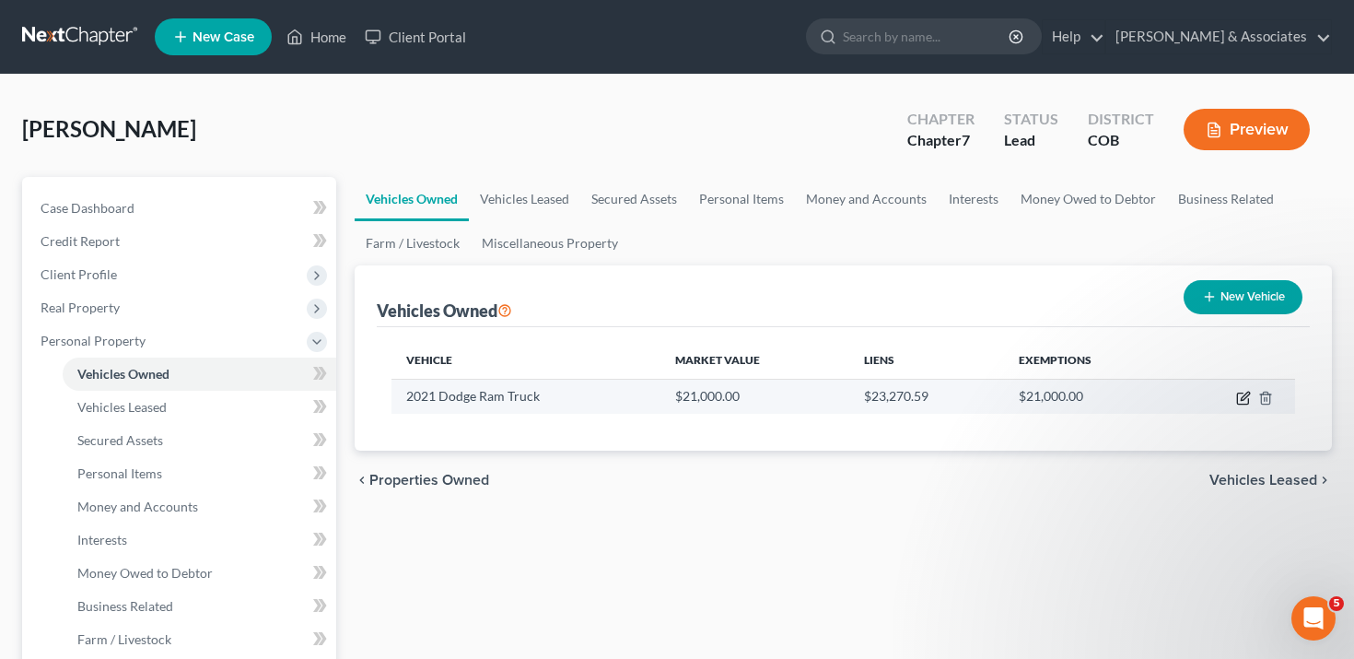
click at [1237, 396] on icon "button" at bounding box center [1244, 398] width 15 height 15
select select "0"
select select "5"
select select "2"
select select "0"
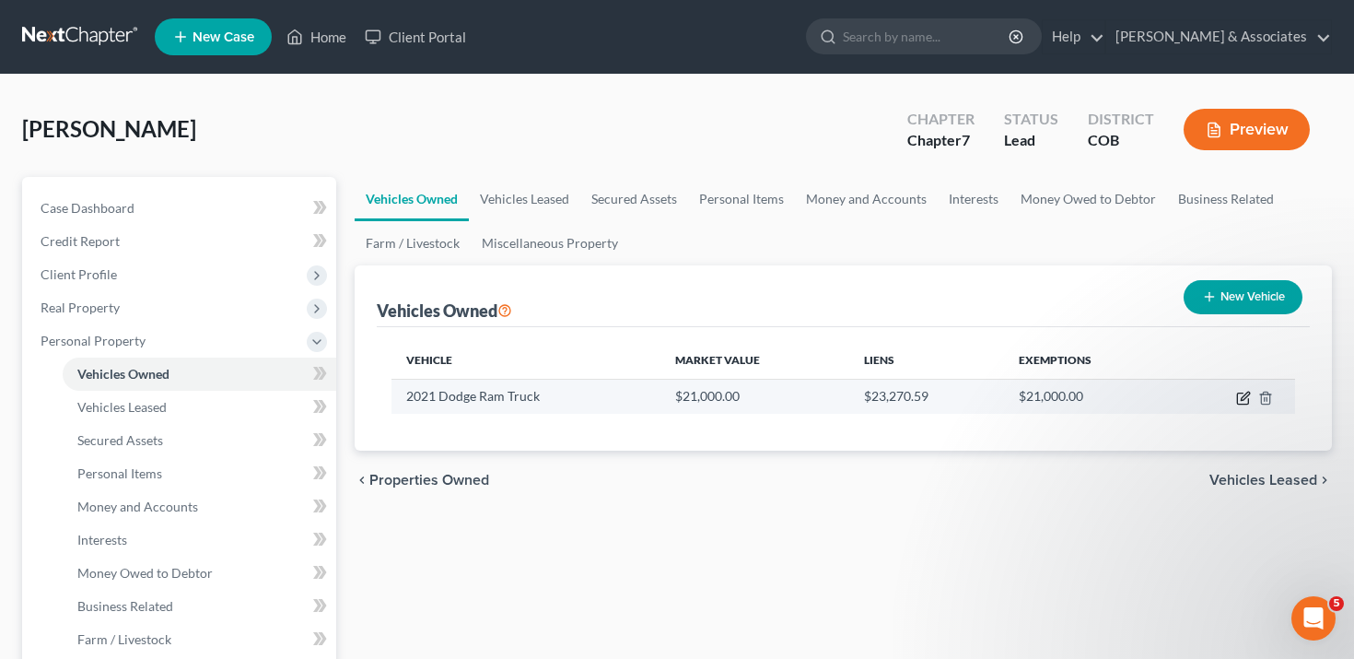
select select "45"
select select "0"
select select "2"
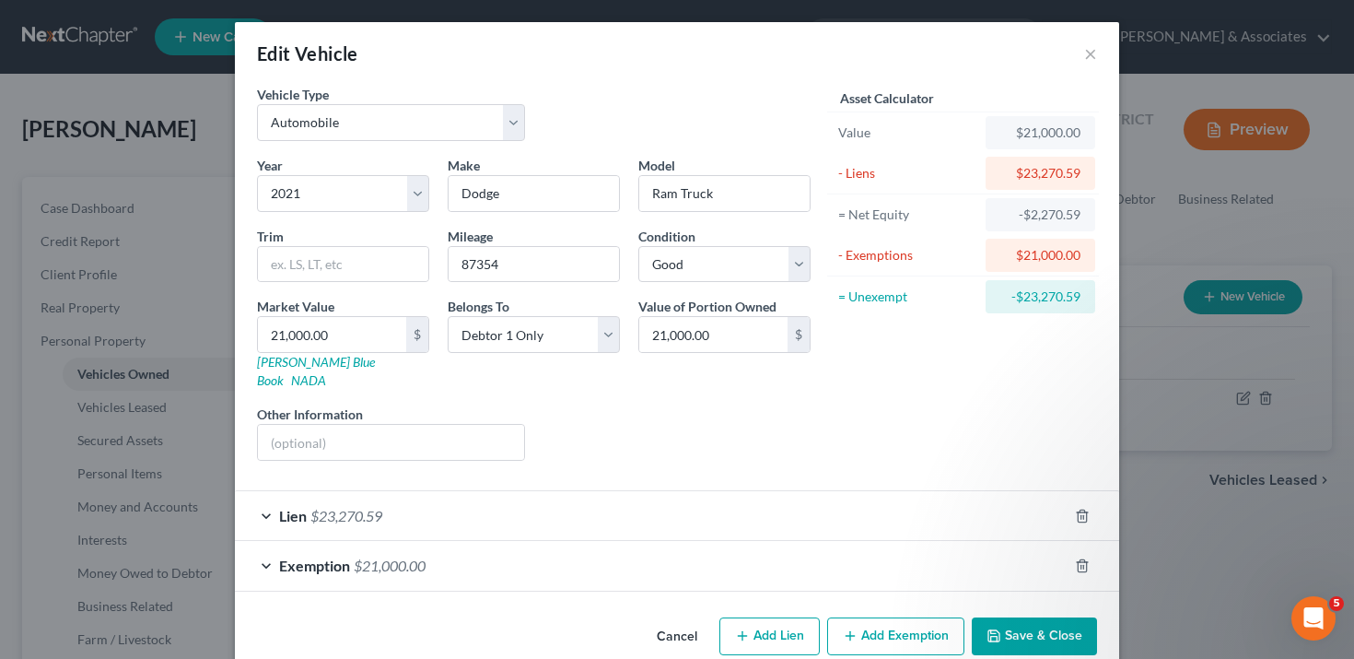
click at [1243, 397] on div "Edit Vehicle × Vehicle Type Select Automobile Truck Trailer Watercraft Aircraft…" at bounding box center [677, 329] width 1354 height 659
click at [677, 500] on div "Lien $23,270.59" at bounding box center [651, 515] width 833 height 49
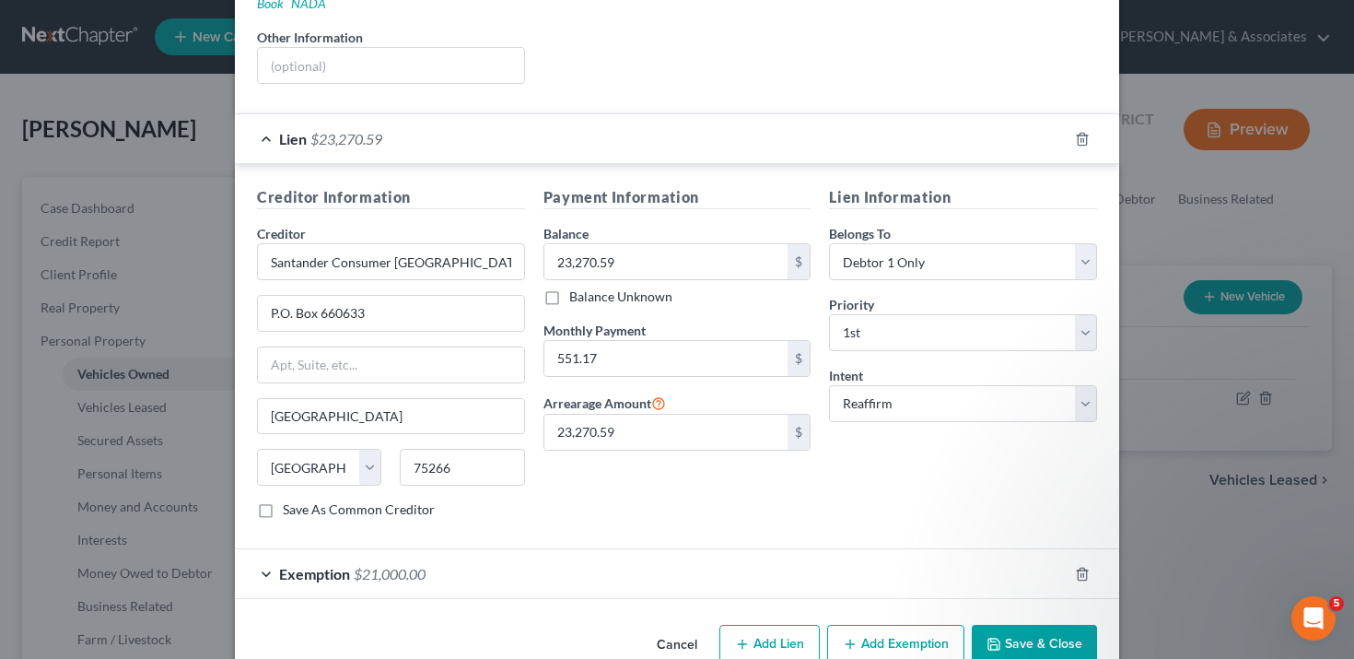
scroll to position [400, 0]
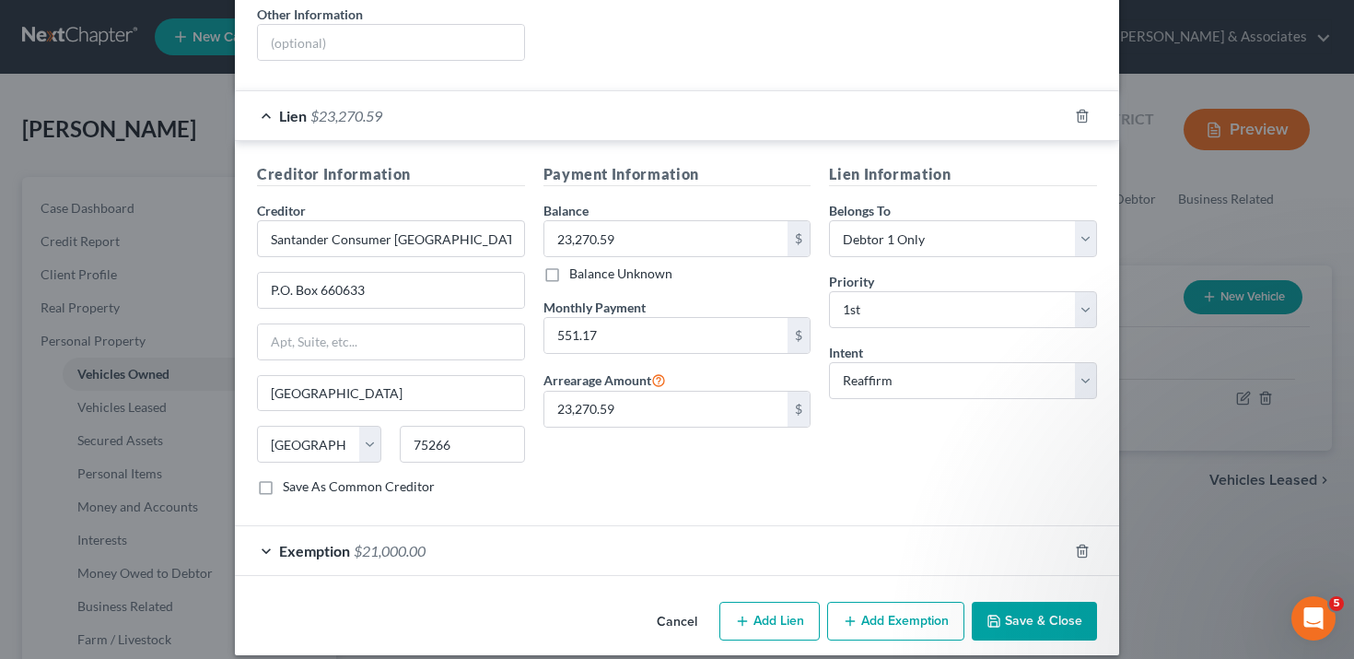
click at [1181, 139] on div "Edit Vehicle × Vehicle Type Select Automobile Truck Trailer Watercraft Aircraft…" at bounding box center [677, 329] width 1354 height 659
click at [169, 16] on div "Edit Vehicle × Vehicle Type Select Automobile Truck Trailer Watercraft Aircraft…" at bounding box center [677, 329] width 1354 height 659
click at [1042, 602] on button "Save & Close" at bounding box center [1034, 621] width 125 height 39
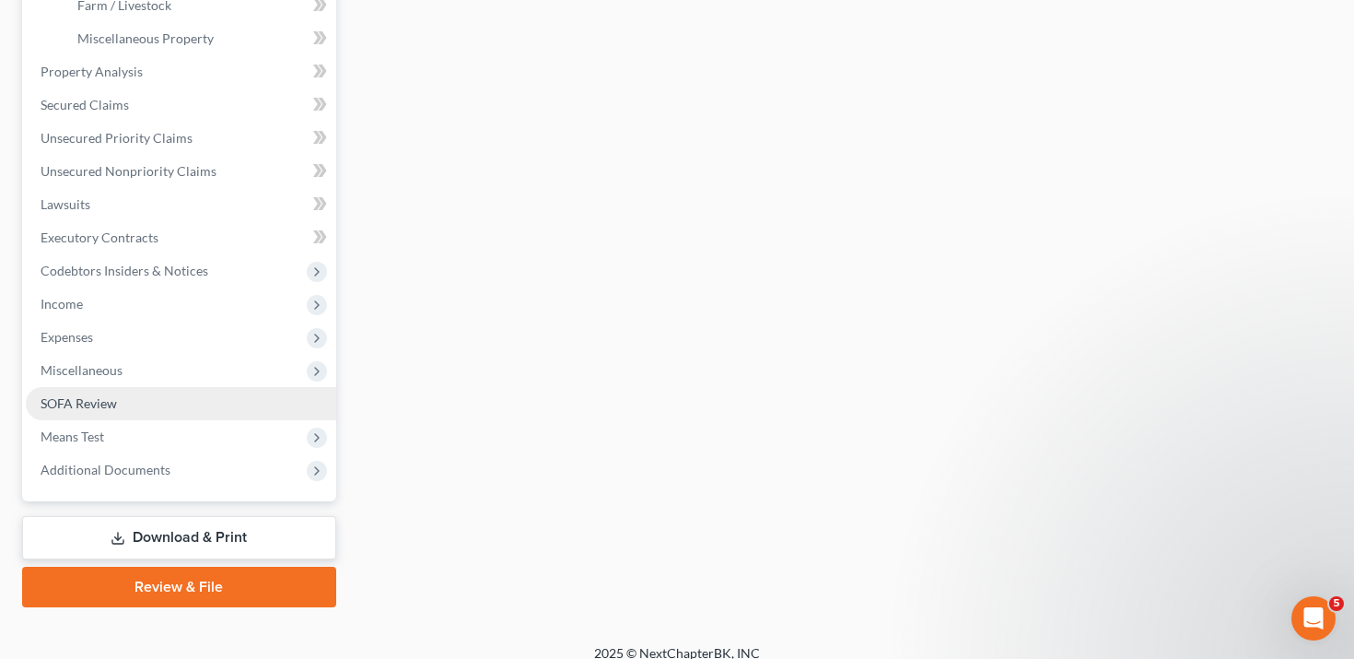
click at [143, 395] on link "SOFA Review" at bounding box center [181, 403] width 311 height 33
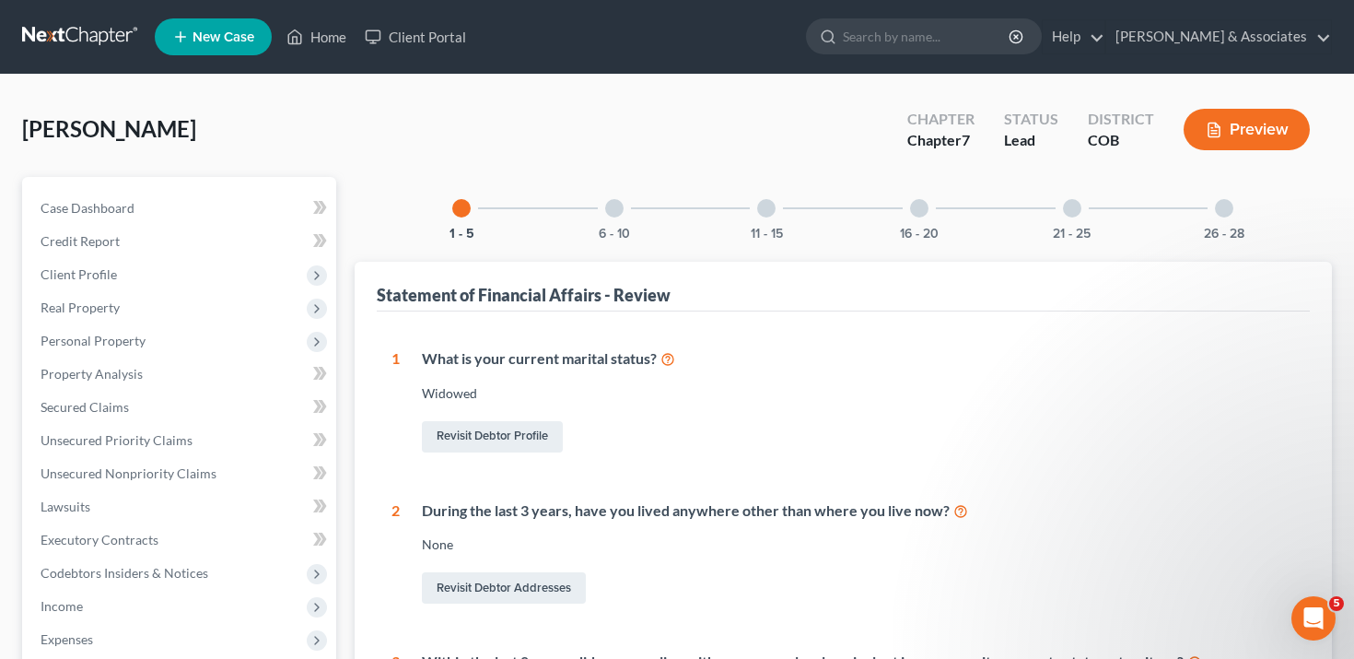
click at [918, 209] on div at bounding box center [919, 208] width 18 height 18
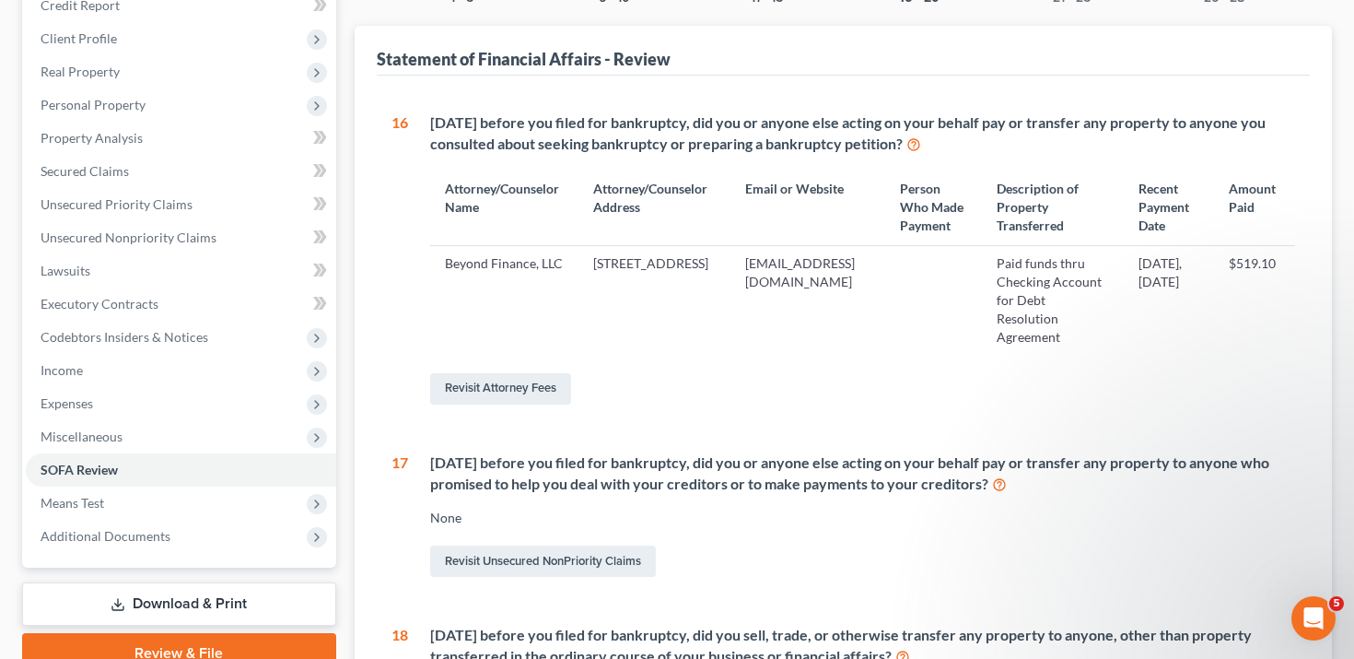
scroll to position [240, 0]
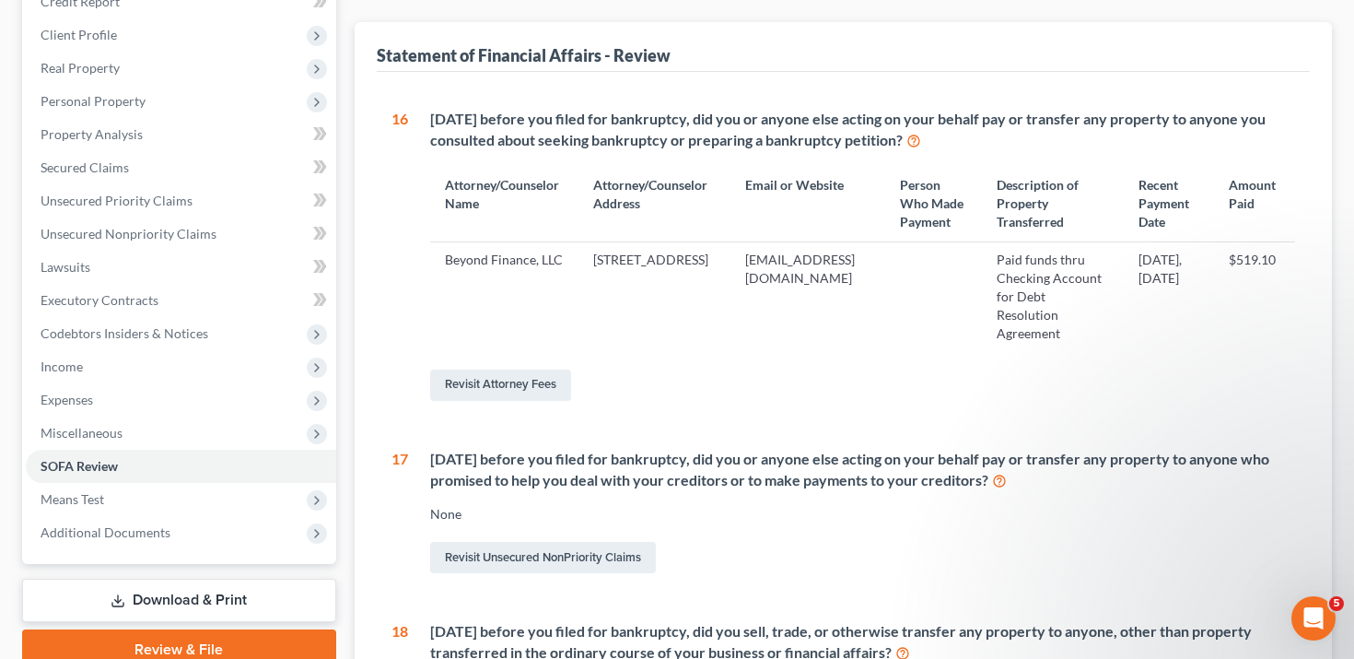
click at [1007, 488] on icon at bounding box center [999, 480] width 15 height 18
click at [919, 133] on icon at bounding box center [914, 140] width 15 height 18
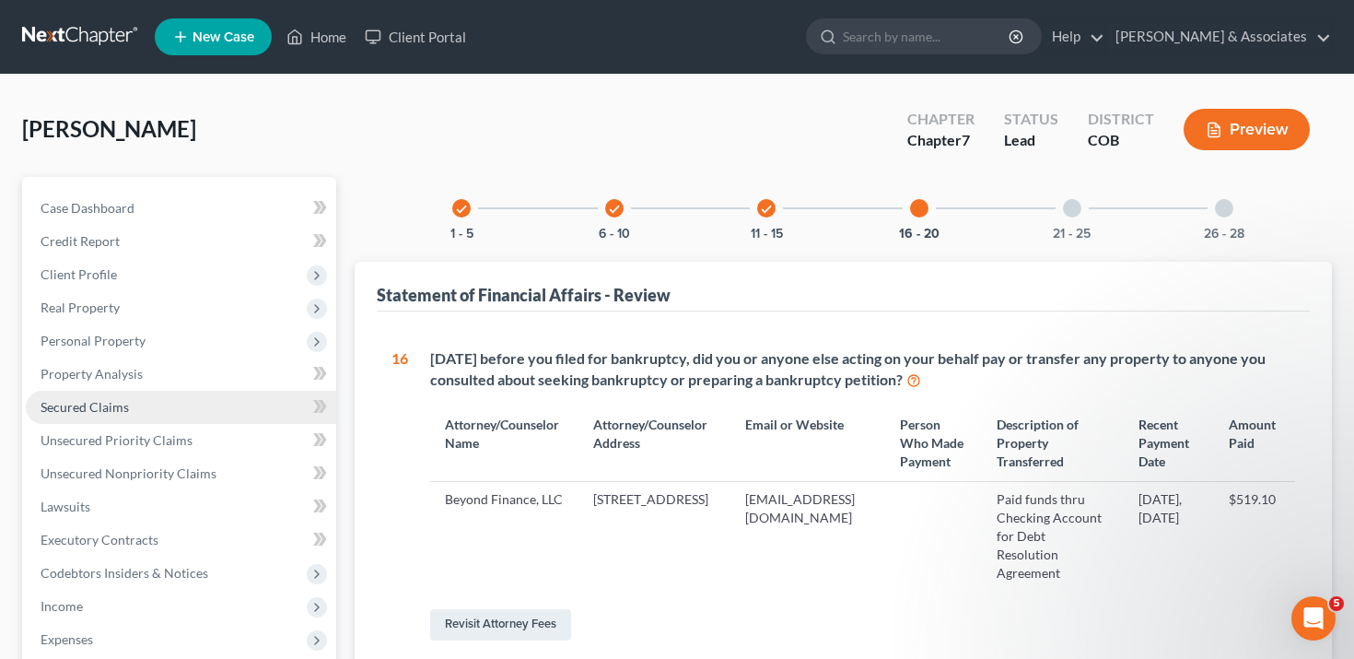
click at [96, 401] on span "Secured Claims" at bounding box center [85, 407] width 88 height 16
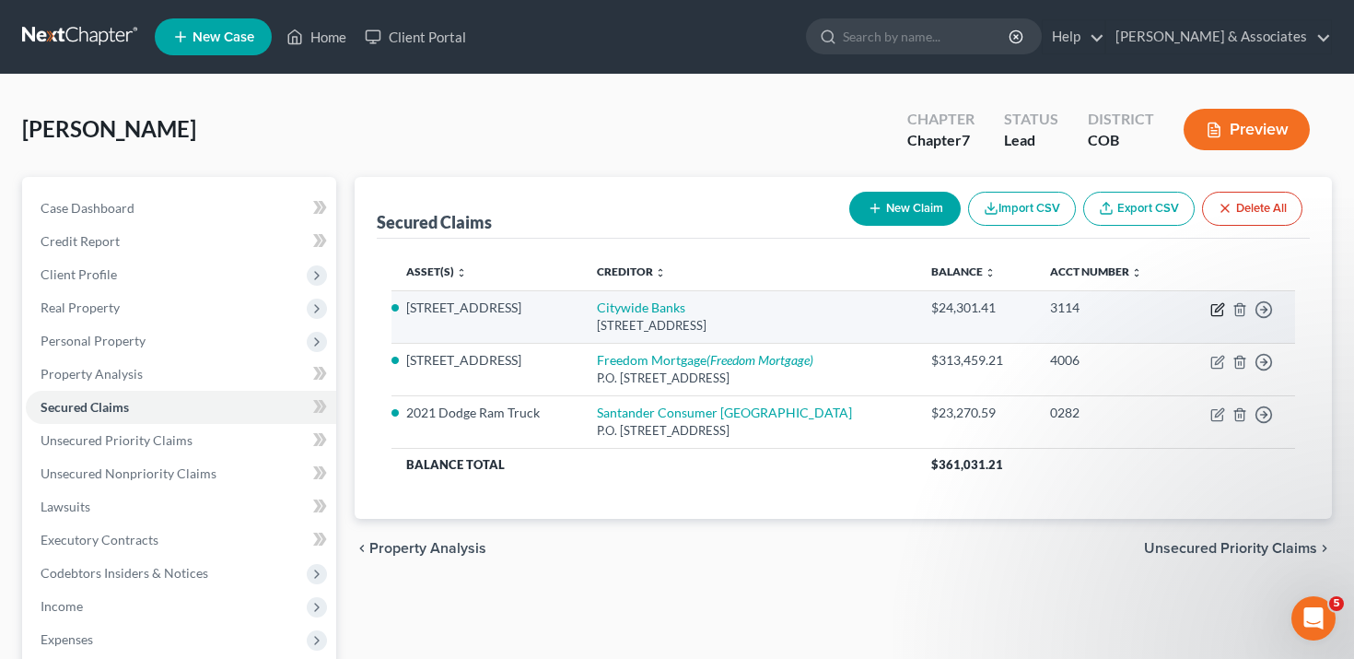
click at [1219, 308] on icon "button" at bounding box center [1219, 307] width 8 height 8
select select "16"
select select "3"
select select "2"
select select "0"
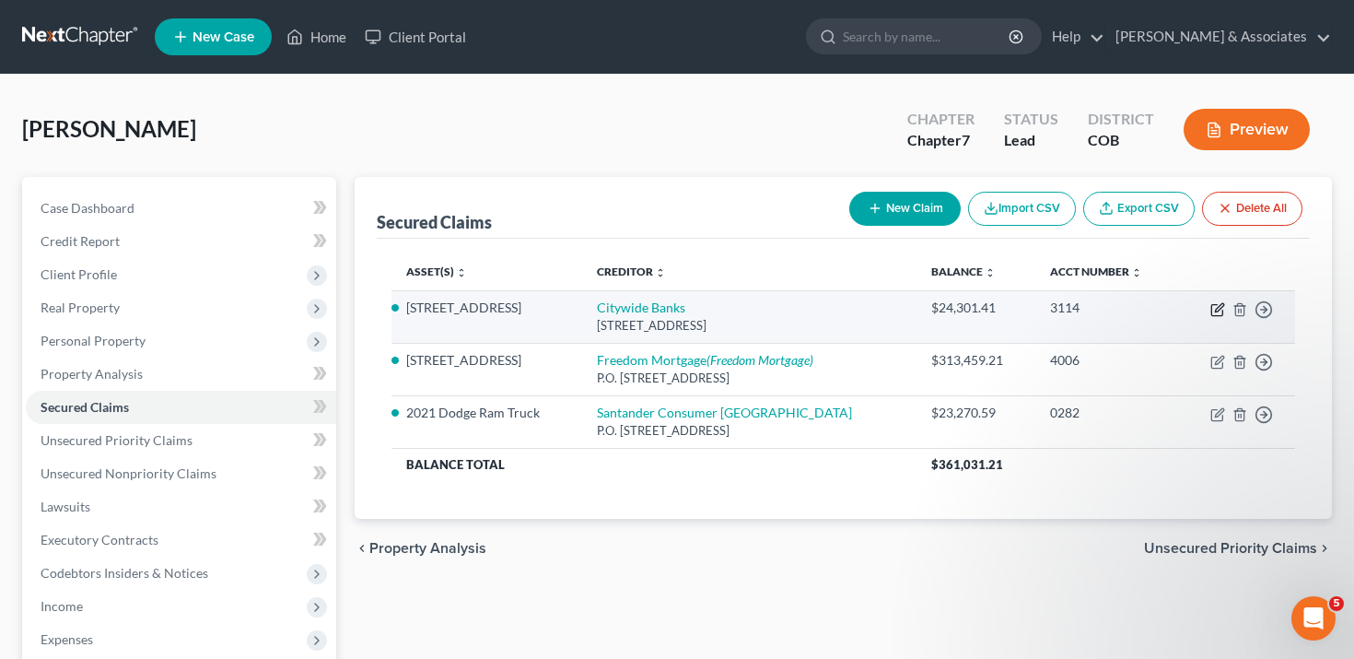
select select "0"
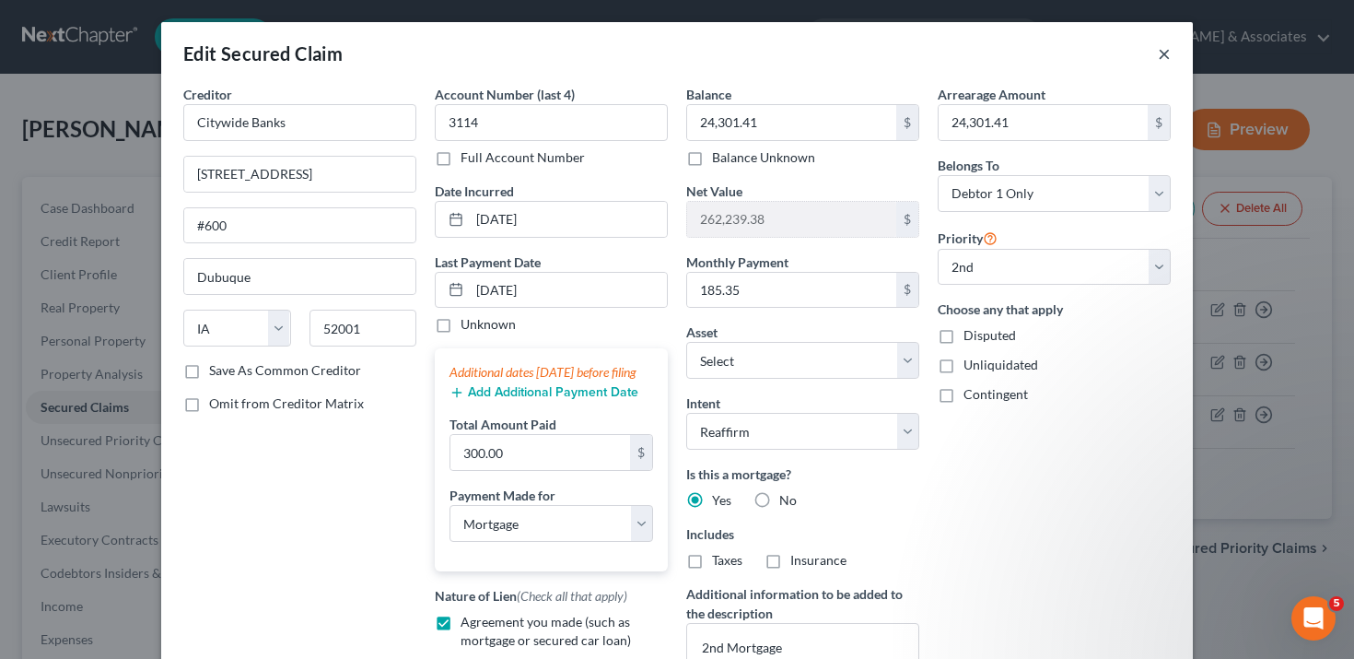
click at [1167, 53] on button "×" at bounding box center [1164, 53] width 13 height 22
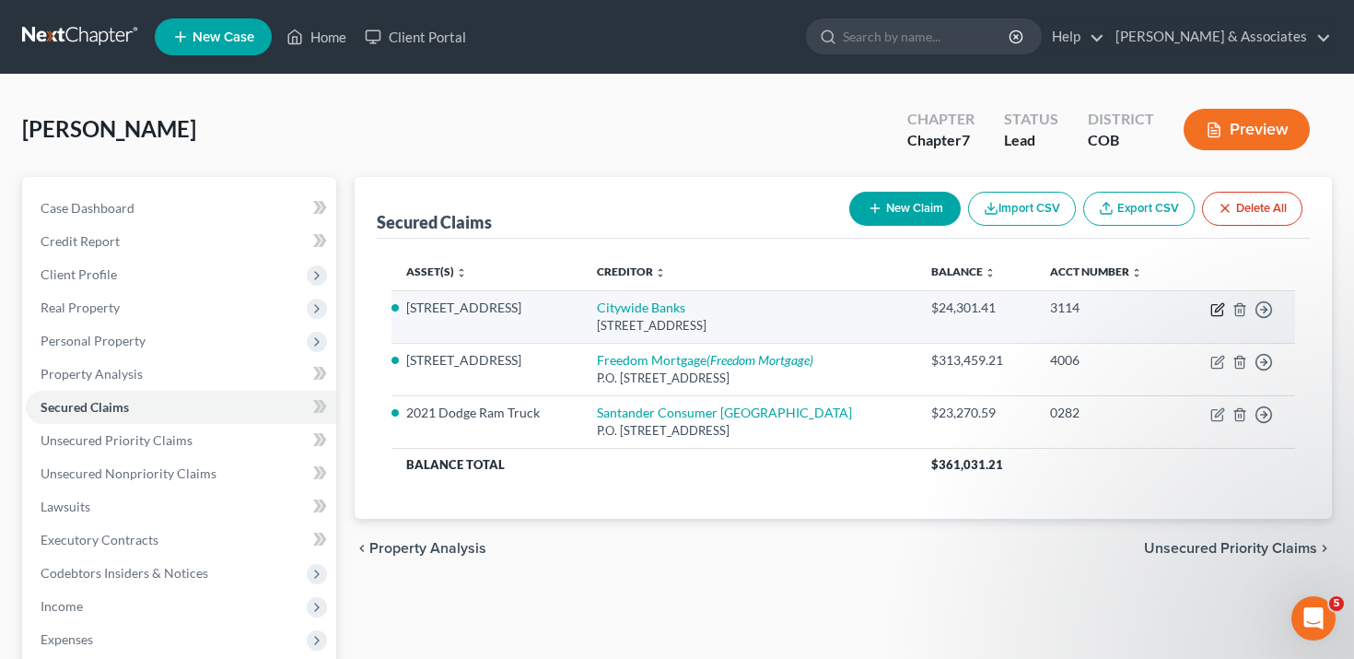
click at [1219, 307] on icon "button" at bounding box center [1218, 309] width 15 height 15
select select "16"
select select "3"
select select "2"
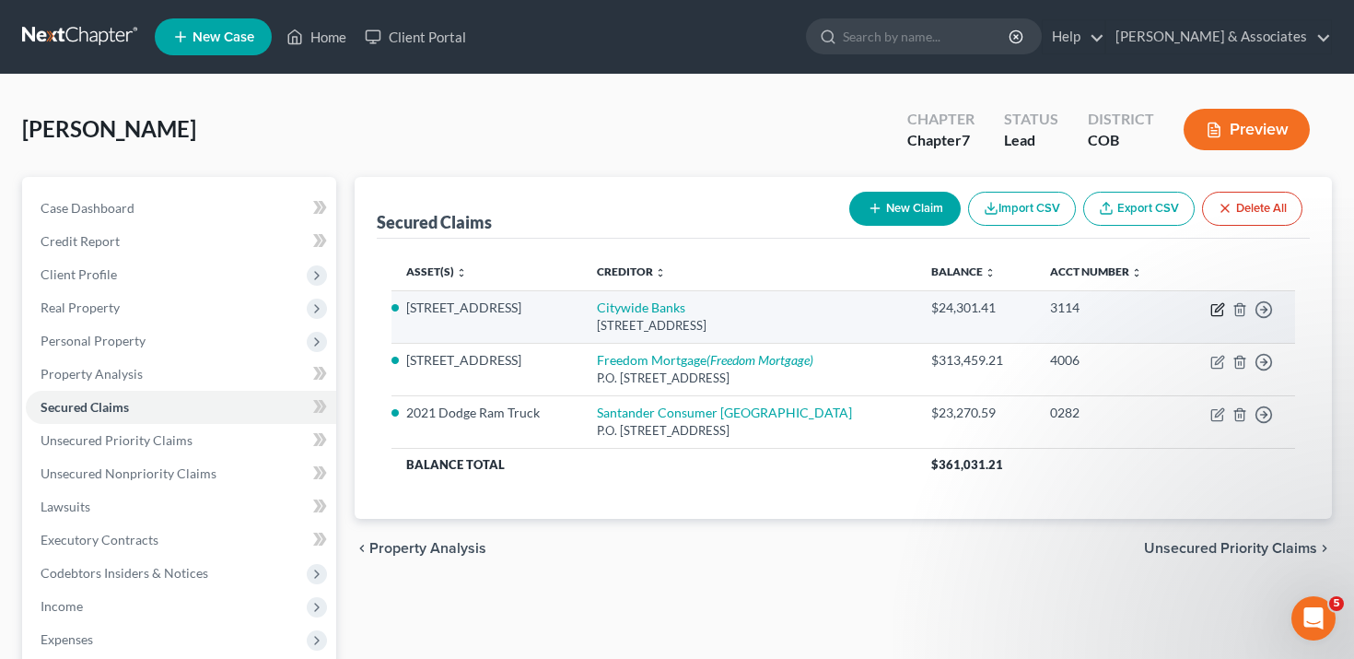
select select "0"
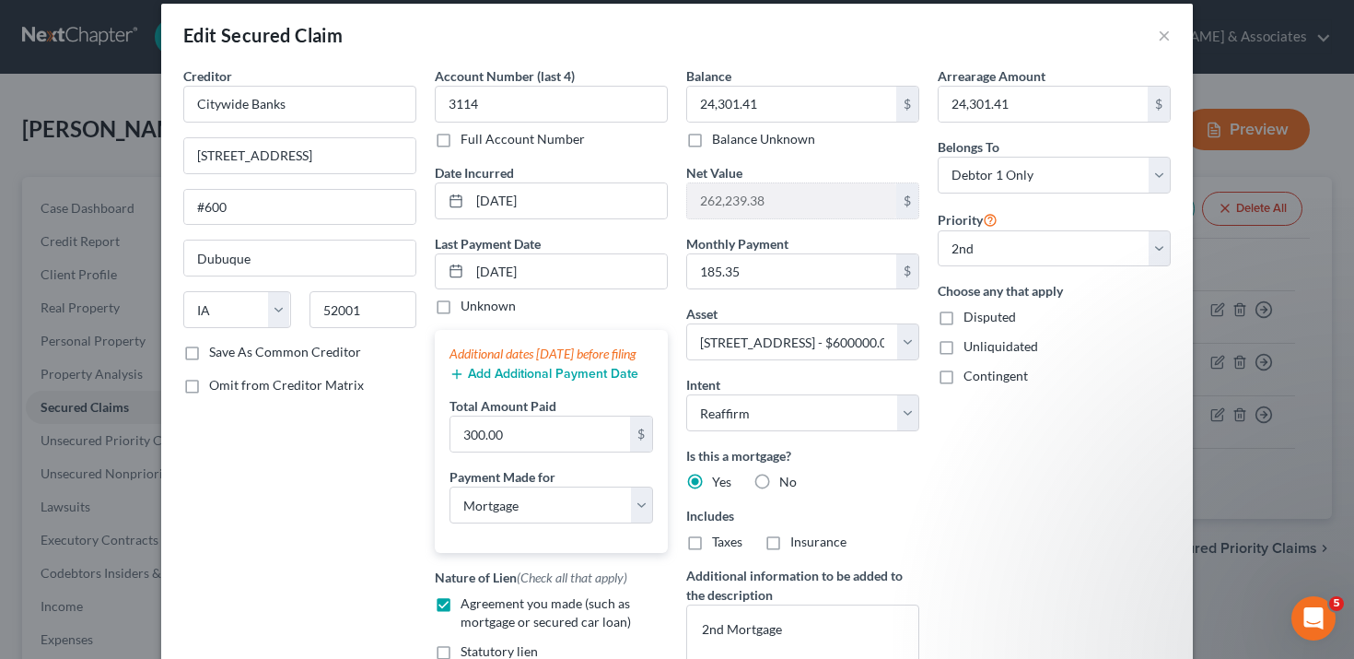
scroll to position [14, 0]
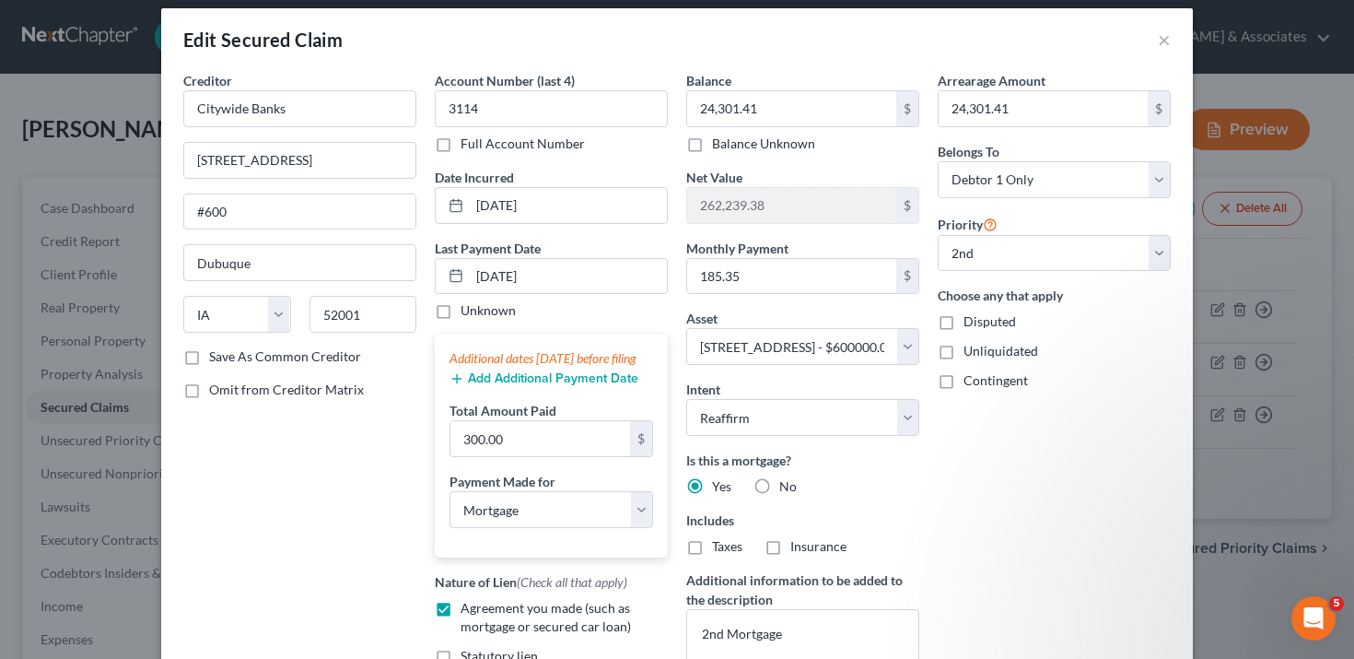
click at [1288, 462] on div "Edit Secured Claim × Creditor * Citywide Banks [STREET_ADDRESS][GEOGRAPHIC_DATA…" at bounding box center [677, 329] width 1354 height 659
click at [1166, 29] on button "×" at bounding box center [1164, 40] width 13 height 22
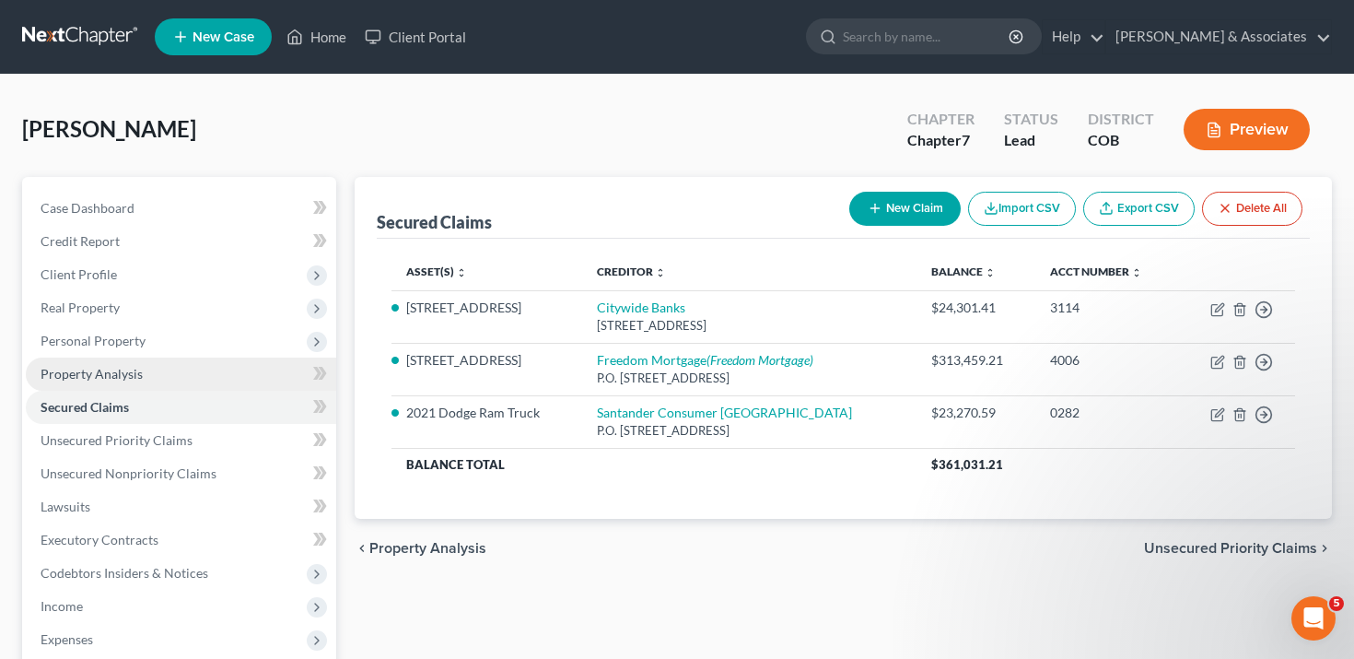
click at [128, 360] on link "Property Analysis" at bounding box center [181, 374] width 311 height 33
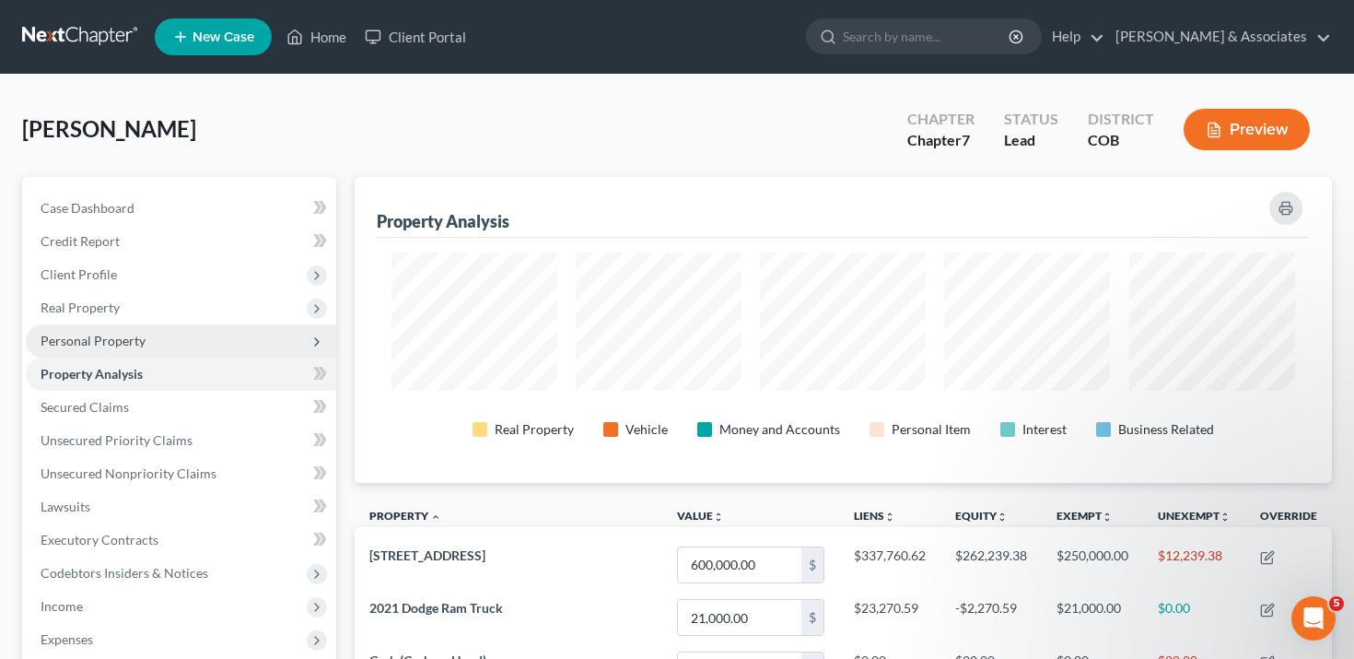
click at [134, 341] on span "Personal Property" at bounding box center [93, 341] width 105 height 16
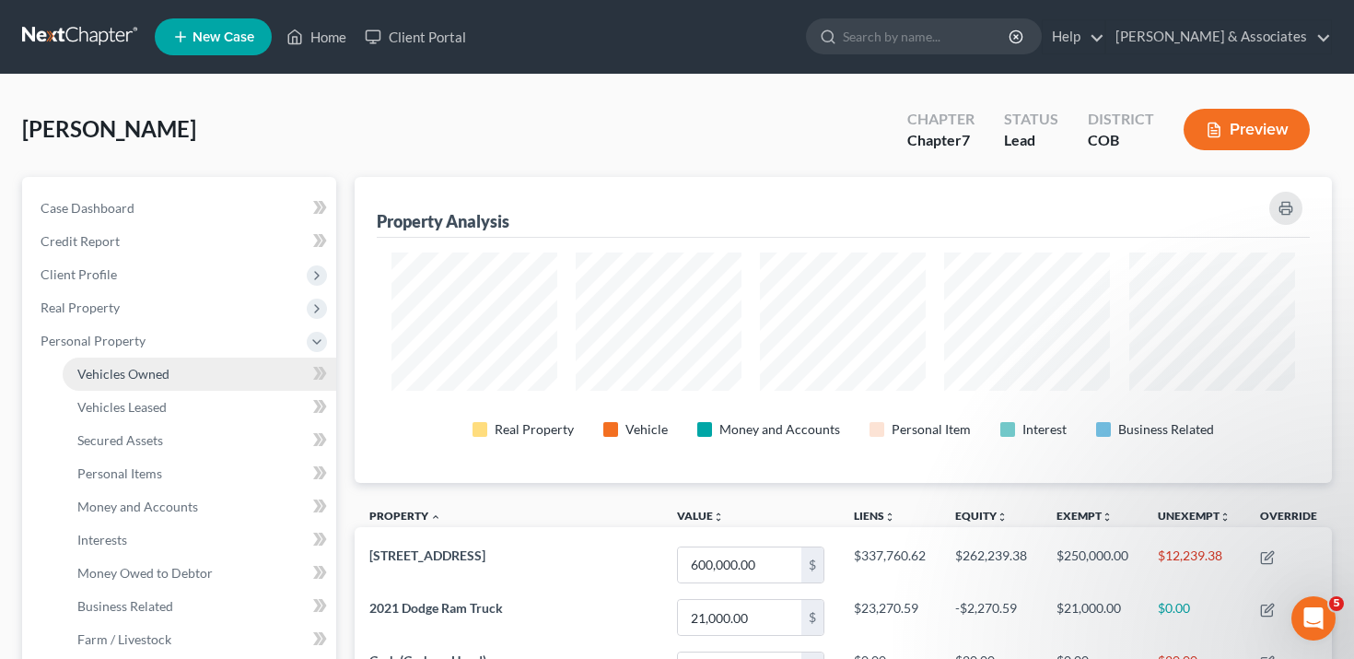
click at [136, 373] on span "Vehicles Owned" at bounding box center [123, 374] width 92 height 16
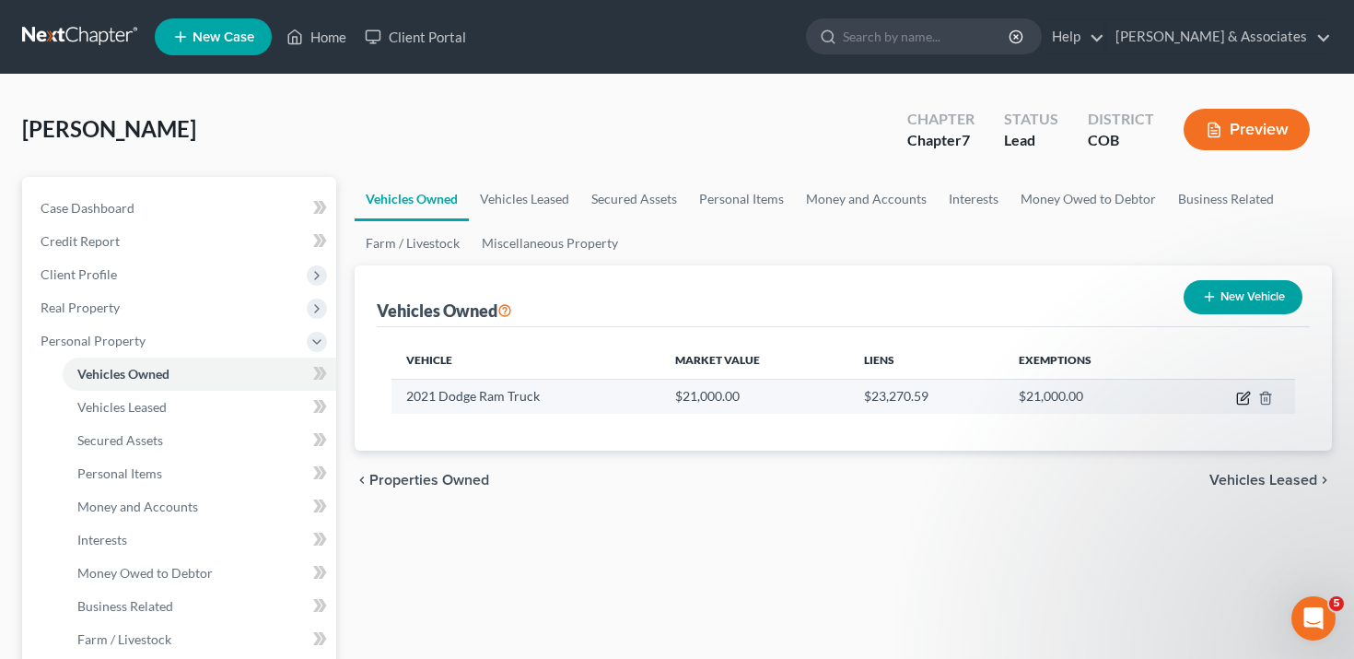
click at [1241, 398] on icon "button" at bounding box center [1245, 396] width 8 height 8
select select "0"
select select "5"
select select "2"
select select "0"
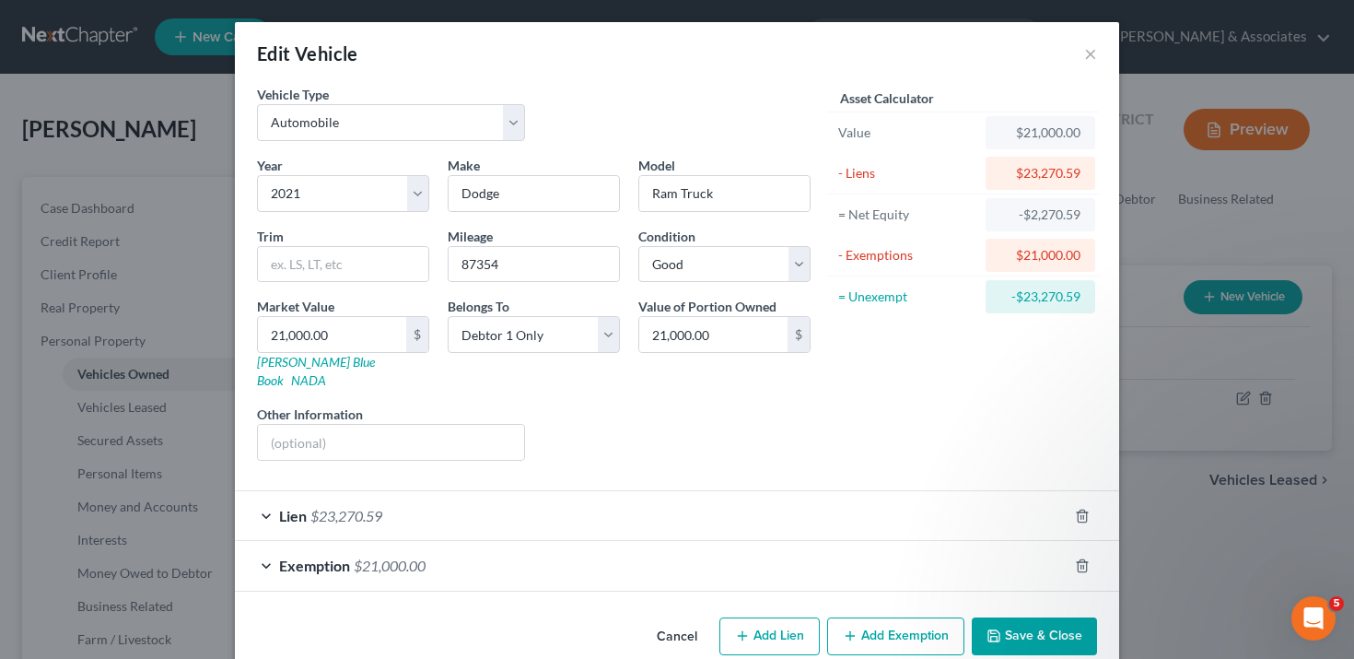
click at [889, 513] on div "Lien $23,270.59" at bounding box center [651, 515] width 833 height 49
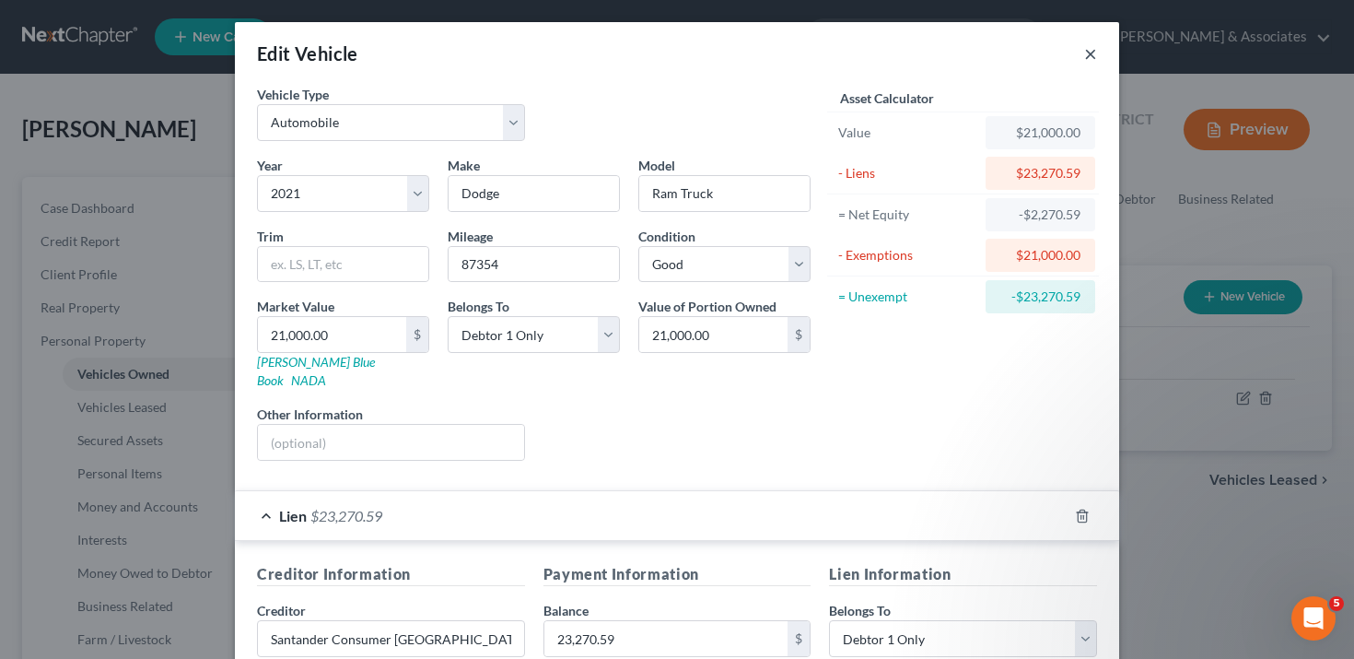
click at [1085, 53] on button "×" at bounding box center [1090, 53] width 13 height 22
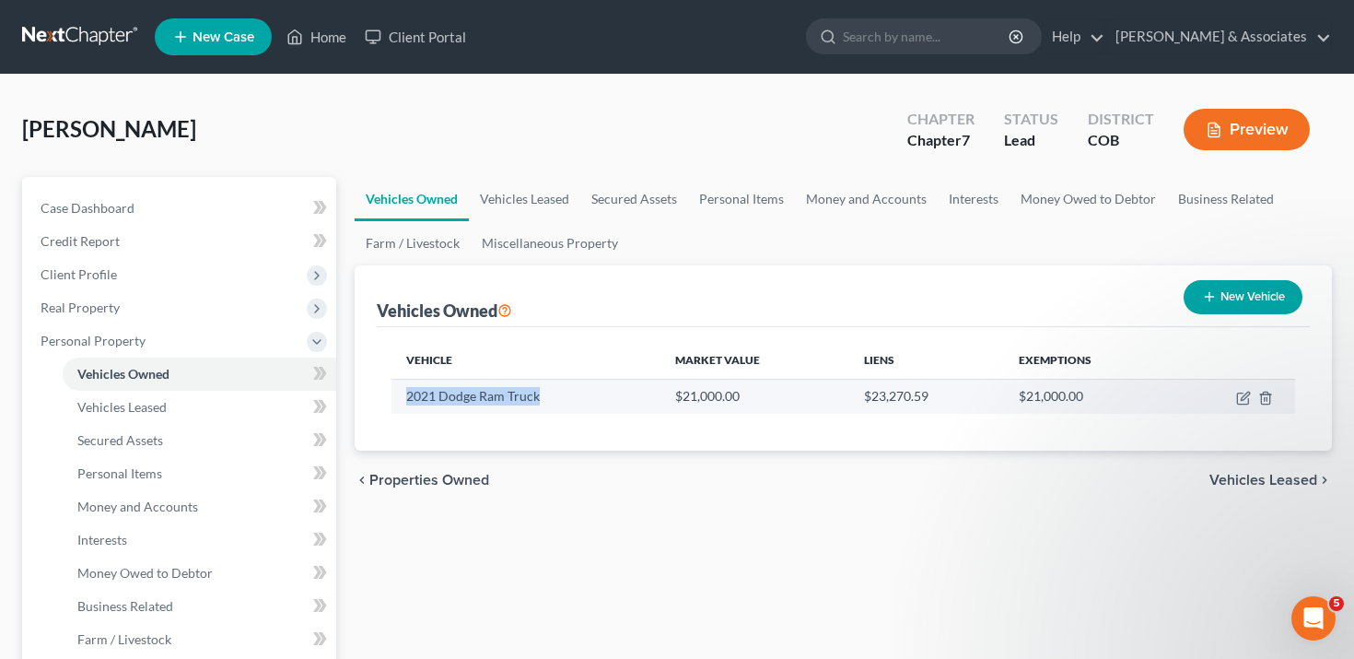
drag, startPoint x: 550, startPoint y: 402, endPoint x: 403, endPoint y: 399, distance: 147.4
click at [403, 399] on td "2021 Dodge Ram Truck" at bounding box center [526, 396] width 269 height 35
copy td "2021 Dodge Ram Truck"
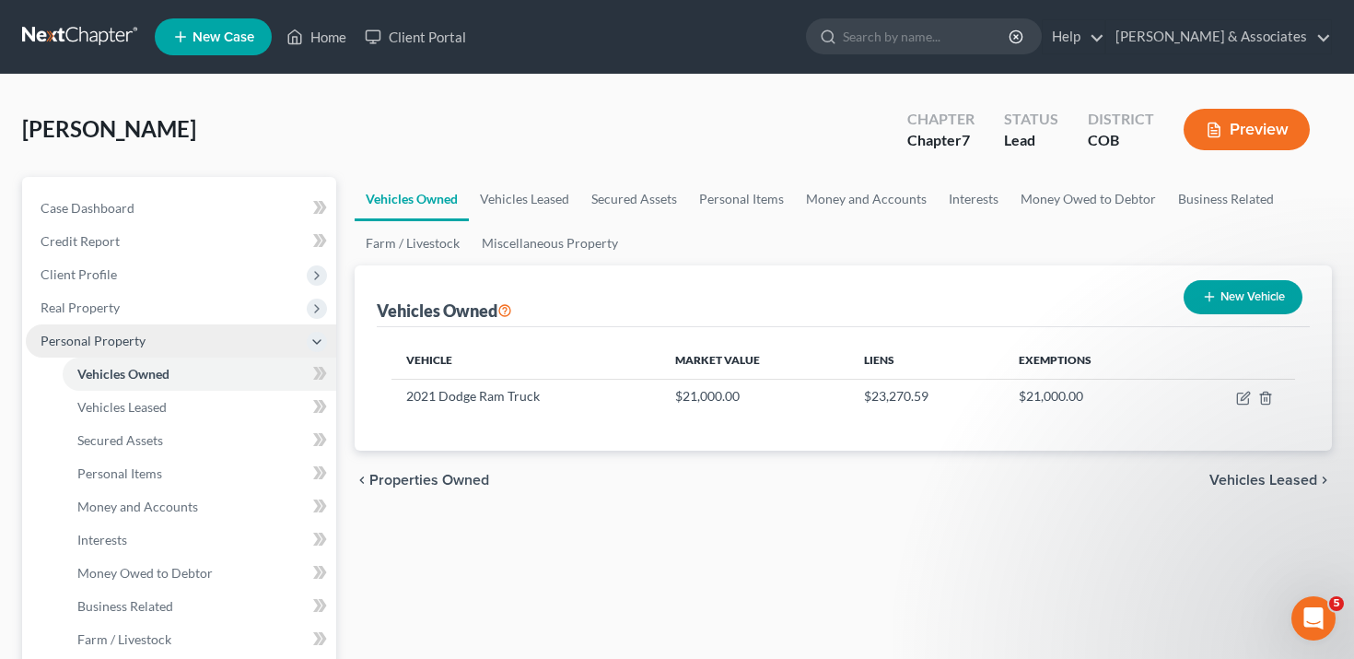
click at [101, 338] on span "Personal Property" at bounding box center [93, 341] width 105 height 16
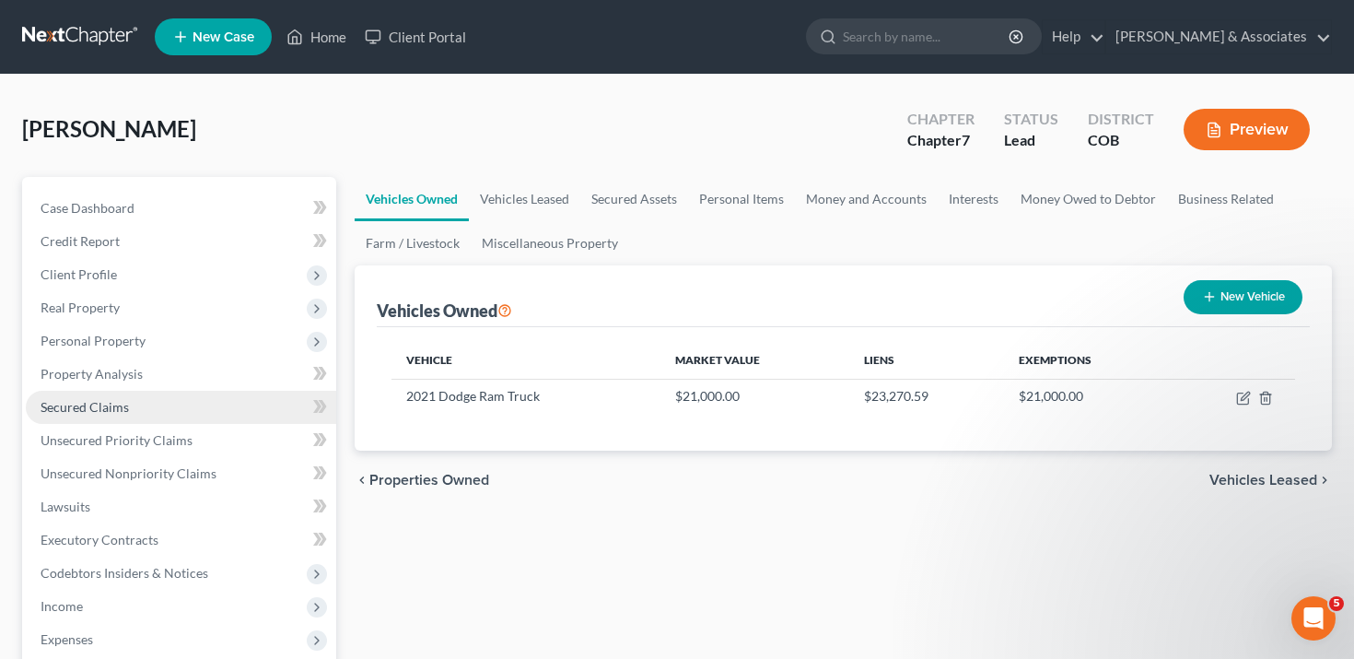
click at [111, 402] on span "Secured Claims" at bounding box center [85, 407] width 88 height 16
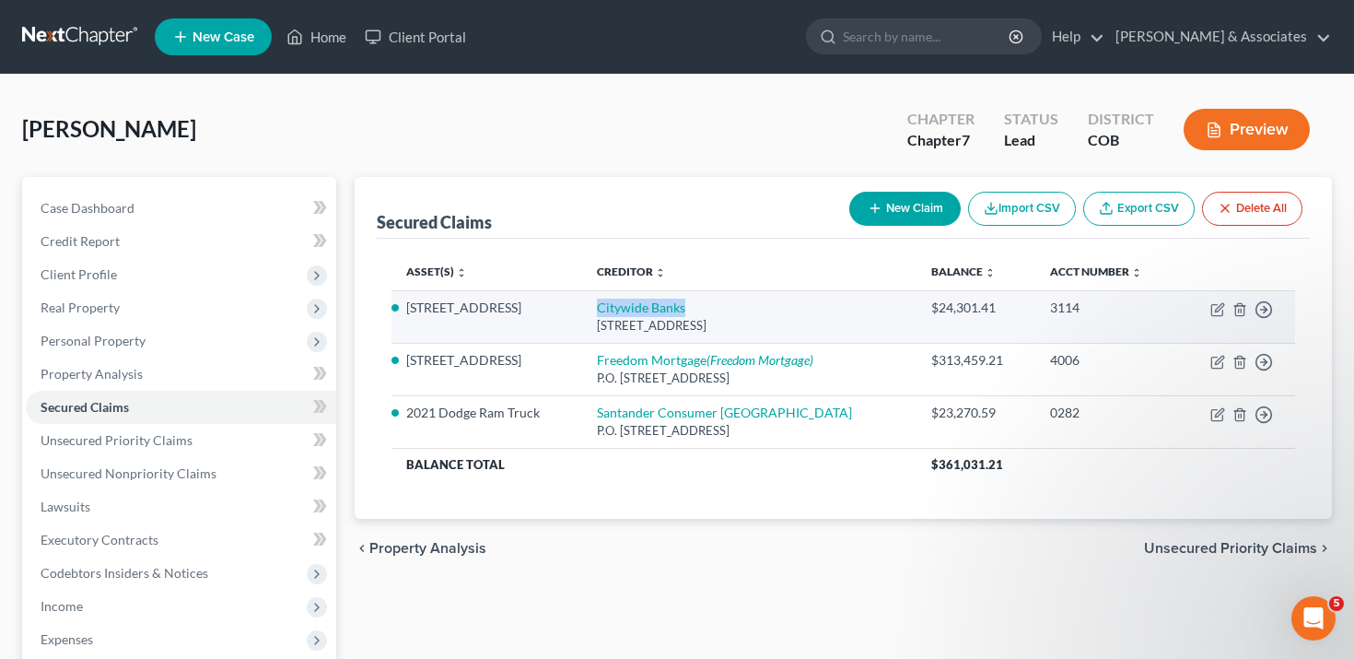
drag, startPoint x: 720, startPoint y: 303, endPoint x: 601, endPoint y: 301, distance: 118.9
click at [601, 301] on td "Citywide Banks [STREET_ADDRESS]" at bounding box center [749, 316] width 334 height 53
copy link "Citywide Banks"
click at [1222, 305] on icon "button" at bounding box center [1218, 309] width 15 height 15
select select "16"
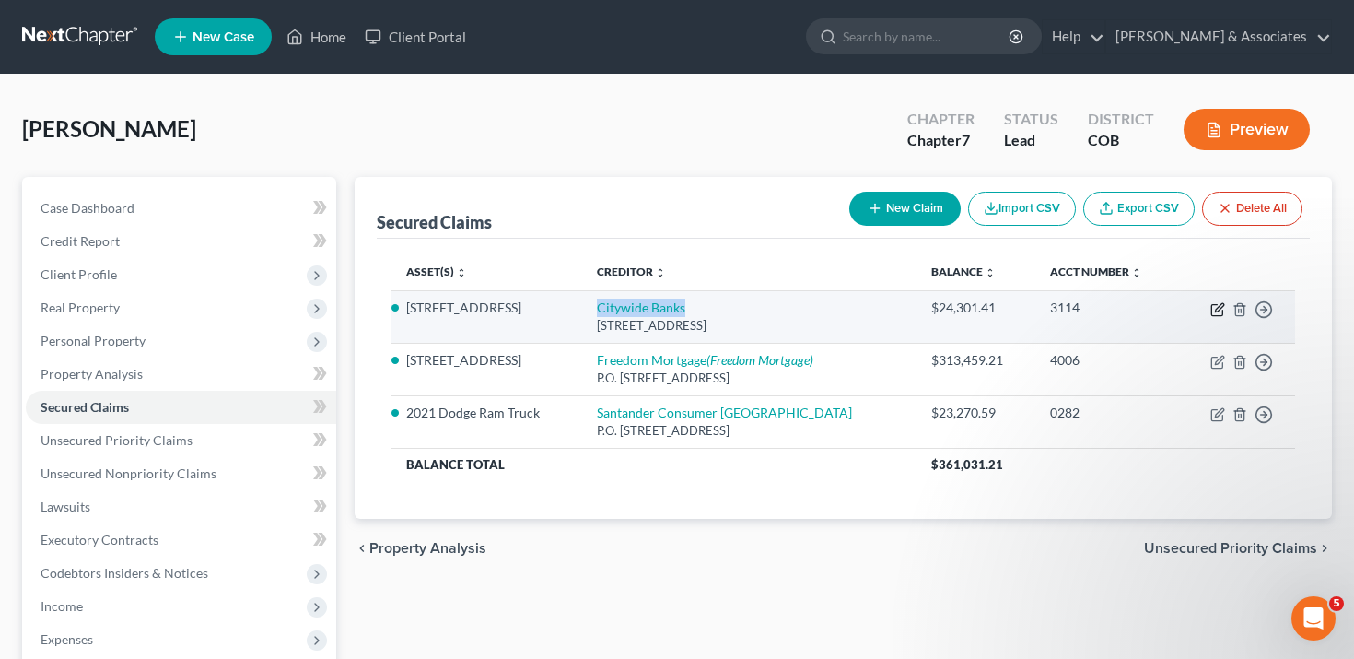
select select "3"
select select "2"
select select "0"
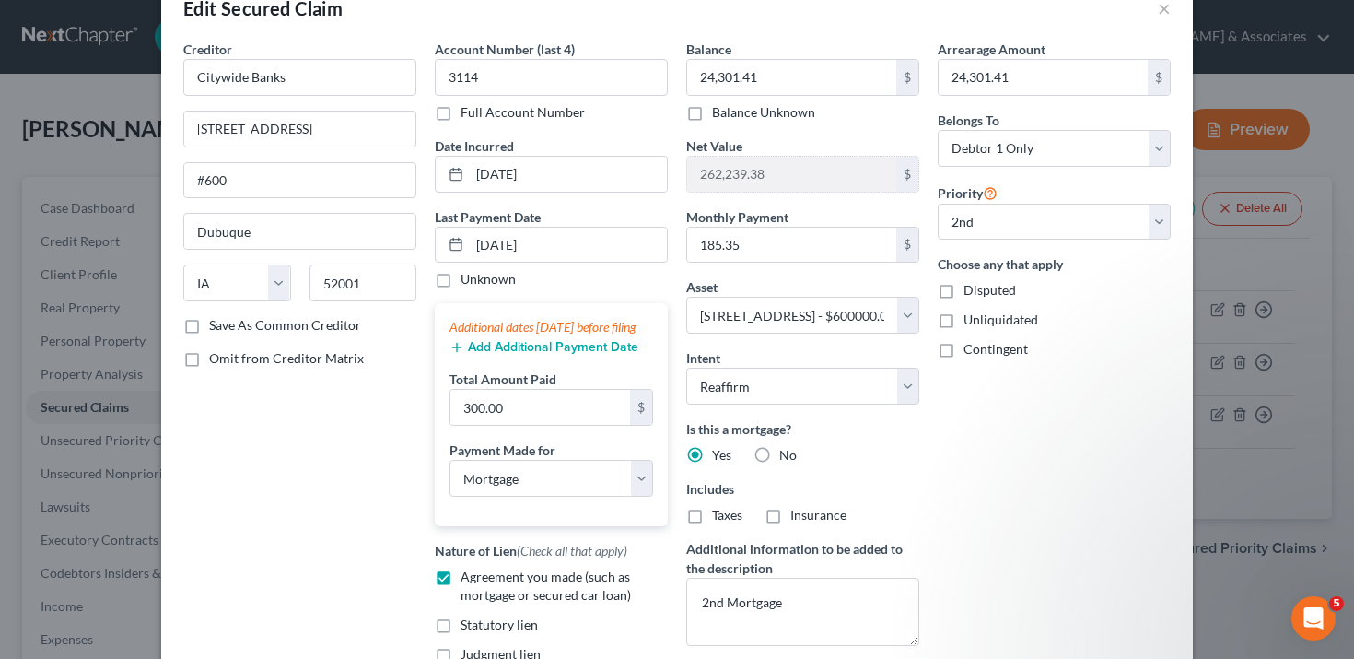
scroll to position [47, 0]
drag, startPoint x: 761, startPoint y: 244, endPoint x: 778, endPoint y: 239, distance: 17.5
click at [778, 239] on input "185.35" at bounding box center [791, 243] width 209 height 35
click at [99, 430] on div "Edit Secured Claim × Creditor * Citywide Banks [STREET_ADDRESS][GEOGRAPHIC_DATA…" at bounding box center [677, 329] width 1354 height 659
click at [1163, 8] on button "×" at bounding box center [1164, 6] width 13 height 22
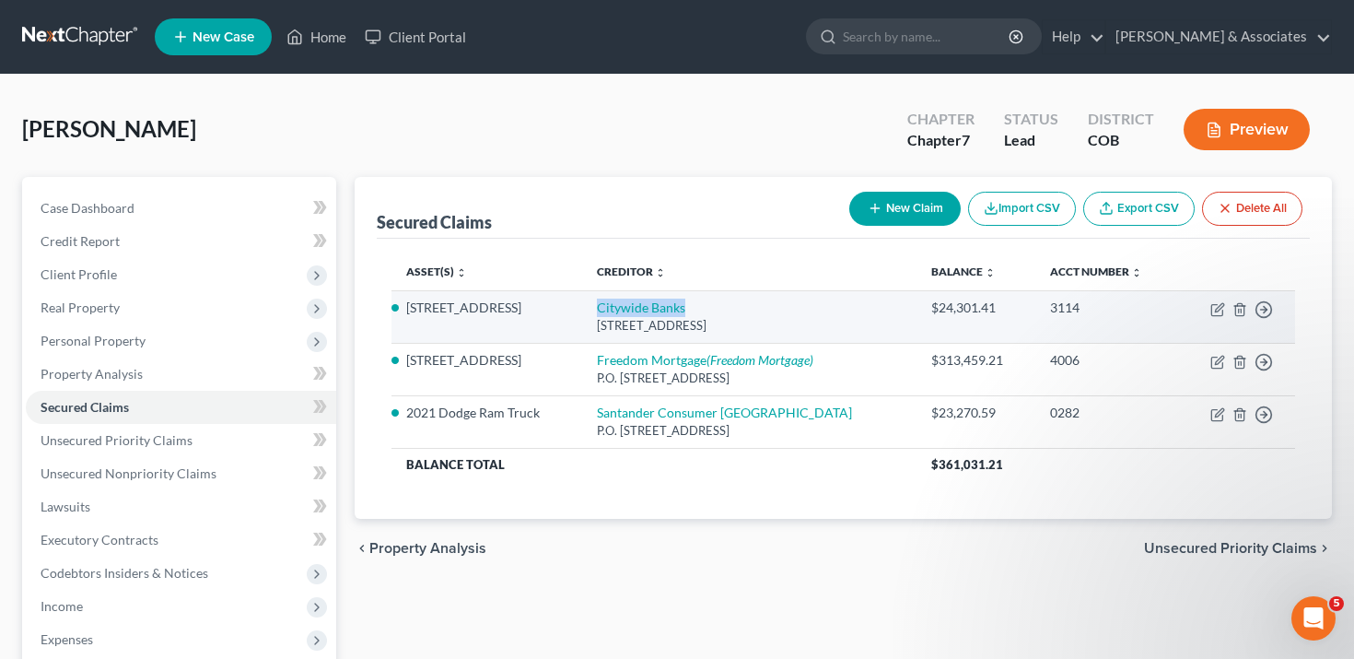
drag, startPoint x: 724, startPoint y: 309, endPoint x: 593, endPoint y: 309, distance: 130.8
click at [593, 309] on td "Citywide Banks [STREET_ADDRESS]" at bounding box center [749, 316] width 334 height 53
copy link "Citywide Banks"
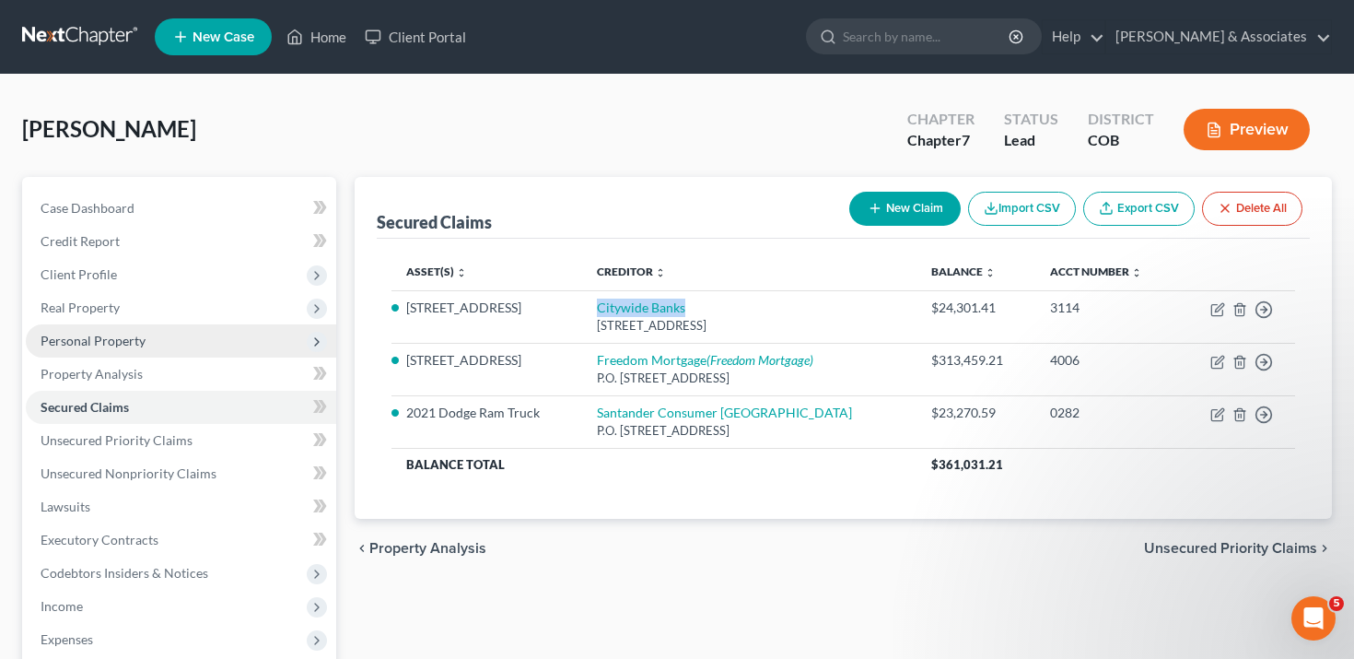
click at [151, 346] on span "Personal Property" at bounding box center [181, 340] width 311 height 33
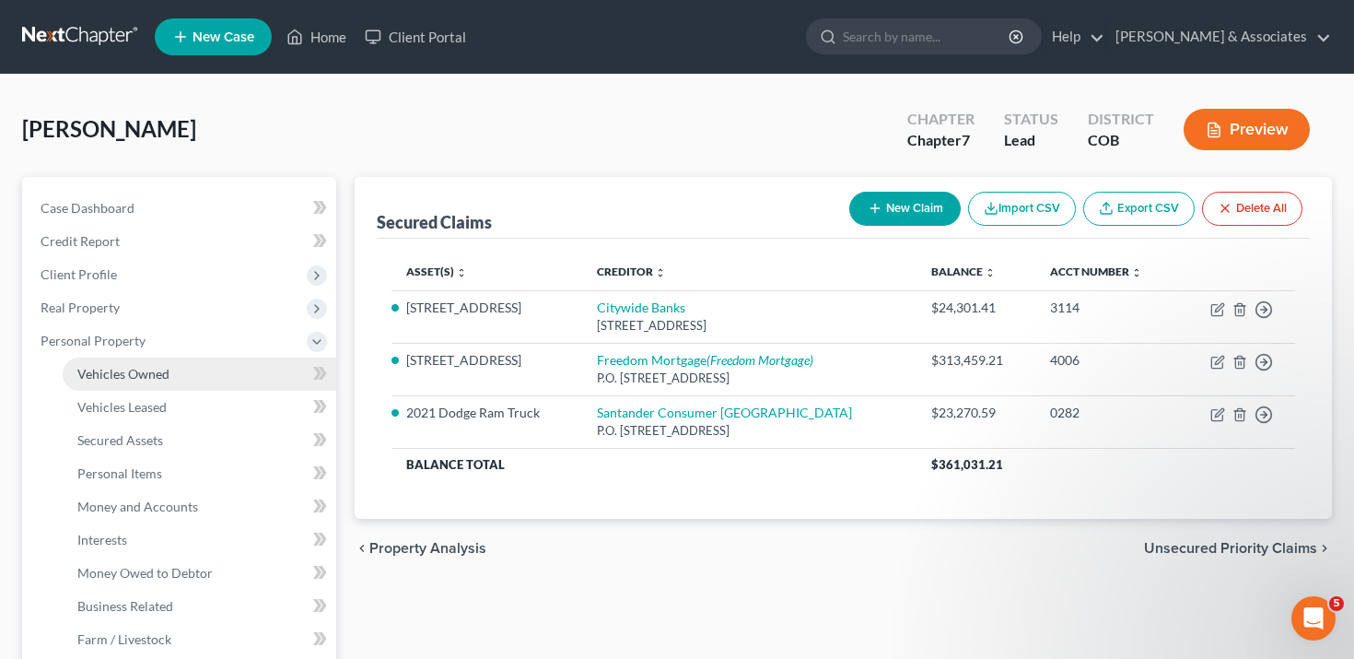
click at [149, 378] on span "Vehicles Owned" at bounding box center [123, 374] width 92 height 16
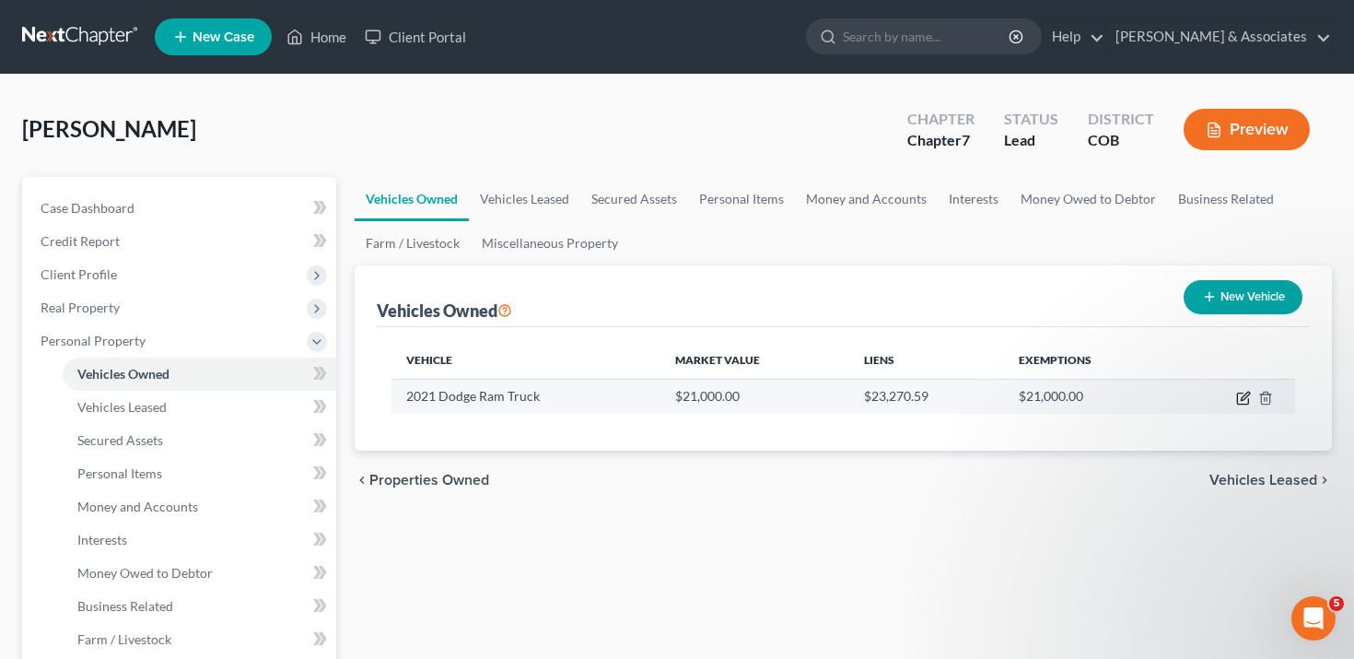
click at [1237, 402] on icon "button" at bounding box center [1242, 398] width 11 height 11
select select "0"
select select "5"
select select "2"
select select "0"
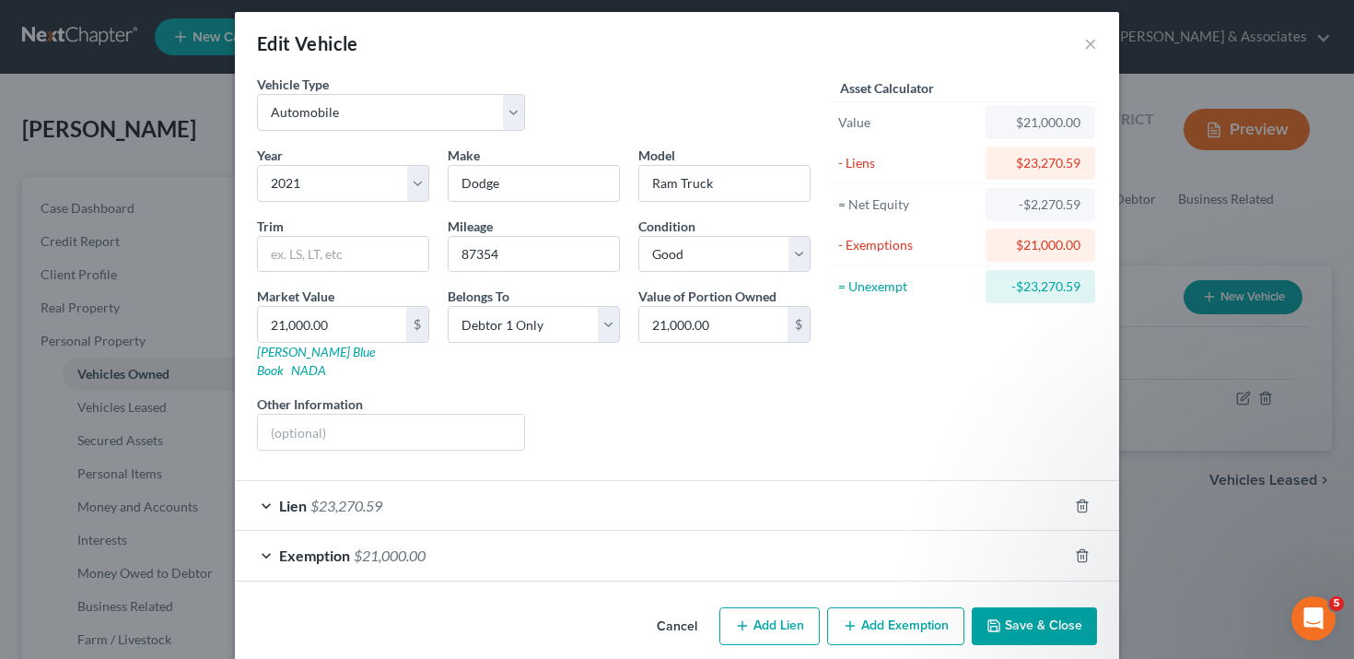
click at [492, 502] on div "Lien $23,270.59" at bounding box center [651, 505] width 833 height 49
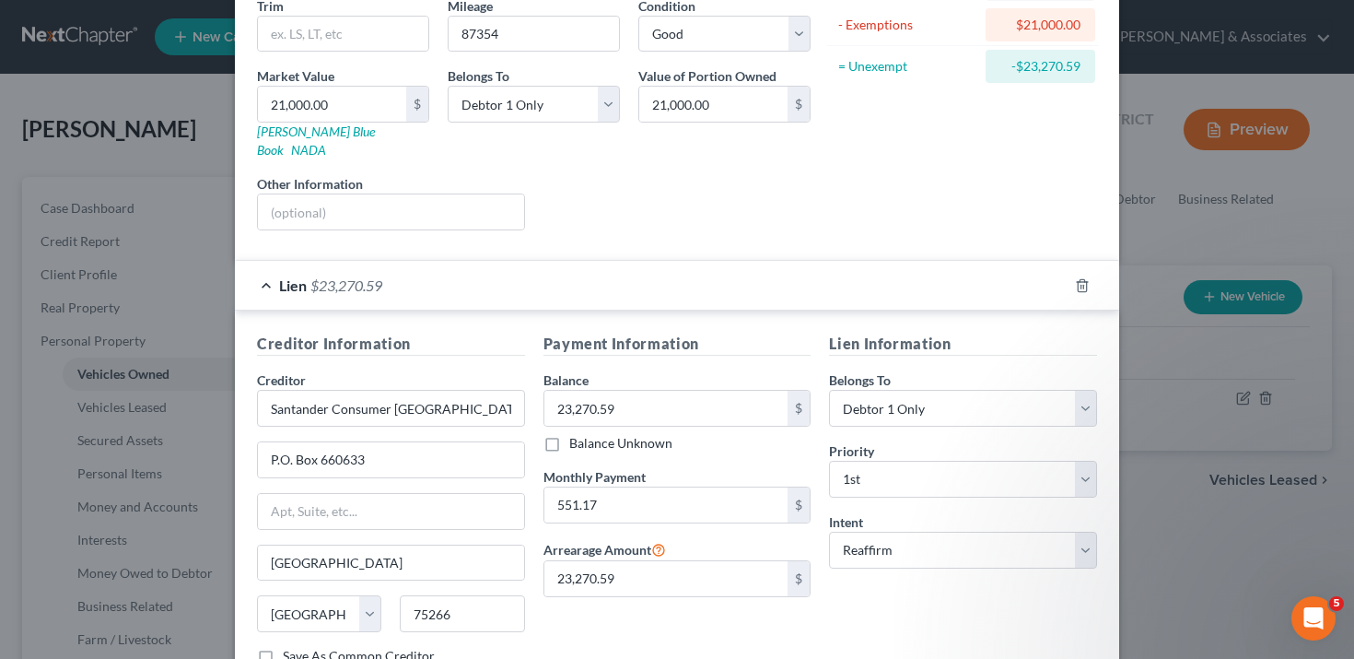
scroll to position [400, 0]
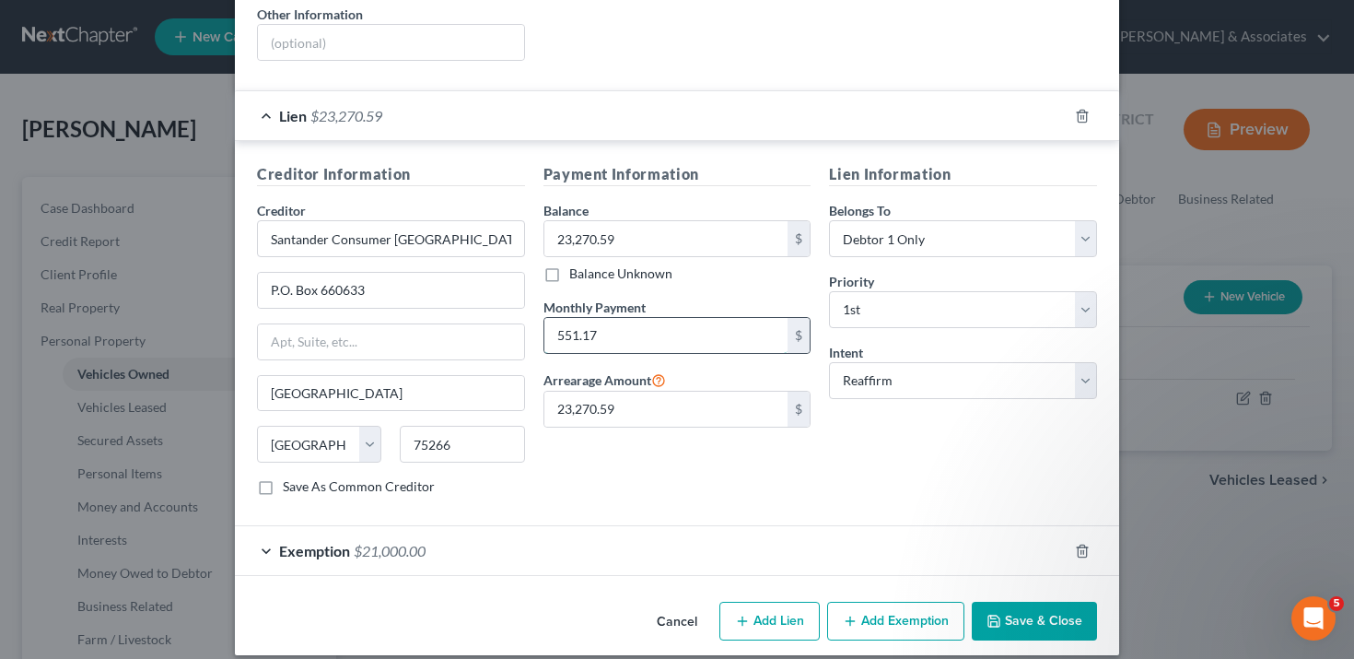
drag, startPoint x: 641, startPoint y: 311, endPoint x: 621, endPoint y: 312, distance: 20.4
click at [621, 318] on input "551.17" at bounding box center [667, 335] width 244 height 35
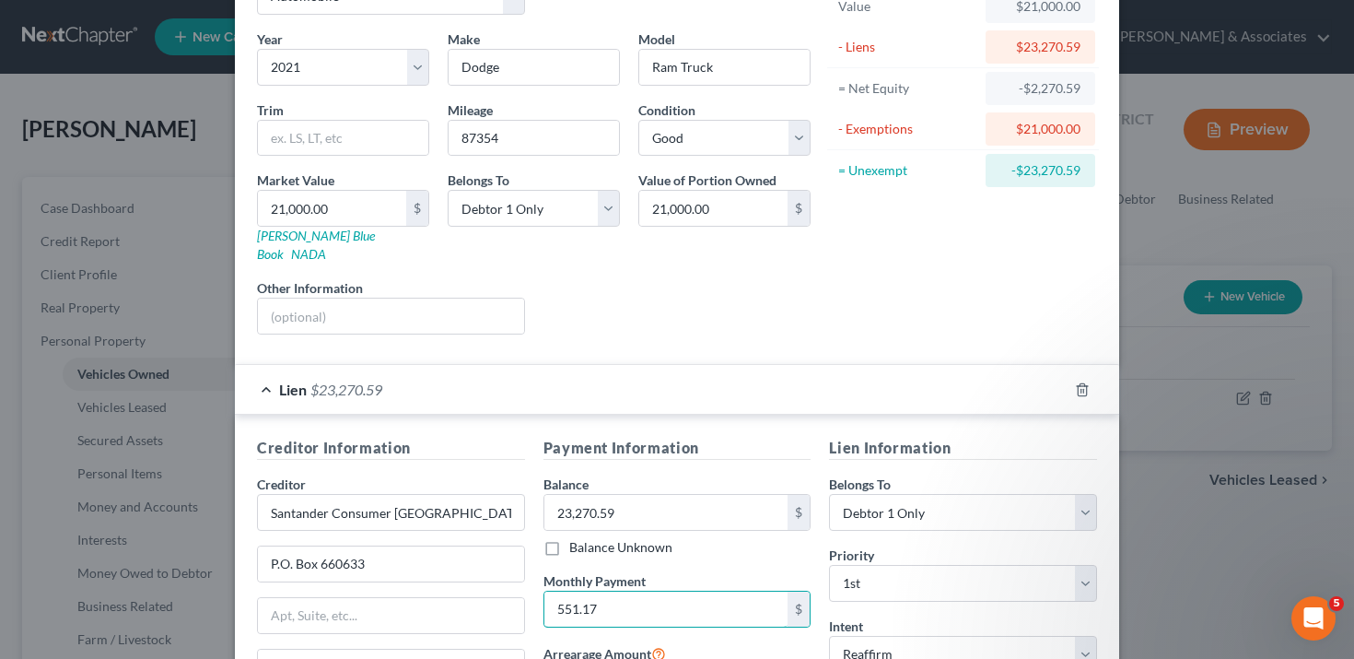
scroll to position [0, 0]
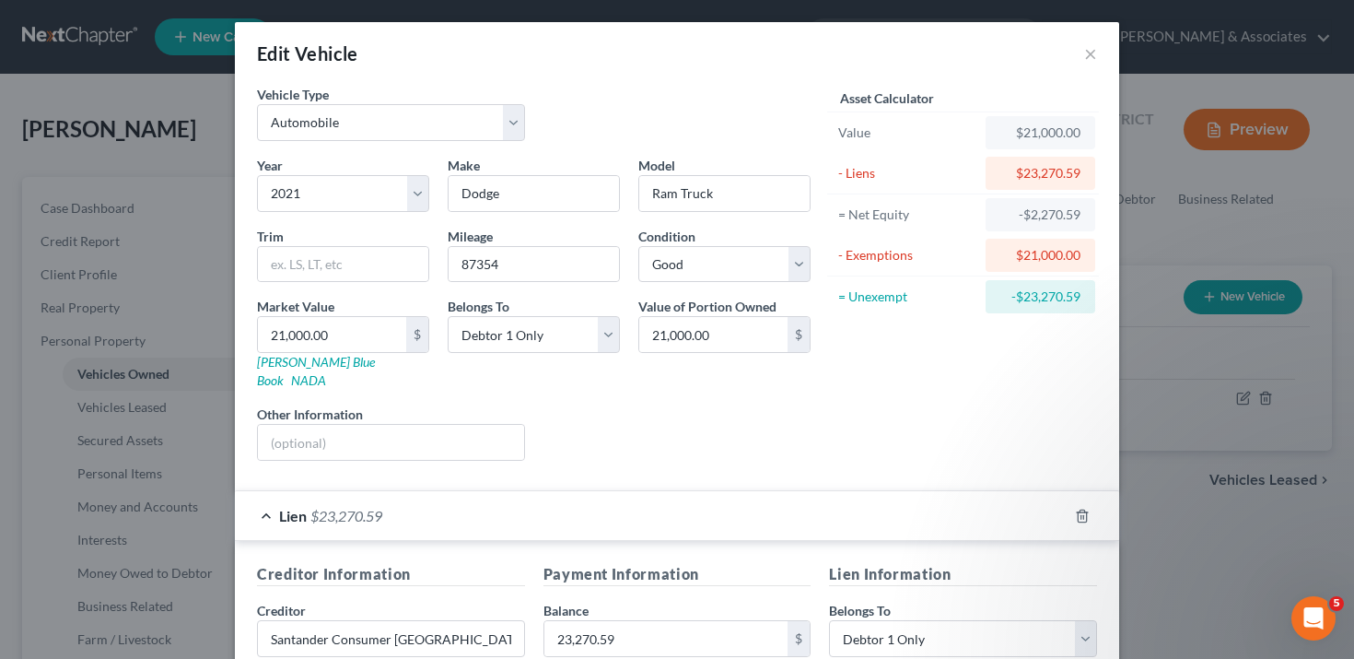
click at [108, 443] on div "Edit Vehicle × Vehicle Type Select Automobile Truck Trailer Watercraft Aircraft…" at bounding box center [677, 329] width 1354 height 659
click at [163, 371] on div "Edit Vehicle × Vehicle Type Select Automobile Truck Trailer Watercraft Aircraft…" at bounding box center [677, 329] width 1354 height 659
click at [1085, 63] on button "×" at bounding box center [1090, 53] width 13 height 22
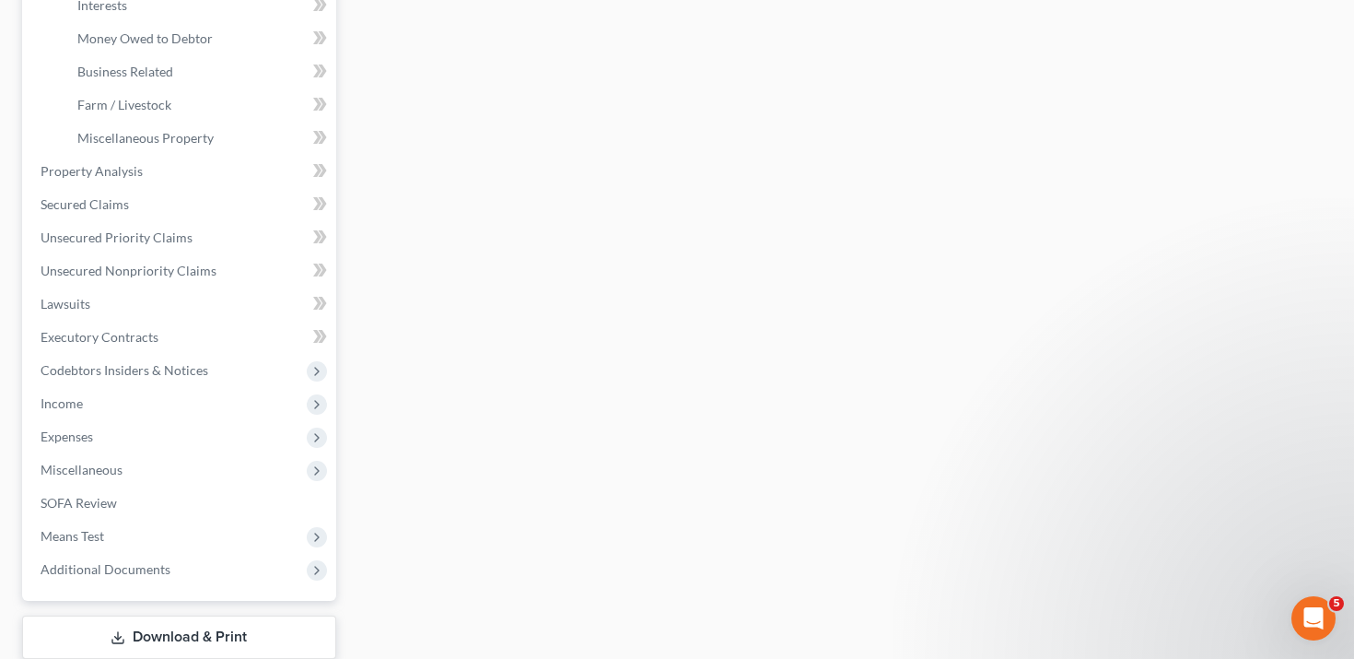
scroll to position [532, 0]
click at [205, 503] on link "SOFA Review" at bounding box center [181, 505] width 311 height 33
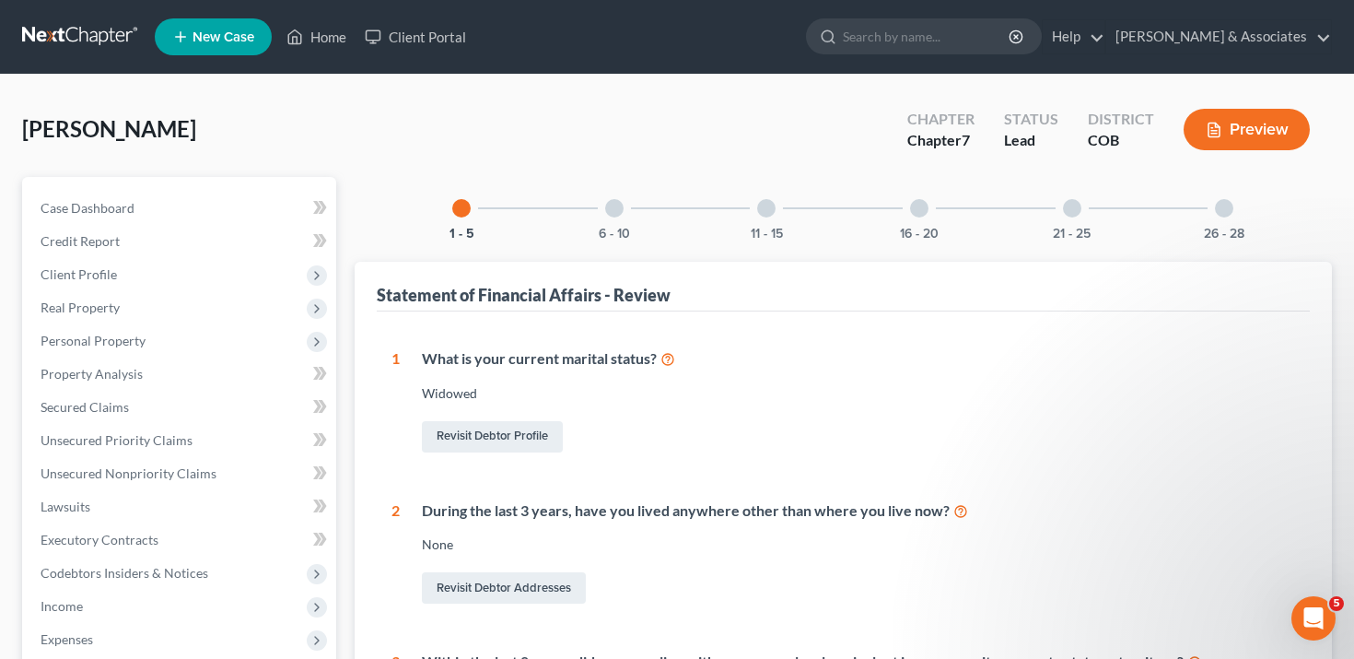
click at [902, 222] on div "16 - 20" at bounding box center [919, 208] width 63 height 63
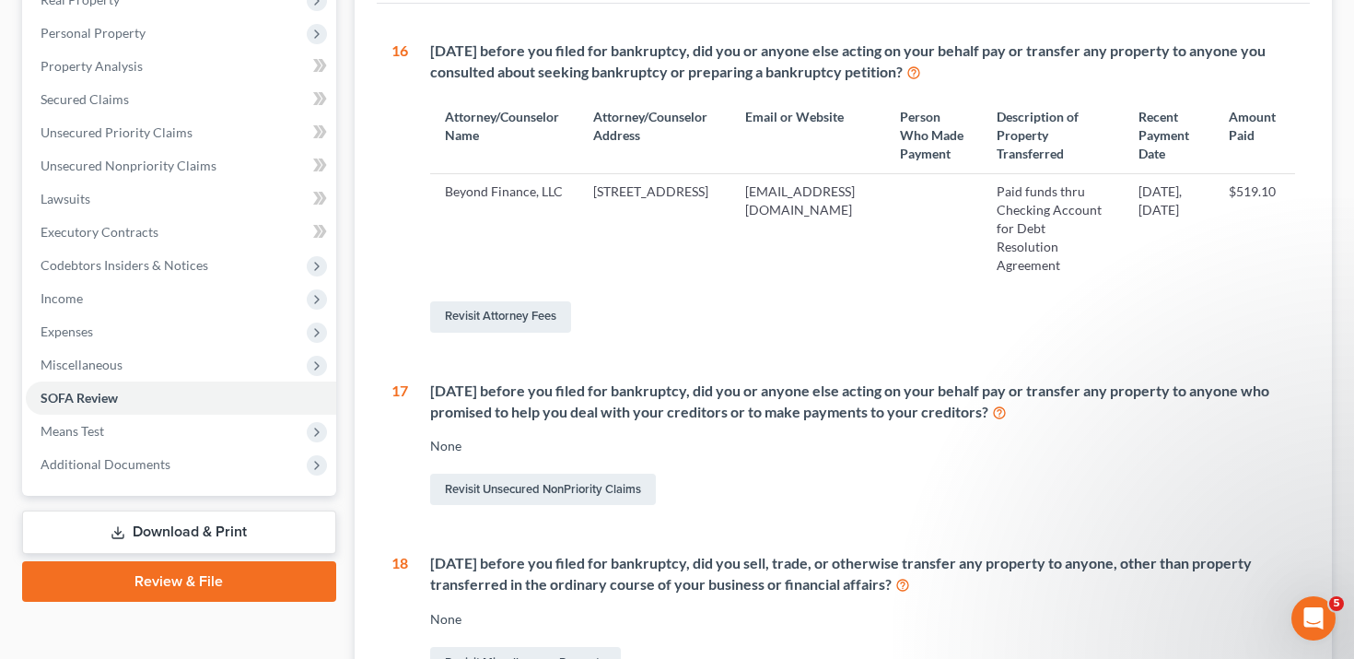
scroll to position [354, 0]
